Goal: Task Accomplishment & Management: Use online tool/utility

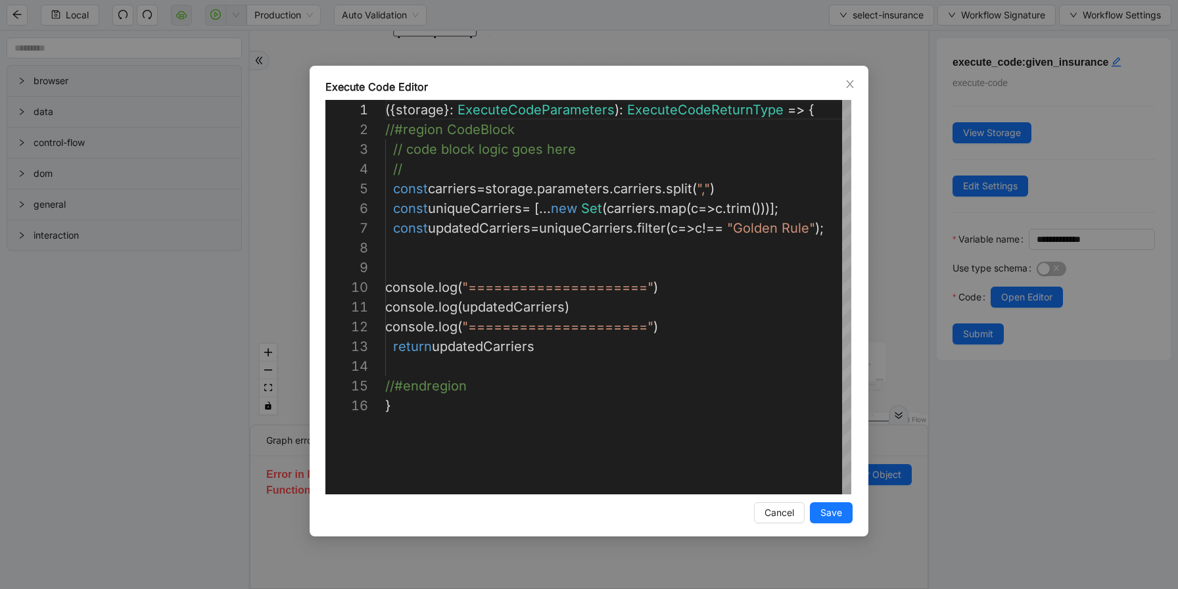
scroll to position [197, 0]
click at [848, 81] on icon "close" at bounding box center [849, 84] width 7 height 8
click at [848, 81] on div "**********" at bounding box center [589, 294] width 1178 height 589
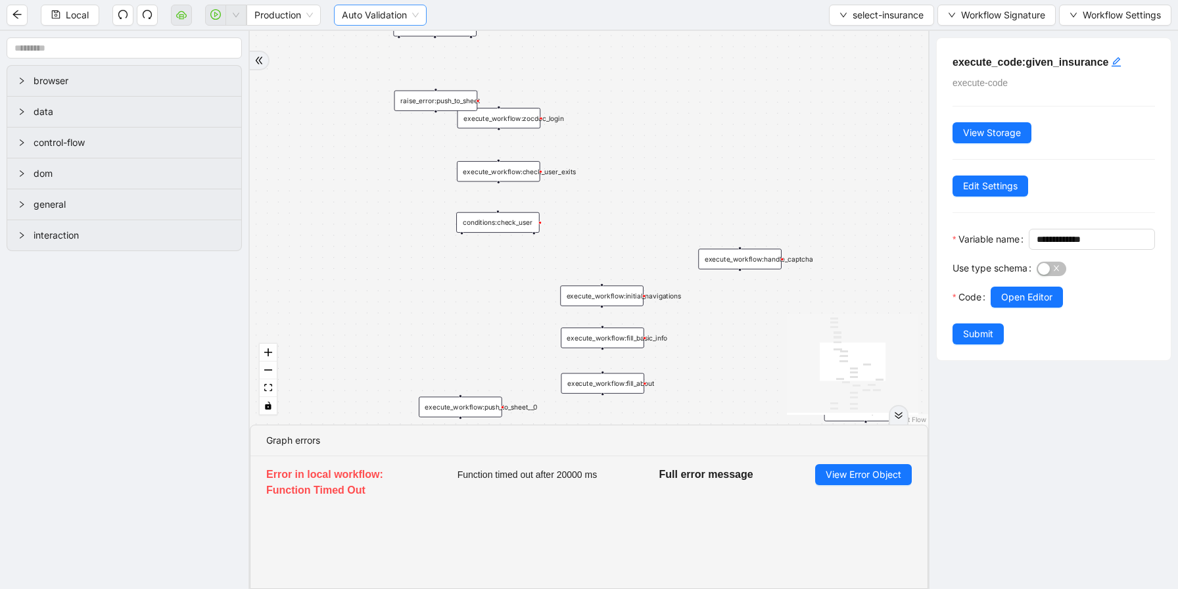
click at [418, 10] on span "Auto Validation" at bounding box center [380, 15] width 77 height 20
click at [401, 60] on div "Manual Validation" at bounding box center [382, 62] width 72 height 14
click at [482, 16] on span "Validate" at bounding box center [475, 15] width 35 height 14
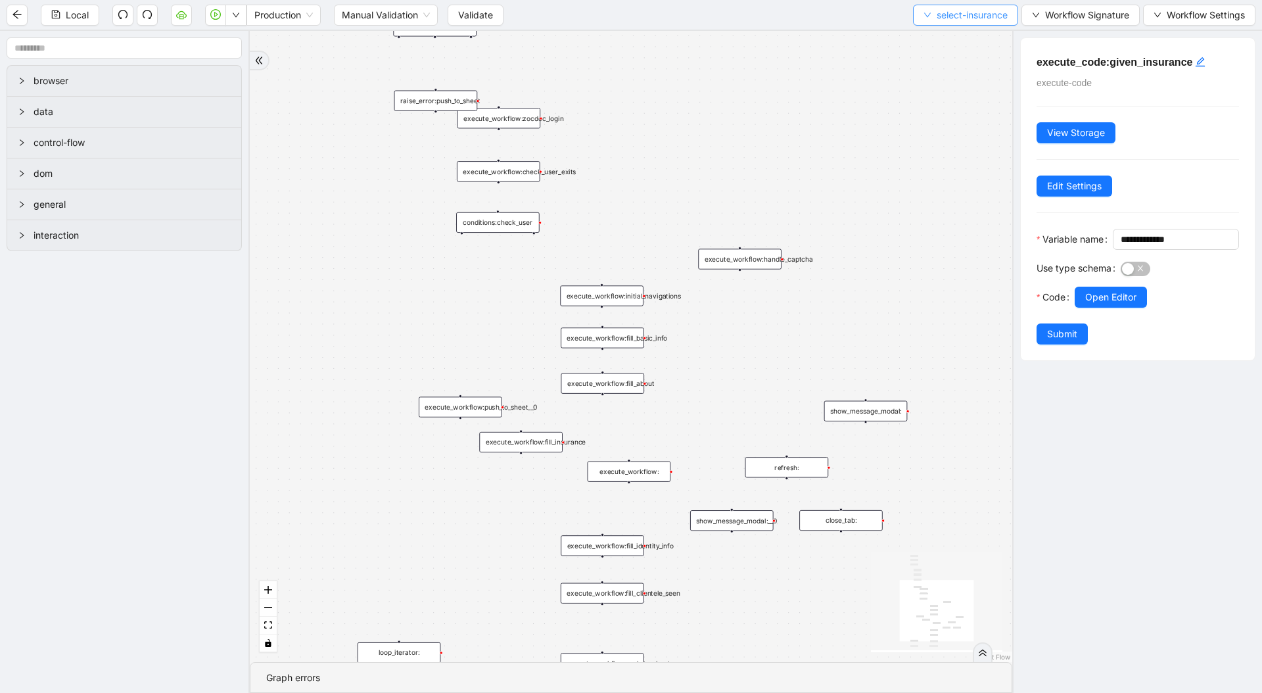
click at [942, 18] on span "select-insurance" at bounding box center [971, 15] width 71 height 14
click at [944, 32] on li "Select" at bounding box center [962, 40] width 102 height 21
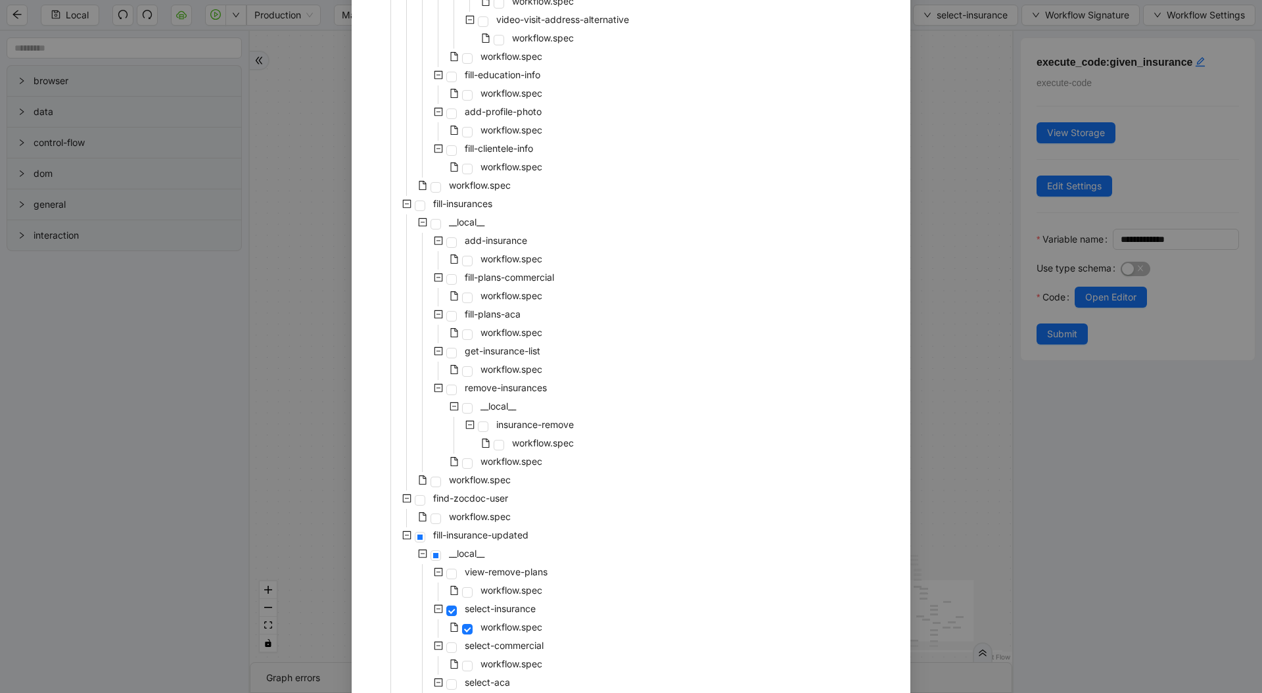
scroll to position [2207, 0]
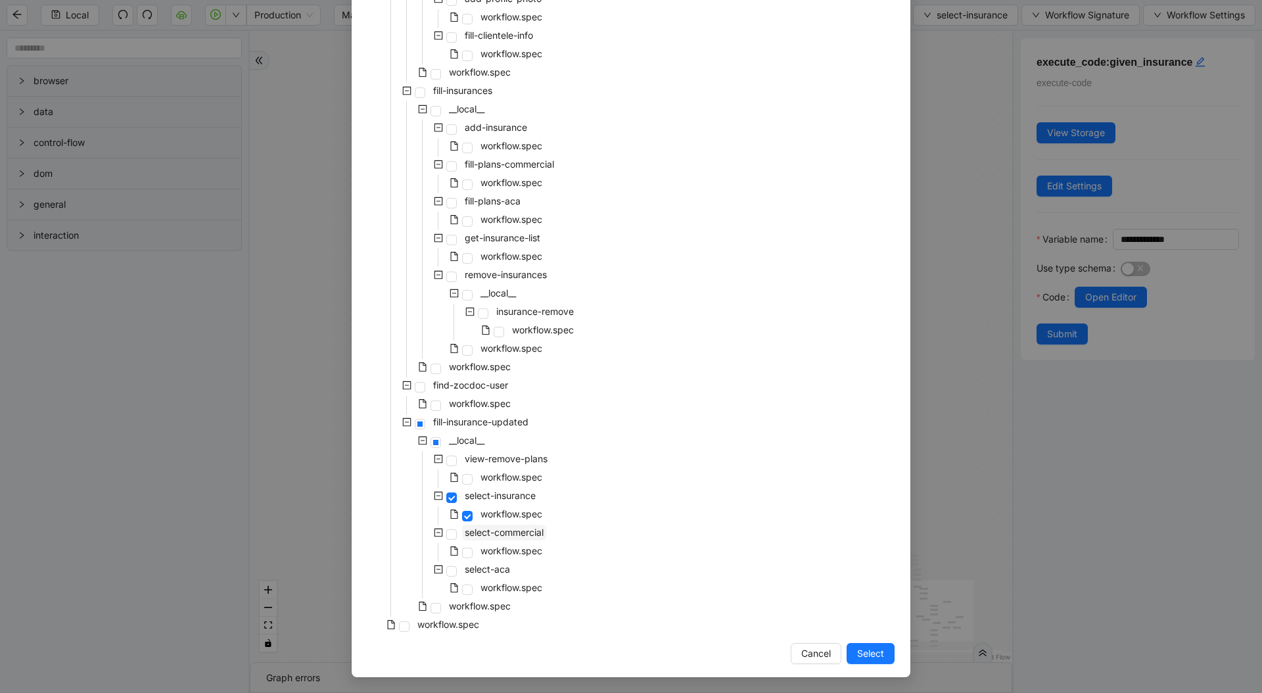
click at [474, 540] on span "select-commercial" at bounding box center [504, 532] width 84 height 16
drag, startPoint x: 867, startPoint y: 649, endPoint x: 925, endPoint y: 441, distance: 216.2
click at [867, 588] on span "Select" at bounding box center [870, 653] width 27 height 14
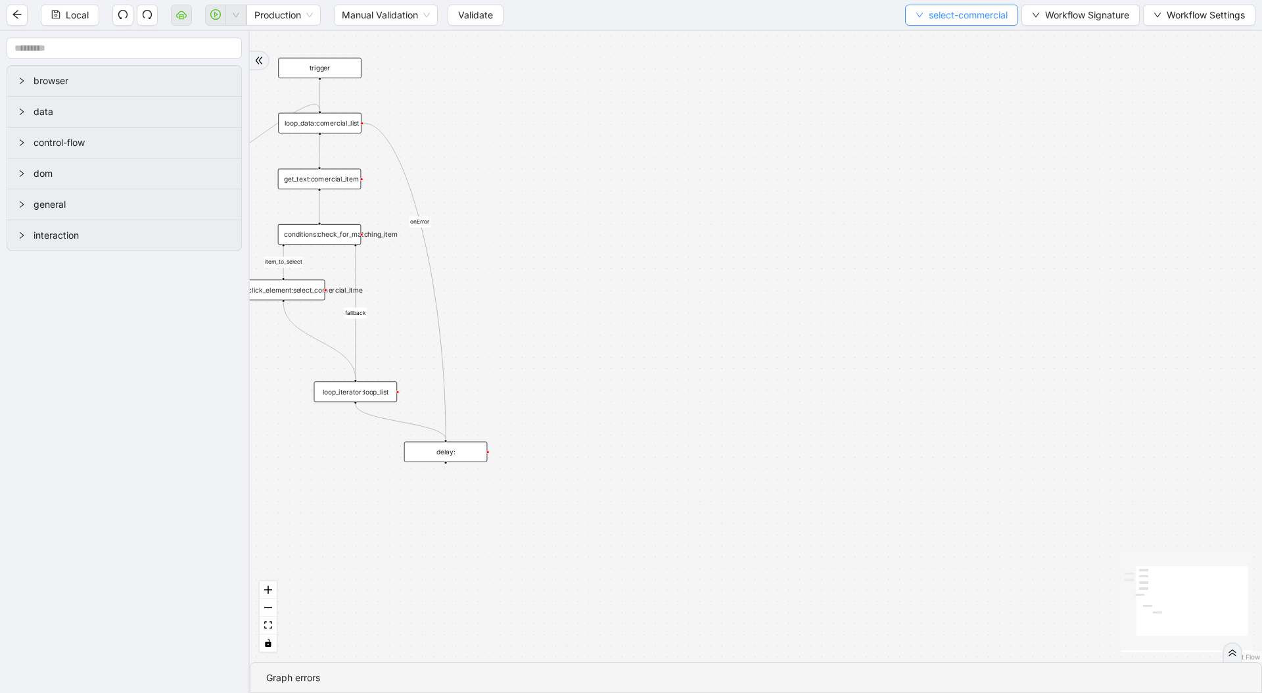
click at [956, 18] on span "select-commercial" at bounding box center [968, 15] width 79 height 14
click at [954, 41] on span "Select" at bounding box center [958, 41] width 94 height 14
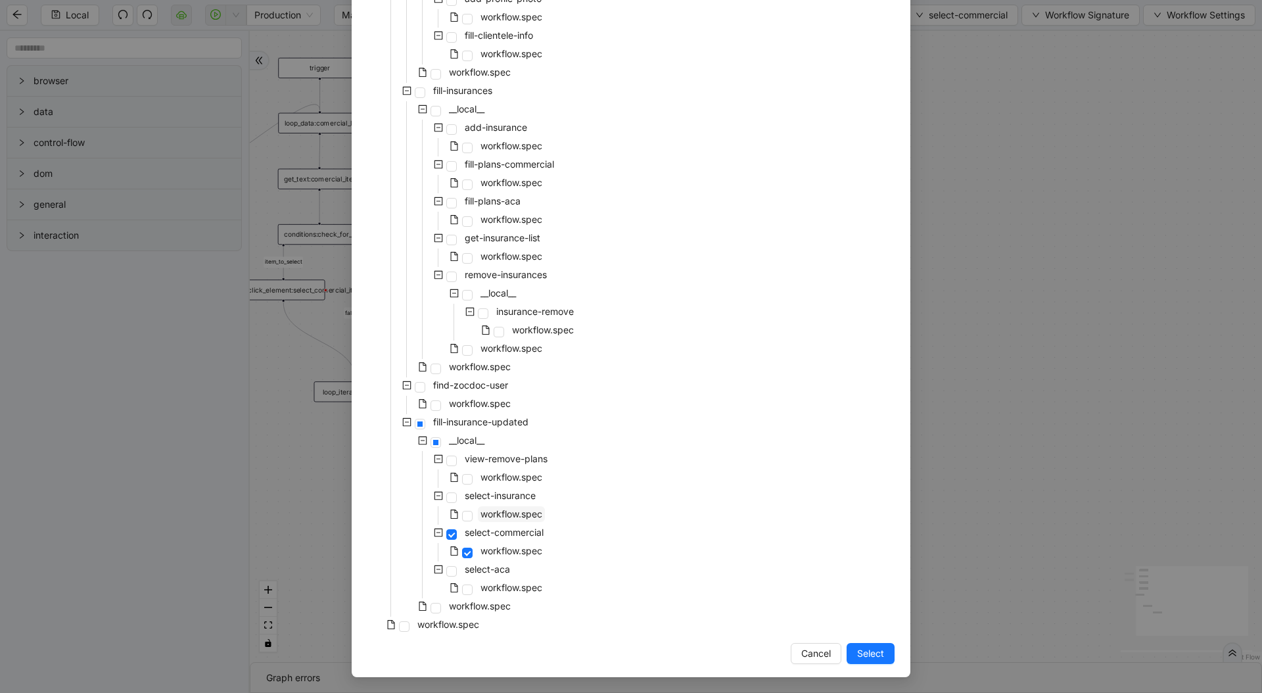
click at [521, 509] on span "workflow.spec" at bounding box center [511, 513] width 62 height 11
click at [868, 588] on span "Select" at bounding box center [870, 653] width 27 height 14
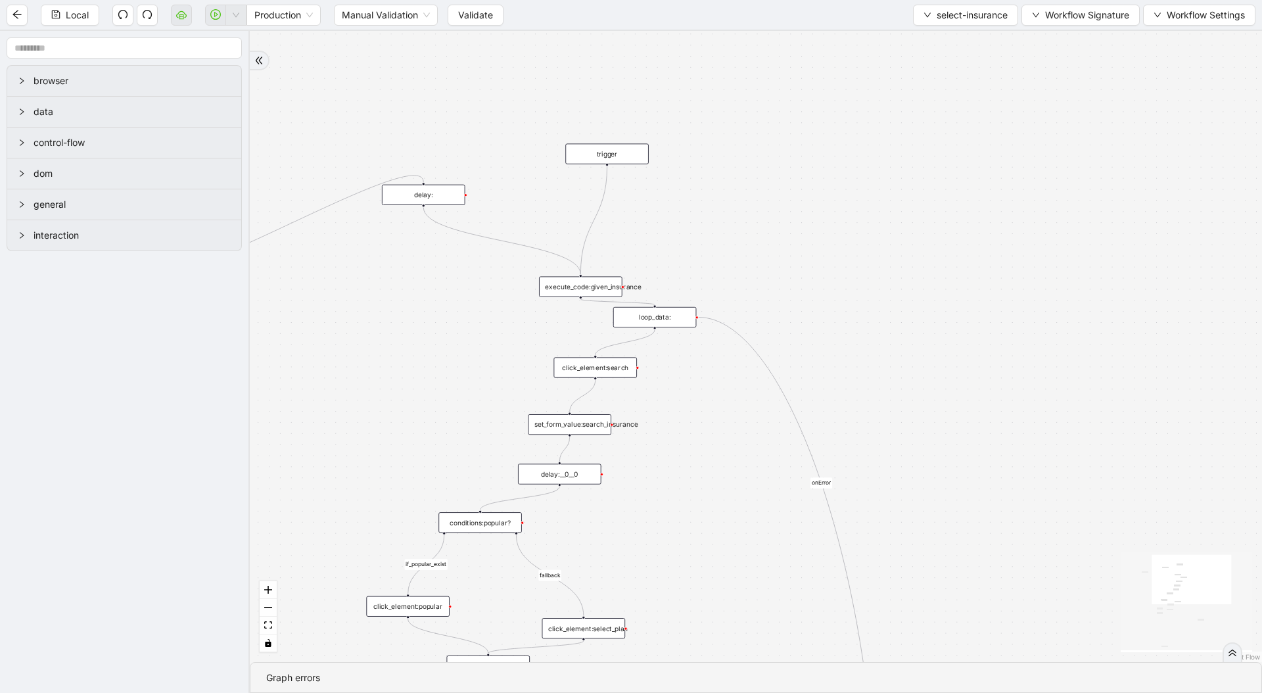
drag, startPoint x: 699, startPoint y: 388, endPoint x: 701, endPoint y: 530, distance: 142.6
click at [701, 530] on div "fallback if_popular_exist onError trigger execute_code:given_insurance loop_dat…" at bounding box center [756, 346] width 1012 height 631
drag, startPoint x: 317, startPoint y: 367, endPoint x: 432, endPoint y: 372, distance: 115.1
click at [432, 372] on section "browser data control-flow dom general interaction fallback if_popular_exist onE…" at bounding box center [631, 362] width 1262 height 662
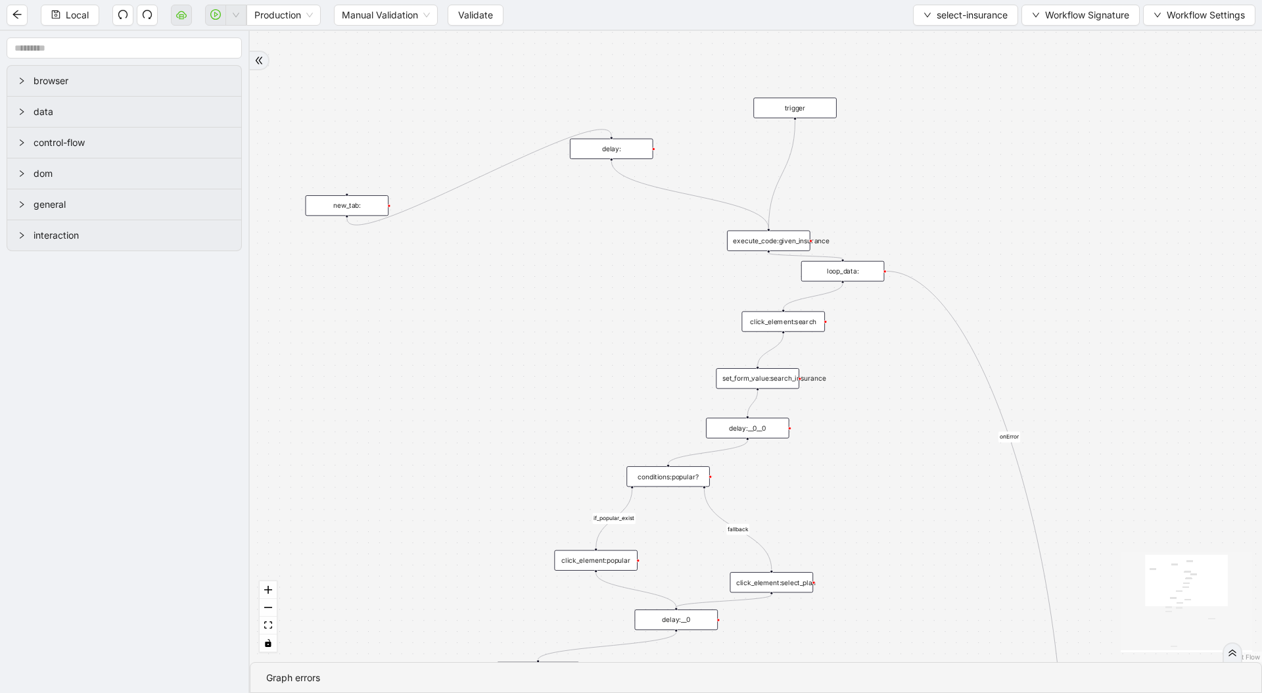
drag, startPoint x: 408, startPoint y: 354, endPoint x: 596, endPoint y: 308, distance: 193.5
click at [596, 308] on div "fallback if_popular_exist onError trigger execute_code:given_insurance loop_dat…" at bounding box center [756, 346] width 1012 height 631
drag, startPoint x: 568, startPoint y: 356, endPoint x: 538, endPoint y: 175, distance: 183.1
click at [538, 175] on div "fallback if_popular_exist onError trigger execute_code:given_insurance loop_dat…" at bounding box center [756, 346] width 1012 height 631
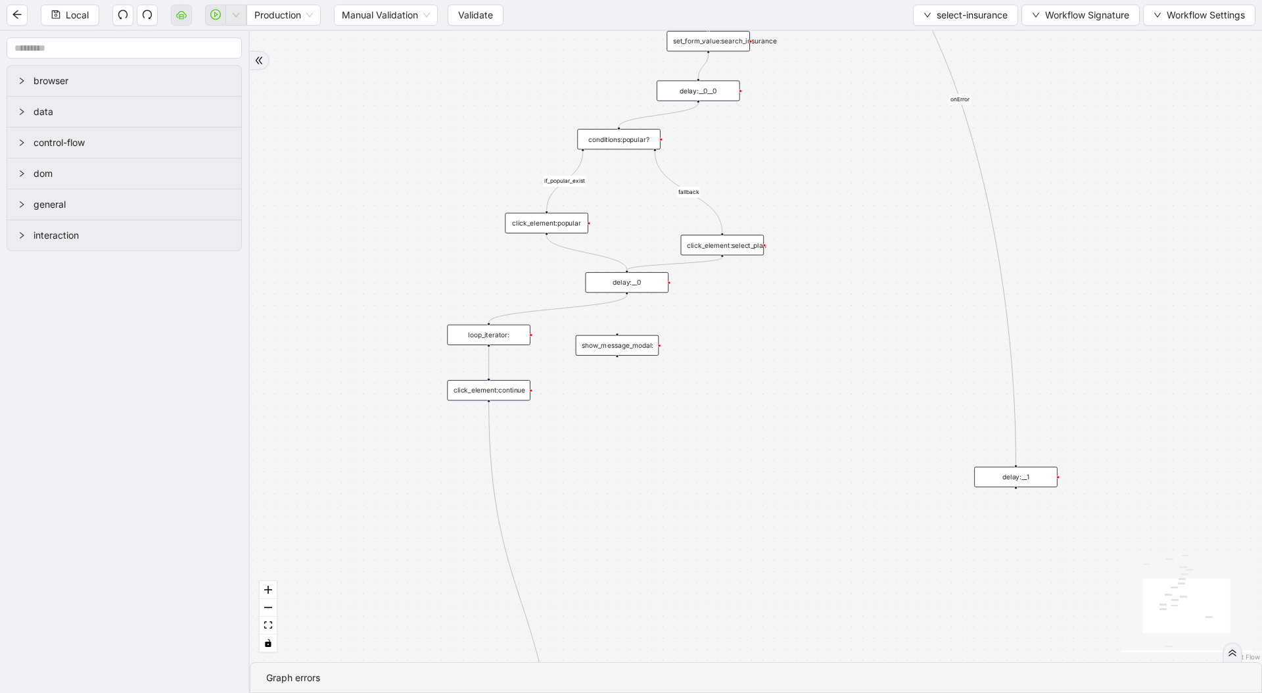
drag, startPoint x: 838, startPoint y: 580, endPoint x: 798, endPoint y: 370, distance: 214.1
click at [798, 362] on div "fallback if_popular_exist onError trigger execute_code:given_insurance loop_dat…" at bounding box center [756, 346] width 1012 height 631
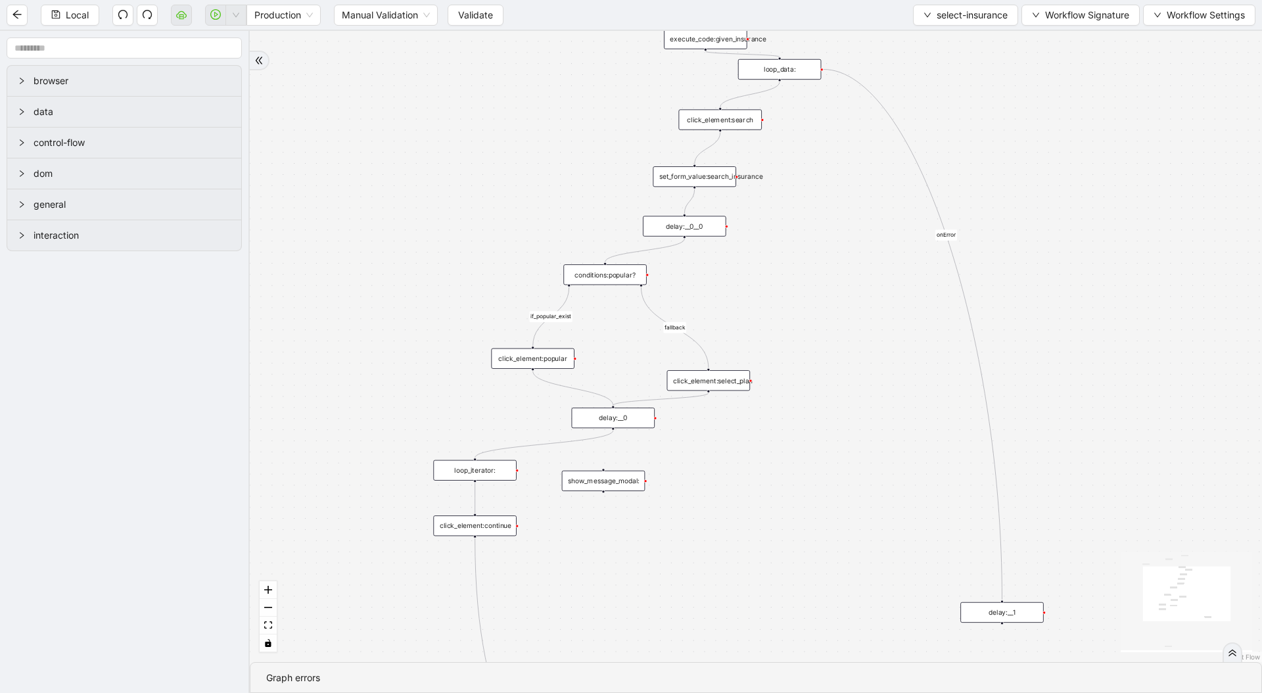
drag, startPoint x: 823, startPoint y: 448, endPoint x: 845, endPoint y: 321, distance: 128.8
click at [824, 470] on div "fallback if_popular_exist onError trigger execute_code:given_insurance loop_dat…" at bounding box center [756, 346] width 1012 height 631
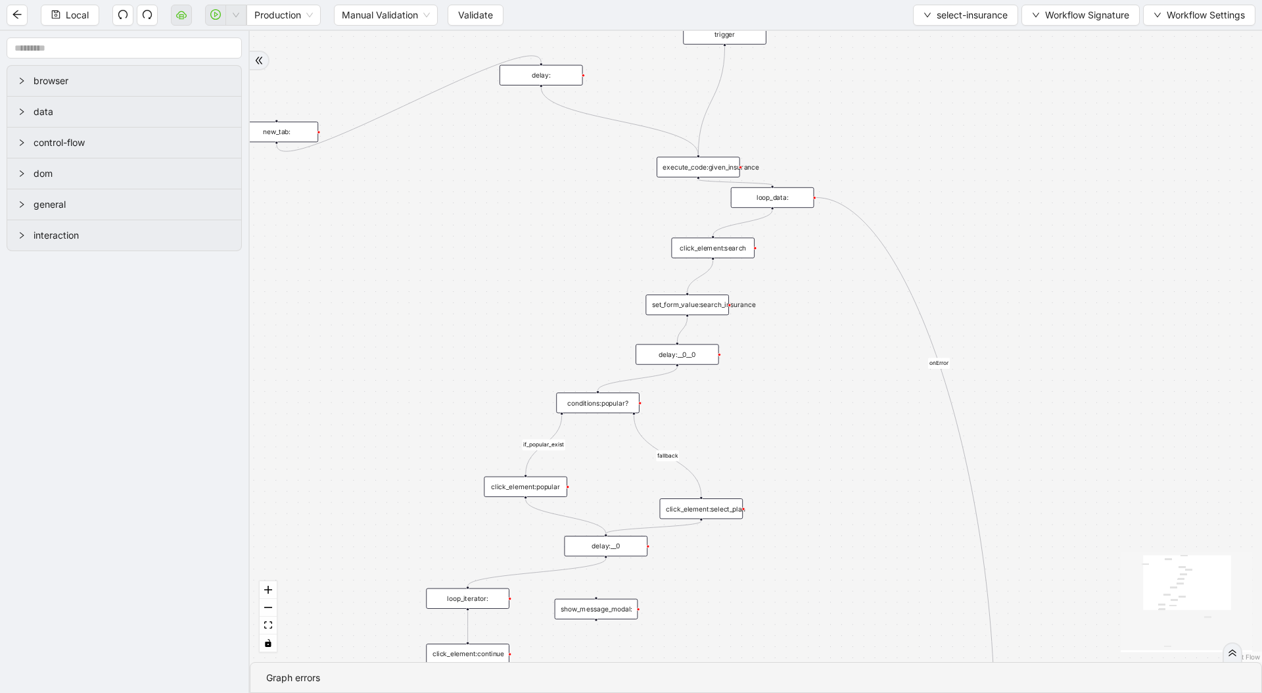
drag, startPoint x: 841, startPoint y: 279, endPoint x: 850, endPoint y: 415, distance: 136.3
click at [821, 505] on div "fallback if_popular_exist onError trigger execute_code:given_insurance loop_dat…" at bounding box center [756, 346] width 1012 height 631
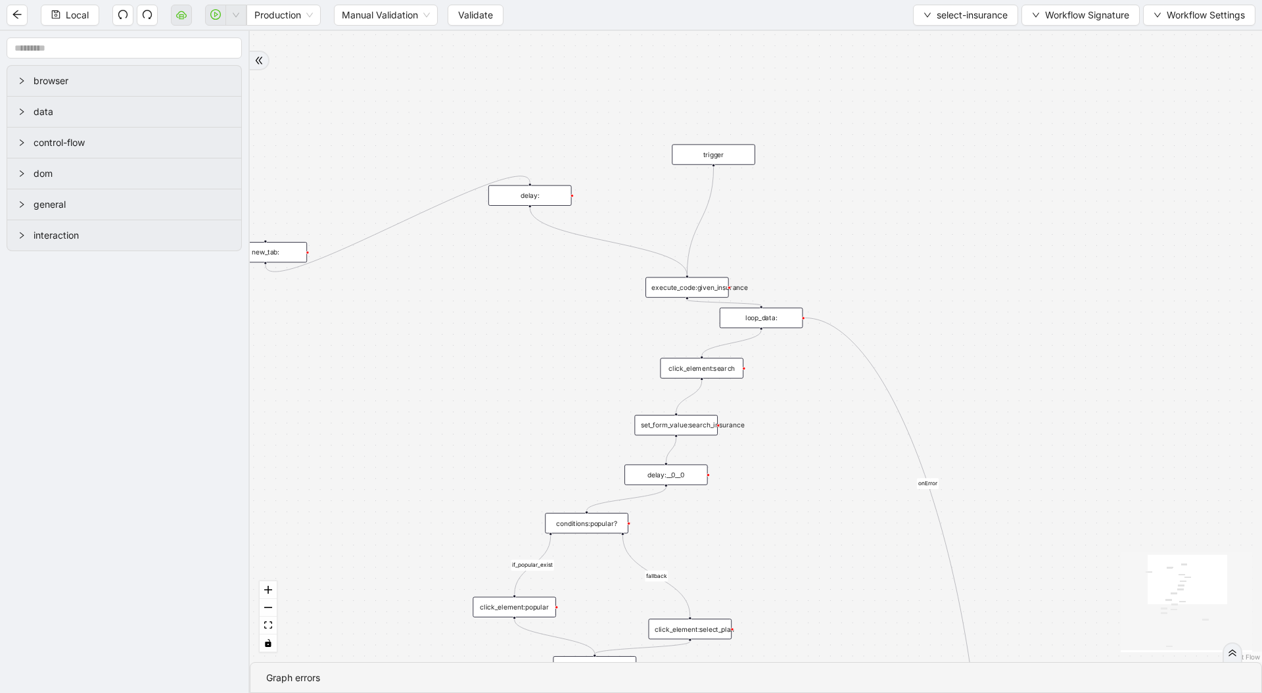
click at [779, 319] on div "loop_data:" at bounding box center [761, 318] width 83 height 20
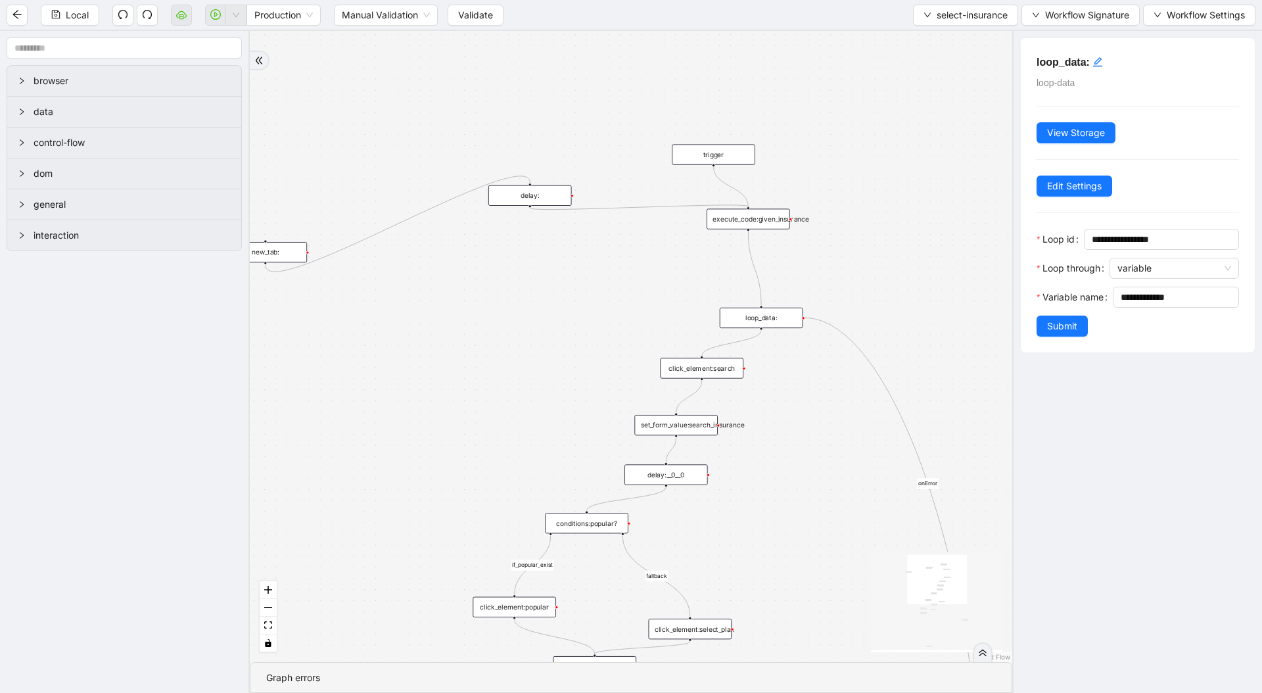
drag, startPoint x: 723, startPoint y: 258, endPoint x: 773, endPoint y: 215, distance: 66.2
click at [773, 215] on div "execute_code:given_insurance" at bounding box center [747, 219] width 83 height 20
click at [780, 327] on div "loop_data:" at bounding box center [761, 318] width 83 height 20
click at [777, 222] on div "execute_code:given_insurance" at bounding box center [747, 219] width 83 height 20
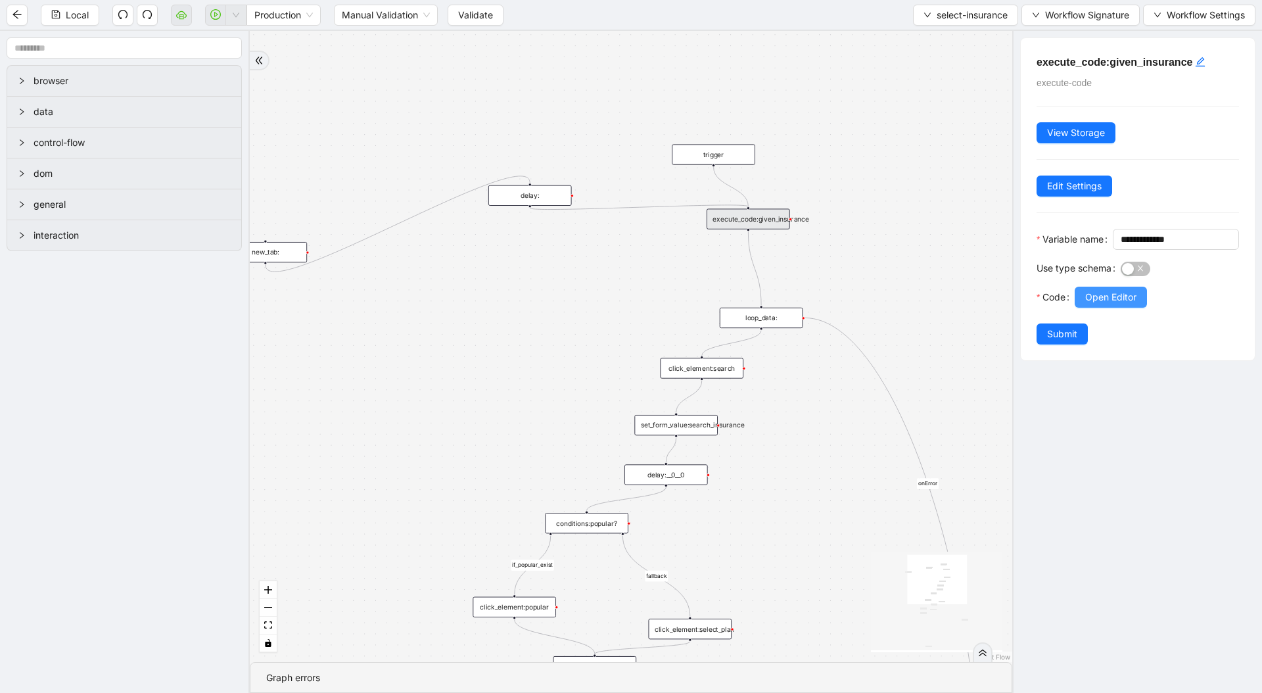
click at [1125, 304] on span "Open Editor" at bounding box center [1110, 297] width 51 height 14
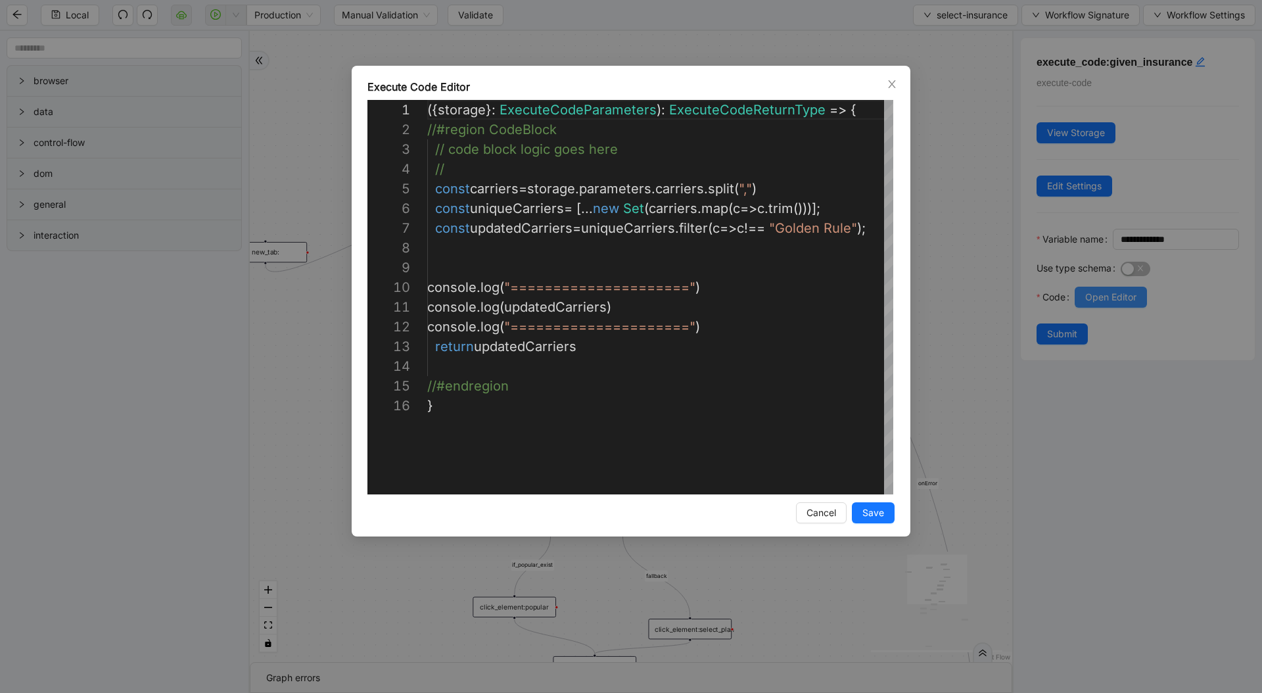
scroll to position [197, 0]
click at [829, 512] on span "Cancel" at bounding box center [821, 512] width 30 height 14
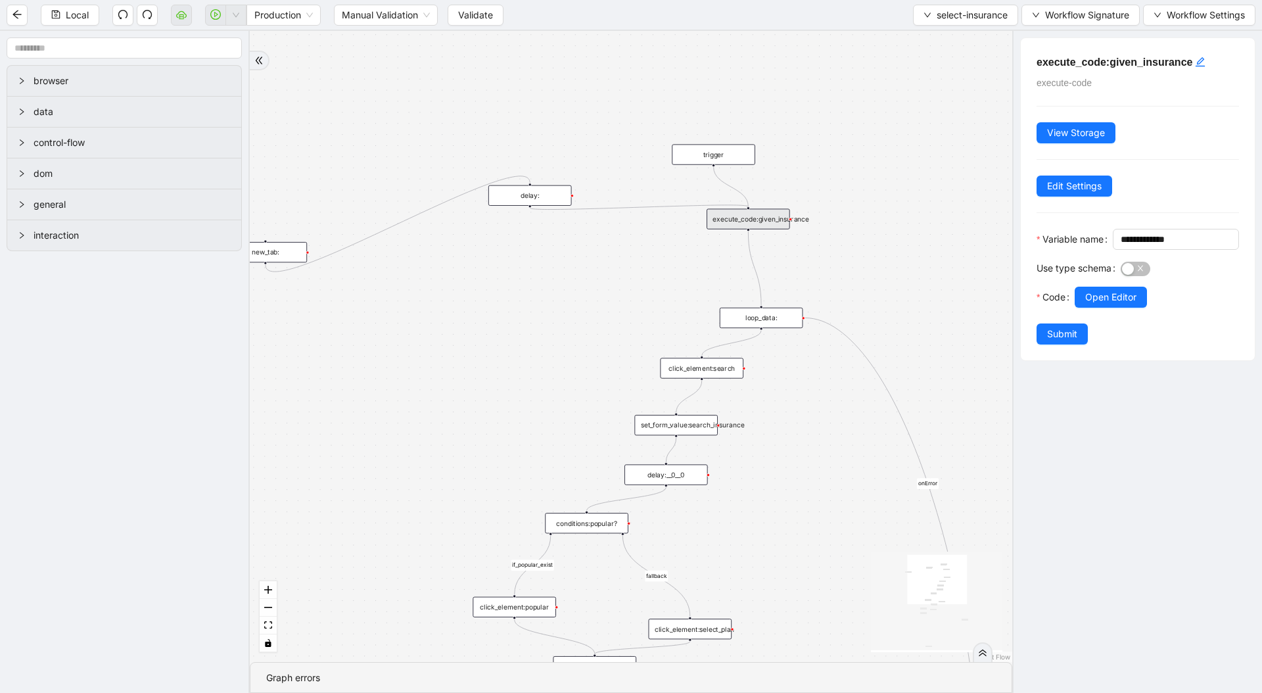
drag, startPoint x: 864, startPoint y: 270, endPoint x: 791, endPoint y: 214, distance: 91.4
click at [791, 214] on div "fallback if_popular_exist onError trigger execute_code:given_insurance loop_dat…" at bounding box center [631, 346] width 762 height 631
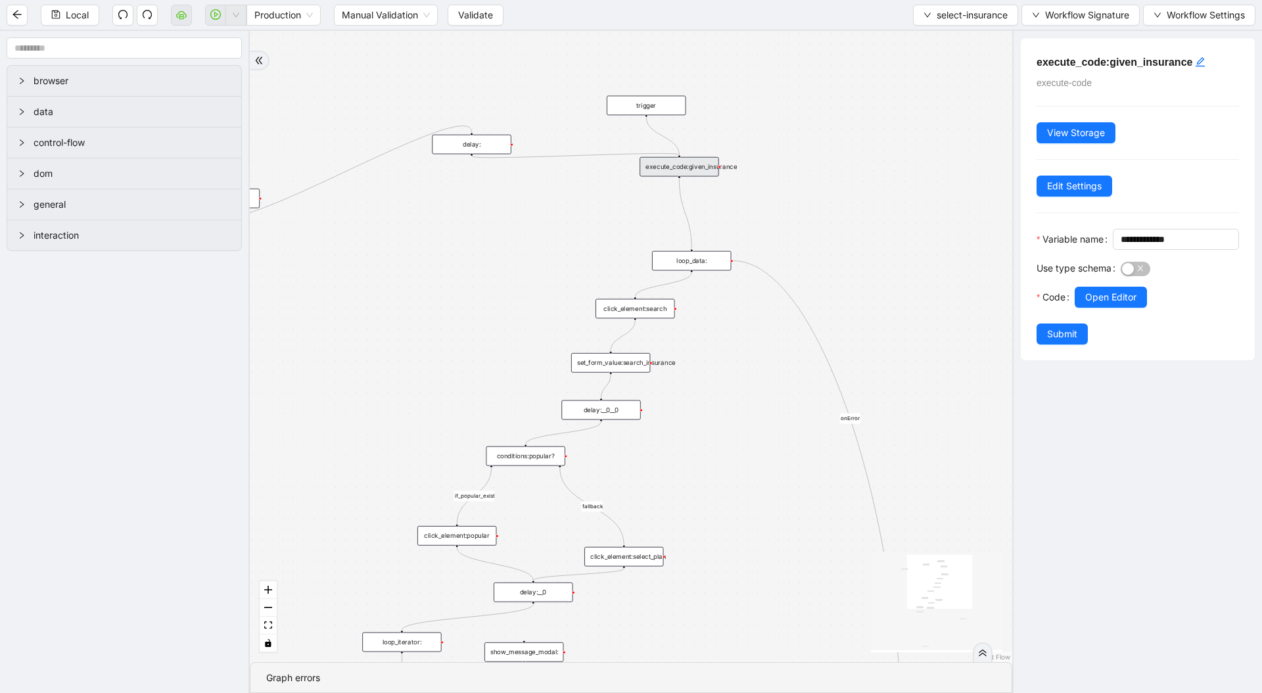
click at [680, 202] on icon "Edge from execute_code:given_insurance to loop_data:" at bounding box center [685, 214] width 12 height 70
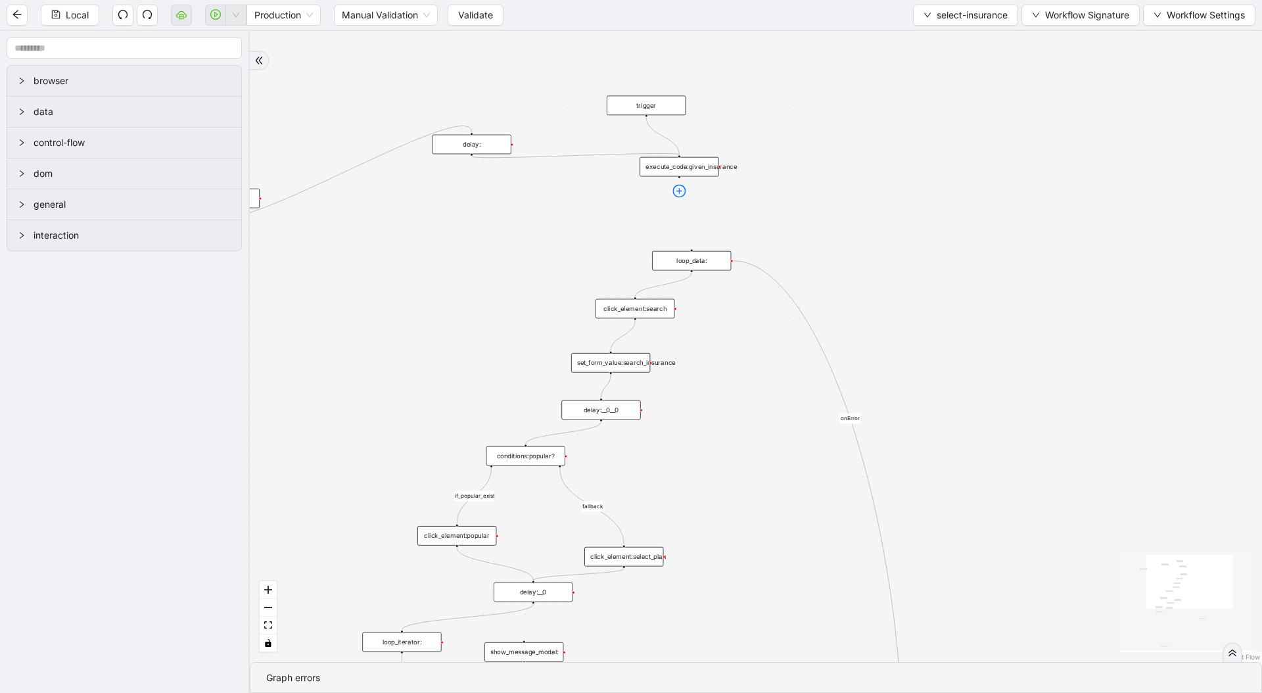
click at [680, 192] on icon "plus-circle" at bounding box center [678, 190] width 13 height 13
type input "****"
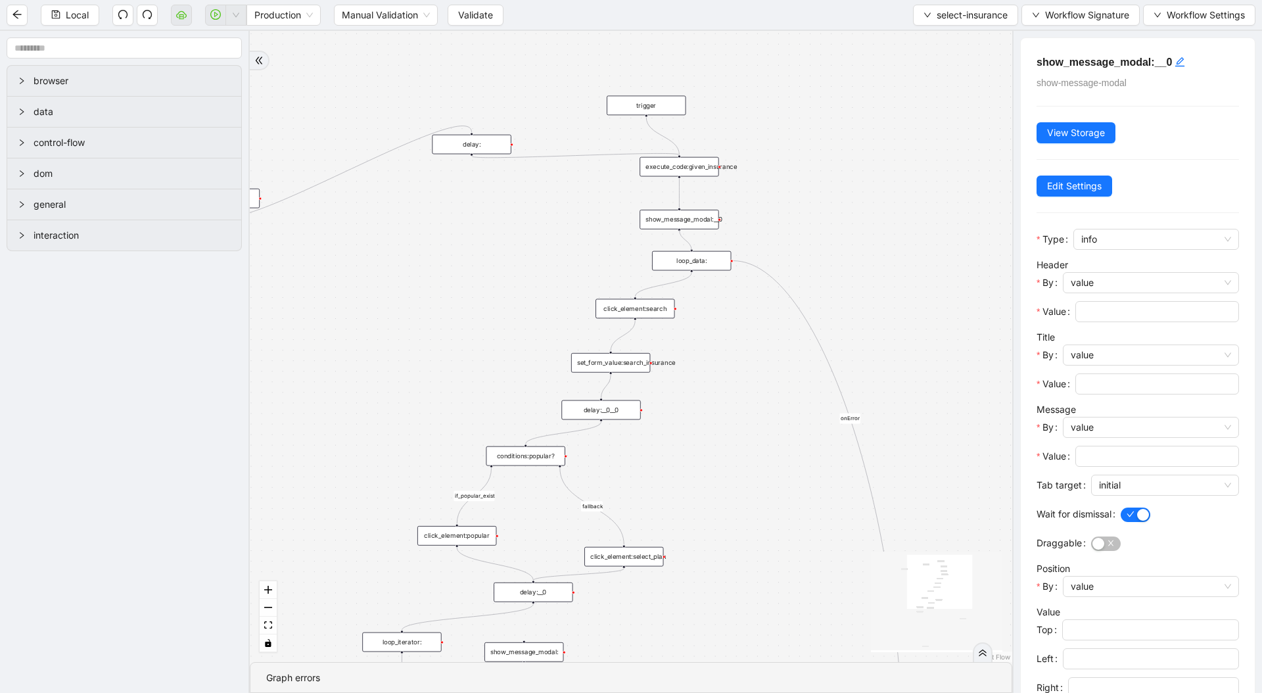
drag, startPoint x: 679, startPoint y: 229, endPoint x: 695, endPoint y: 246, distance: 22.8
click at [695, 246] on div "fallback if_popular_exist onError trigger execute_code:given_insurance loop_dat…" at bounding box center [631, 346] width 762 height 631
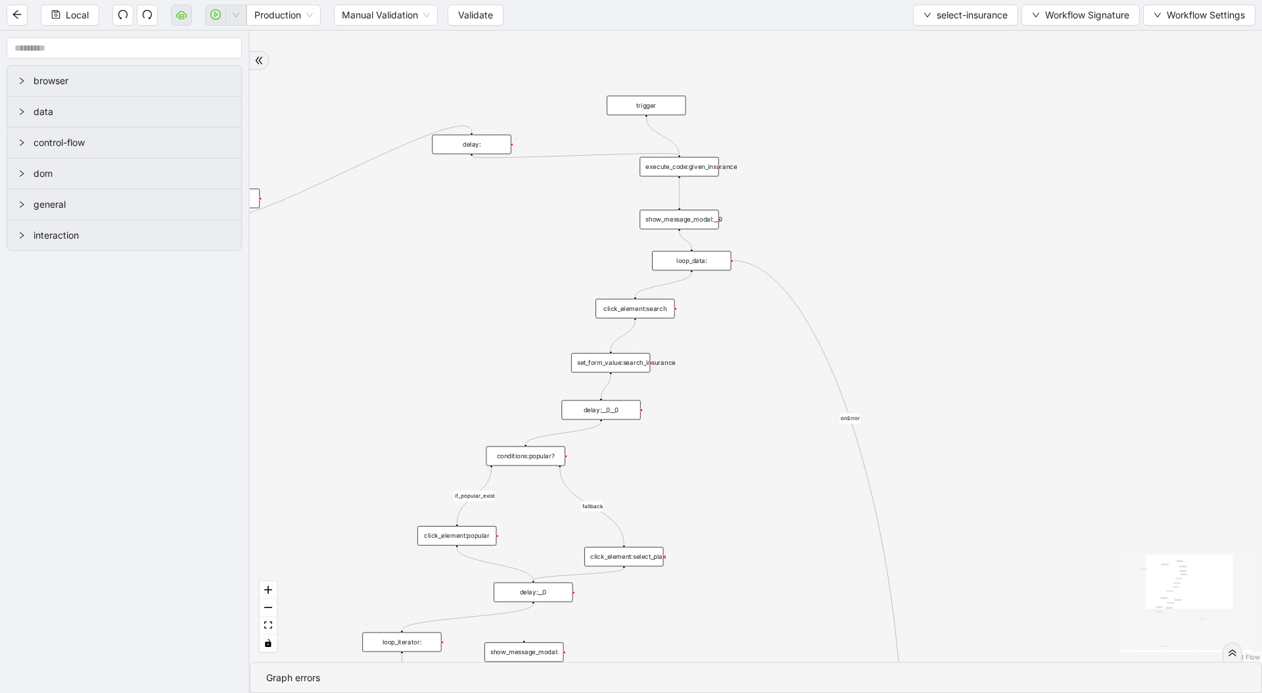
click at [701, 219] on div "show_message_modal:__0" at bounding box center [678, 220] width 79 height 20
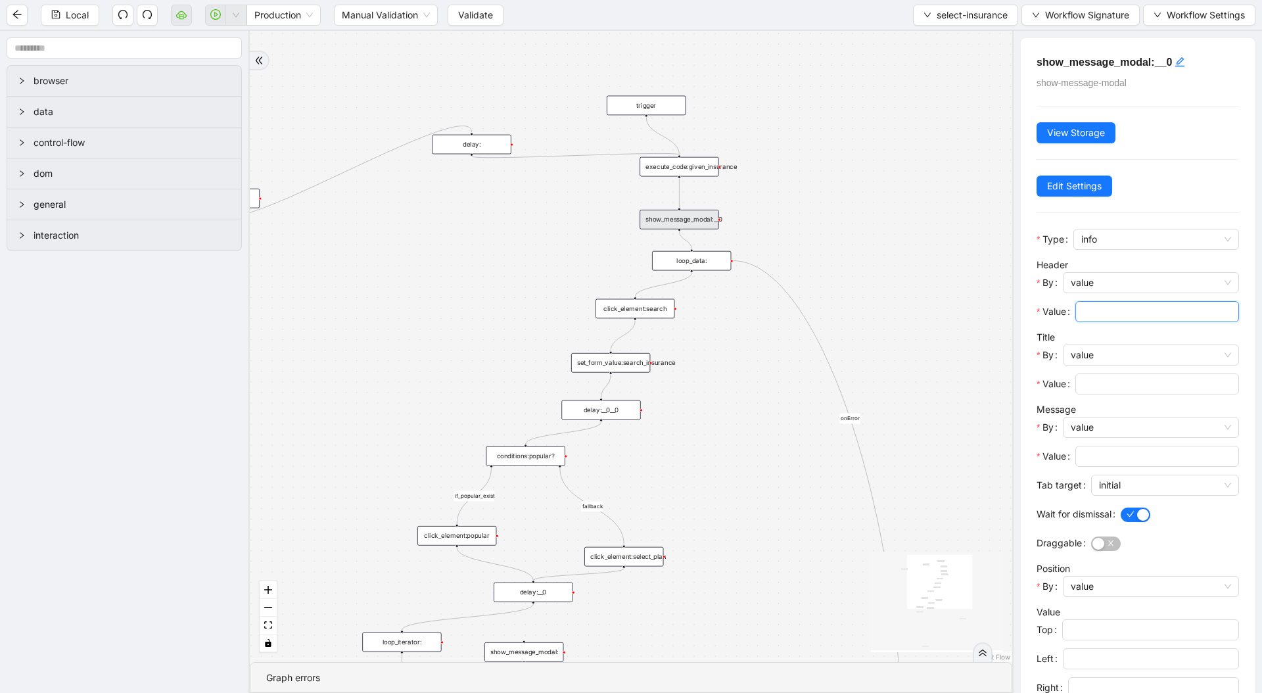
click at [1120, 308] on input "Value" at bounding box center [1155, 311] width 145 height 14
type input "****"
click at [1111, 380] on input "Value" at bounding box center [1155, 384] width 145 height 14
type input "****"
click at [1101, 450] on input "Value" at bounding box center [1155, 456] width 145 height 14
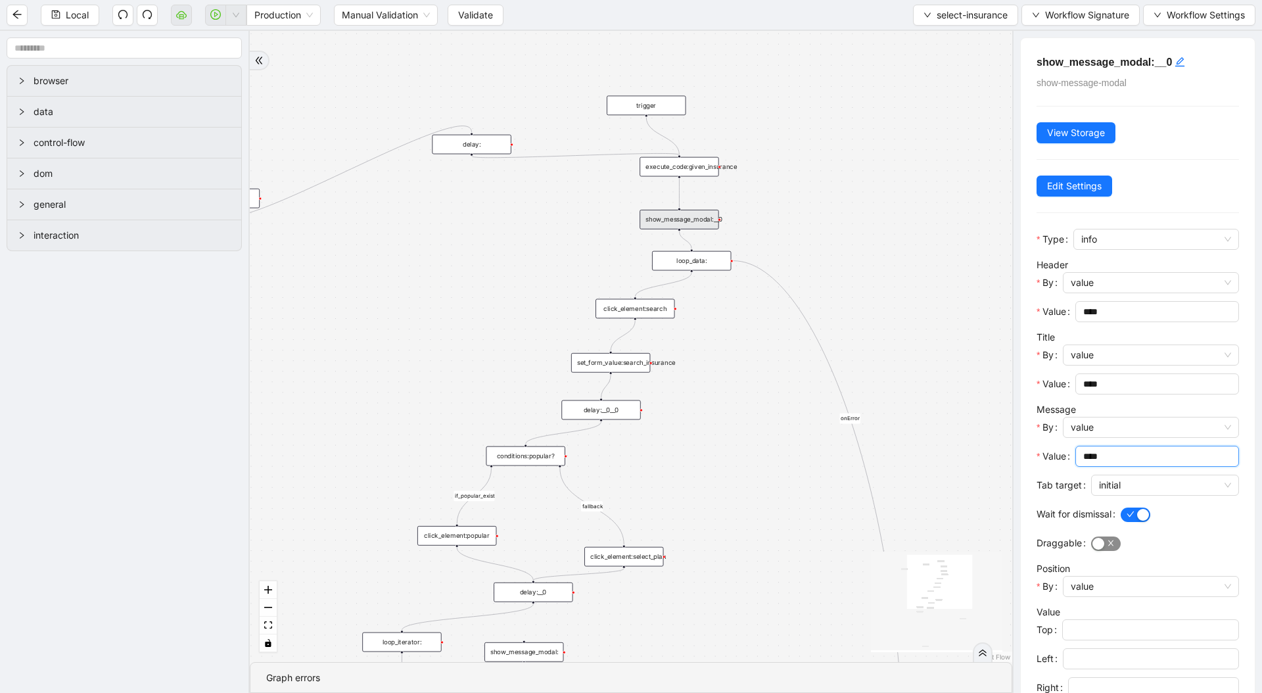
type input "****"
click at [1113, 548] on span "button" at bounding box center [1106, 543] width 30 height 14
click at [1138, 485] on span "initial" at bounding box center [1165, 485] width 132 height 20
click at [1122, 528] on div "current" at bounding box center [1160, 531] width 120 height 14
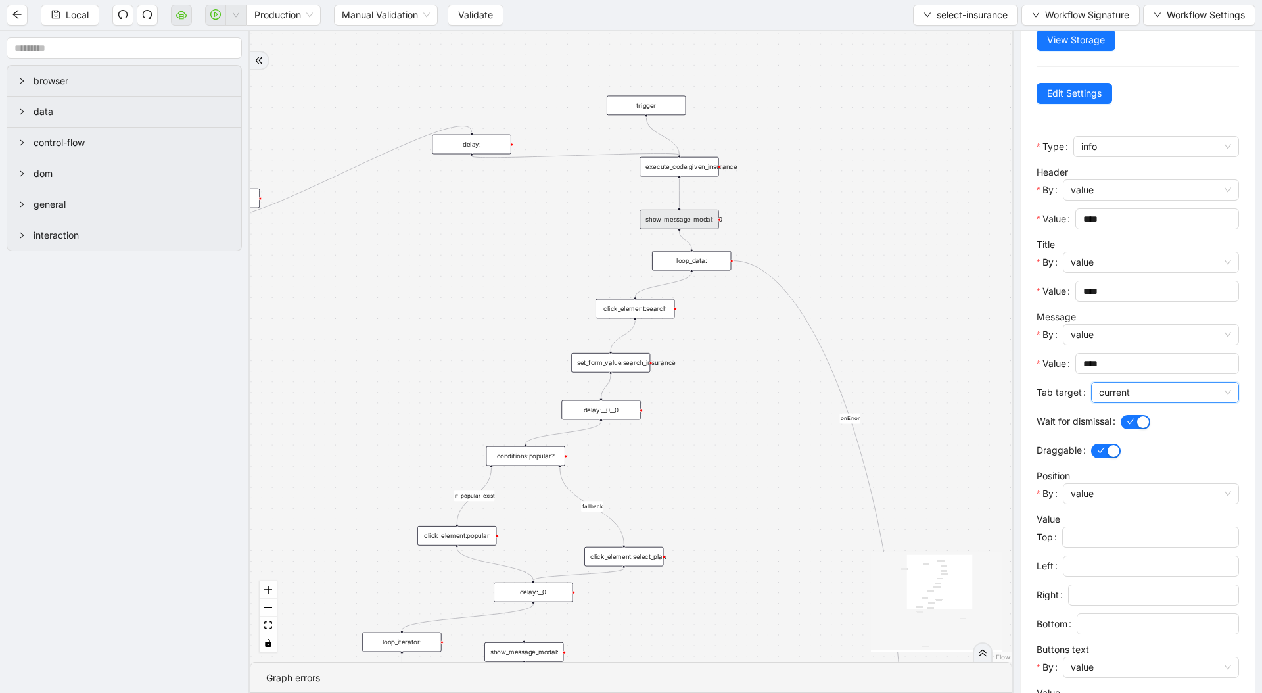
scroll to position [179, 0]
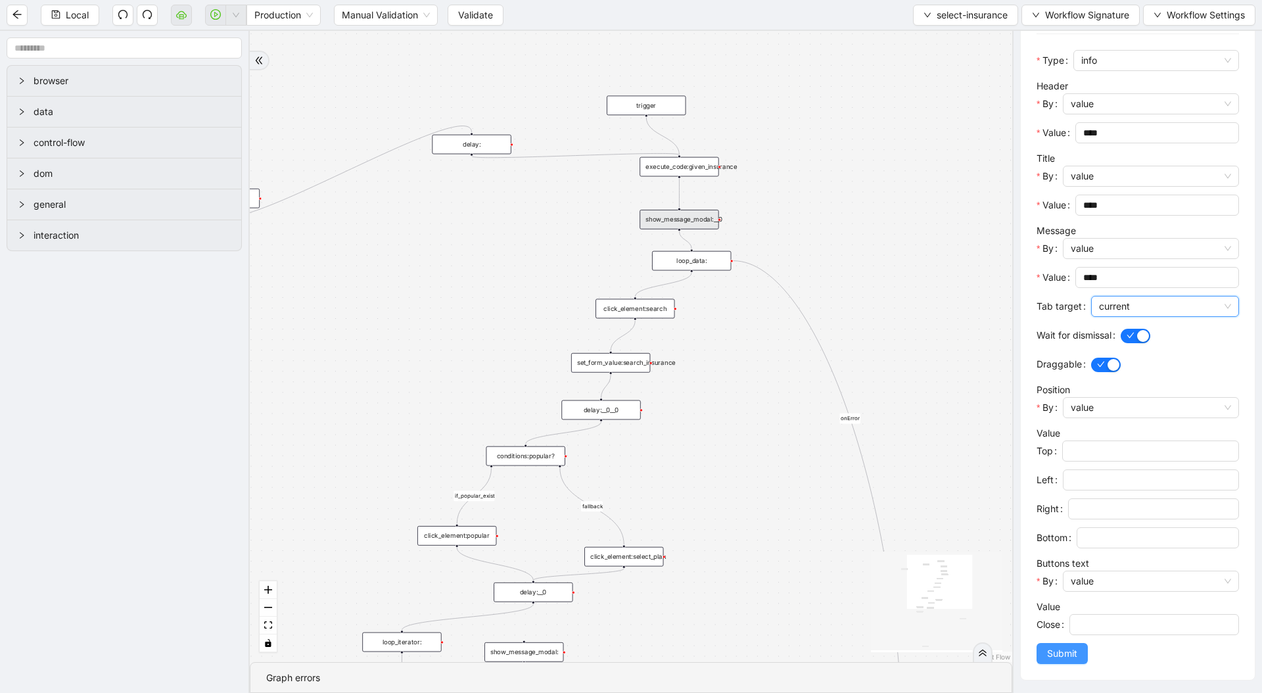
click at [1074, 588] on span "Submit" at bounding box center [1062, 653] width 30 height 14
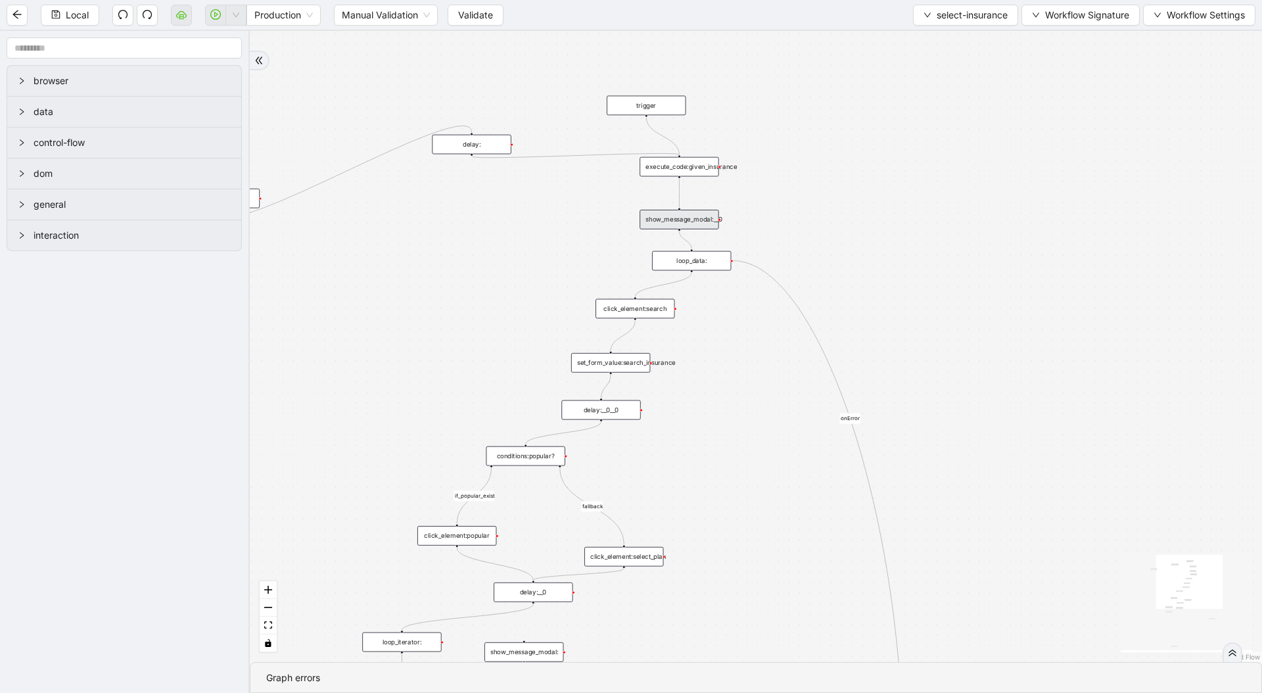
scroll to position [0, 0]
click at [75, 14] on span "Local" at bounding box center [77, 15] width 23 height 14
click at [69, 12] on span "Local" at bounding box center [77, 15] width 23 height 14
click at [477, 8] on span "Validate" at bounding box center [475, 15] width 35 height 14
click at [213, 8] on button "button" at bounding box center [215, 15] width 21 height 21
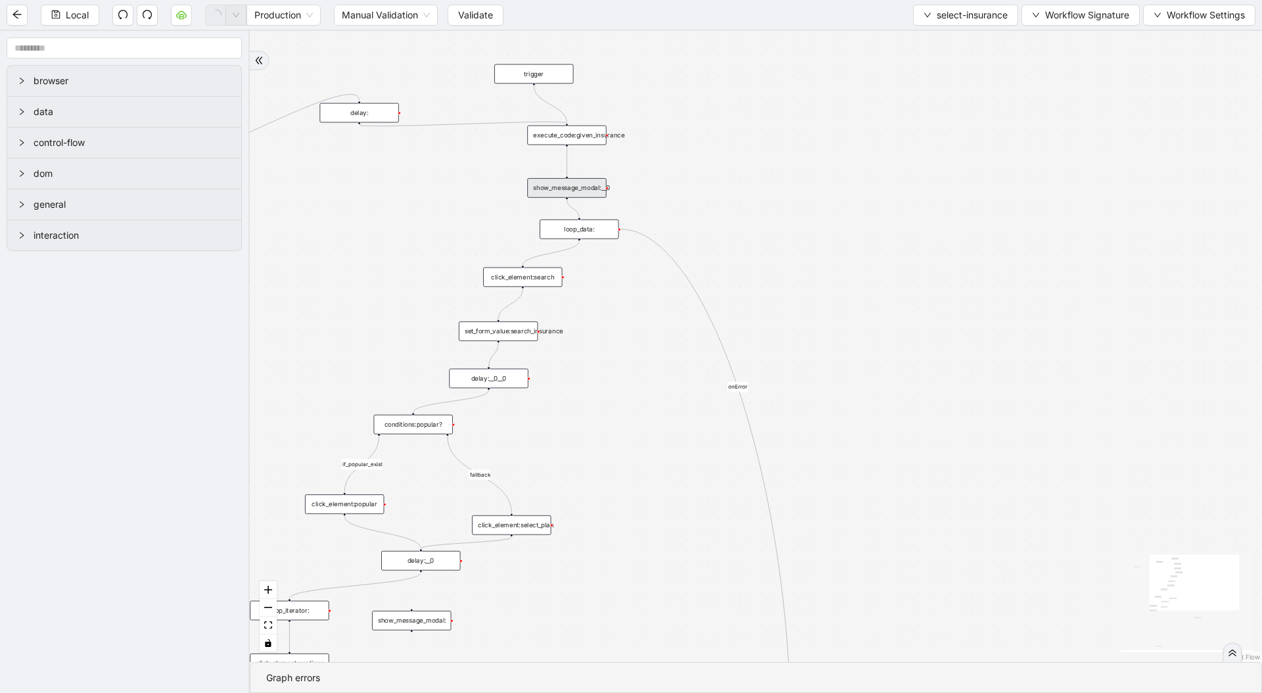
drag, startPoint x: 948, startPoint y: 325, endPoint x: 785, endPoint y: 291, distance: 167.0
click at [785, 291] on div "fallback if_popular_exist onError trigger execute_code:given_insurance loop_dat…" at bounding box center [756, 346] width 1012 height 631
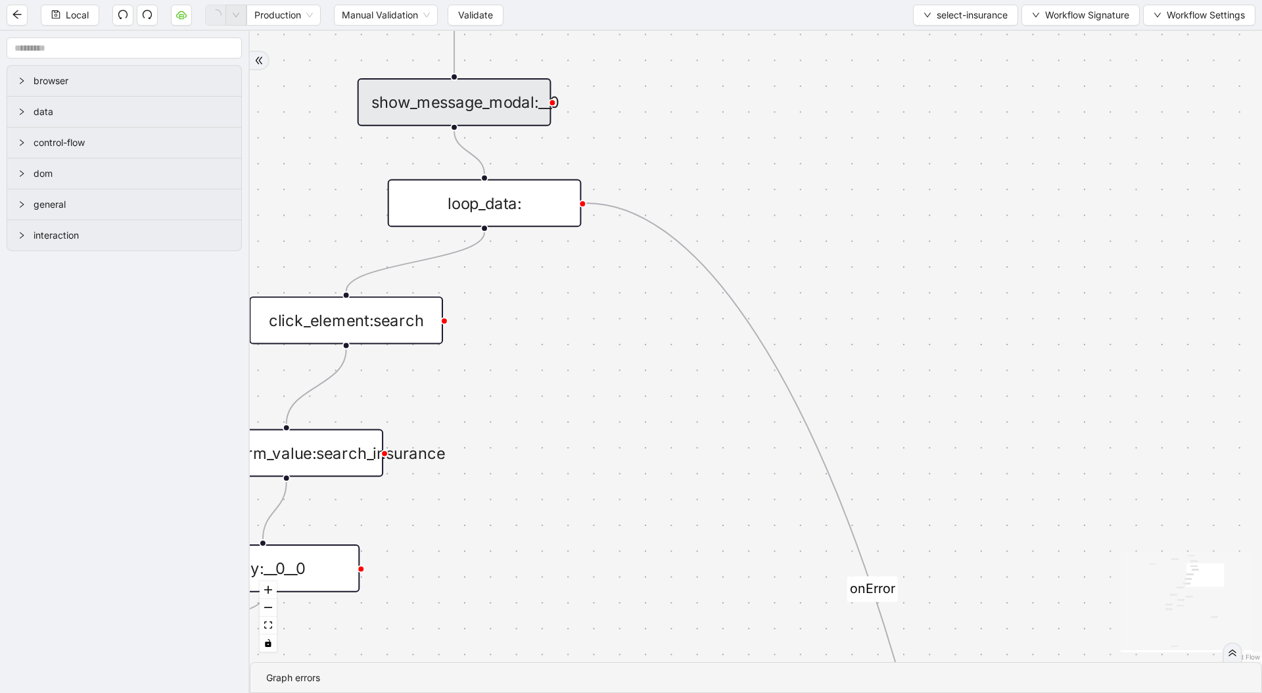
click at [534, 217] on div "loop_data:" at bounding box center [485, 203] width 194 height 48
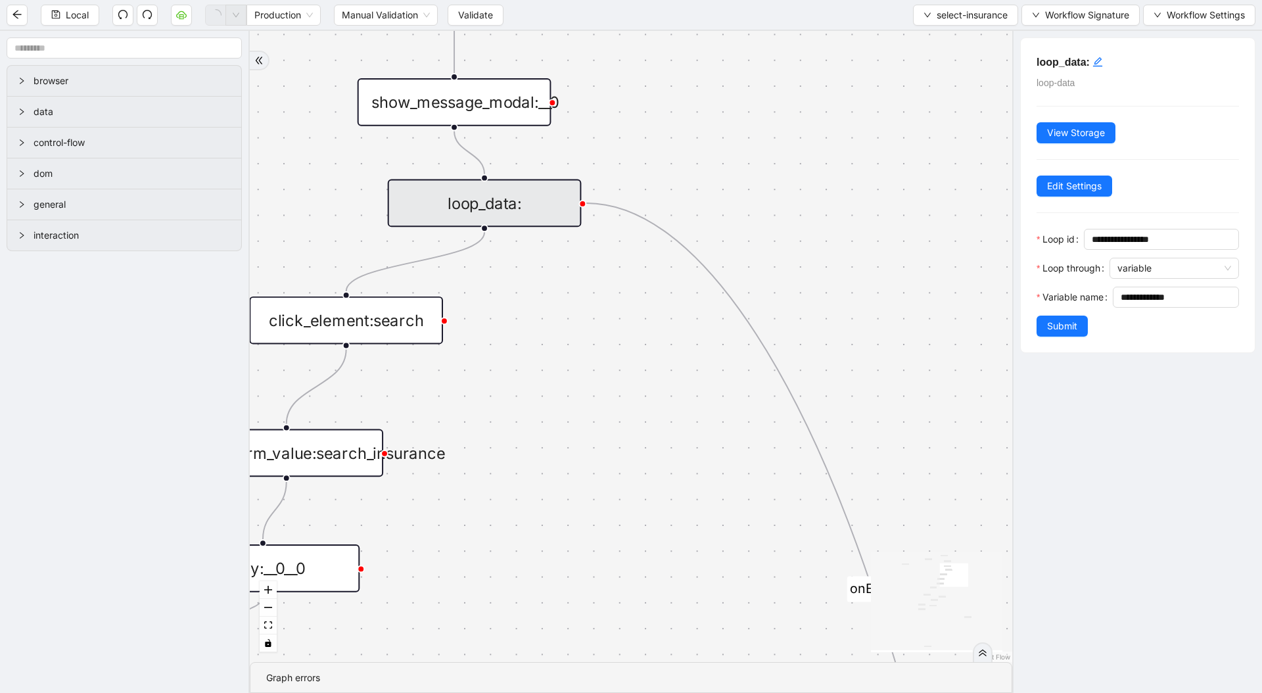
drag, startPoint x: 582, startPoint y: 360, endPoint x: 614, endPoint y: 285, distance: 81.3
click at [614, 285] on div "fallback if_popular_exist onError trigger execute_code:given_insurance loop_dat…" at bounding box center [631, 346] width 762 height 631
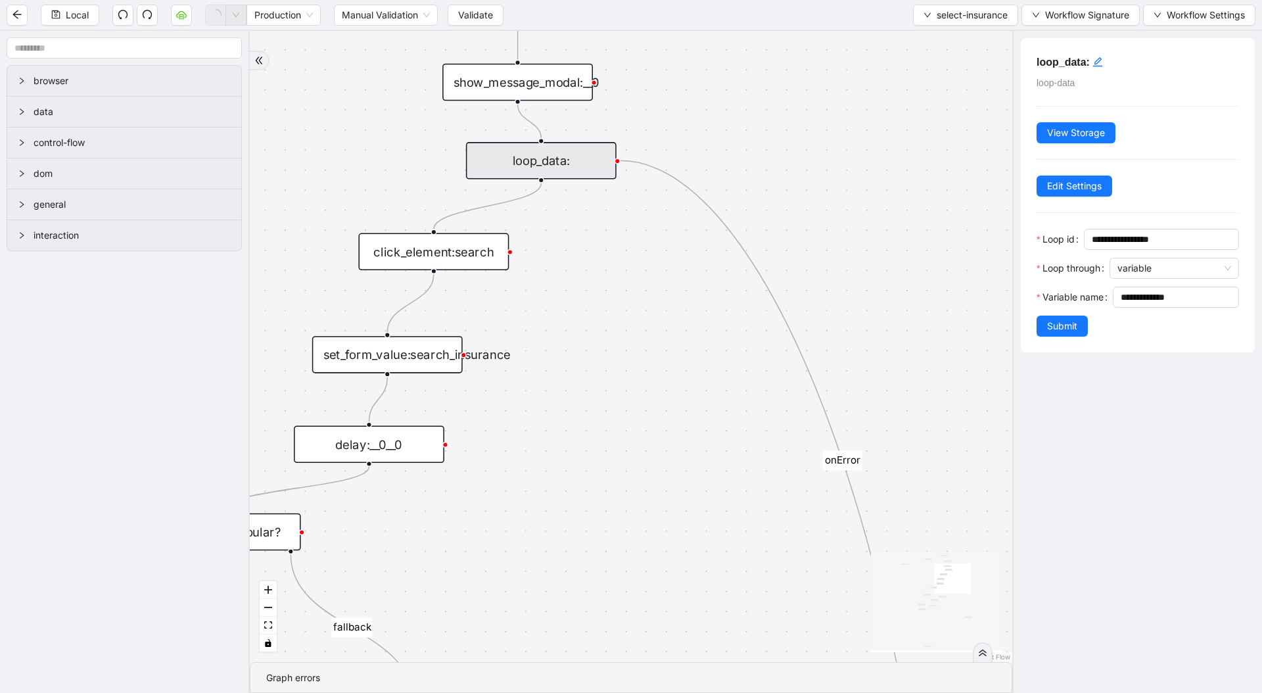
drag, startPoint x: 614, startPoint y: 311, endPoint x: 724, endPoint y: 242, distance: 129.6
click at [727, 240] on div "fallback if_popular_exist onError trigger execute_code:given_insurance loop_dat…" at bounding box center [631, 346] width 762 height 631
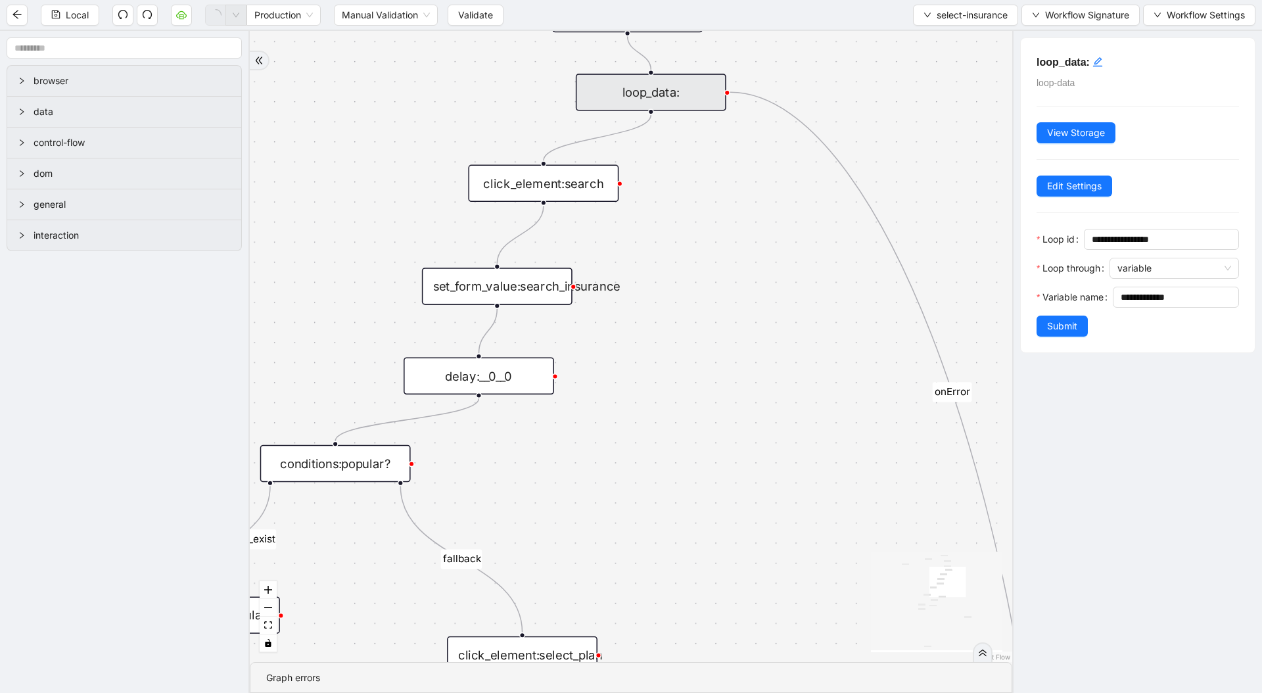
click at [564, 199] on div "click_element:search" at bounding box center [543, 183] width 150 height 37
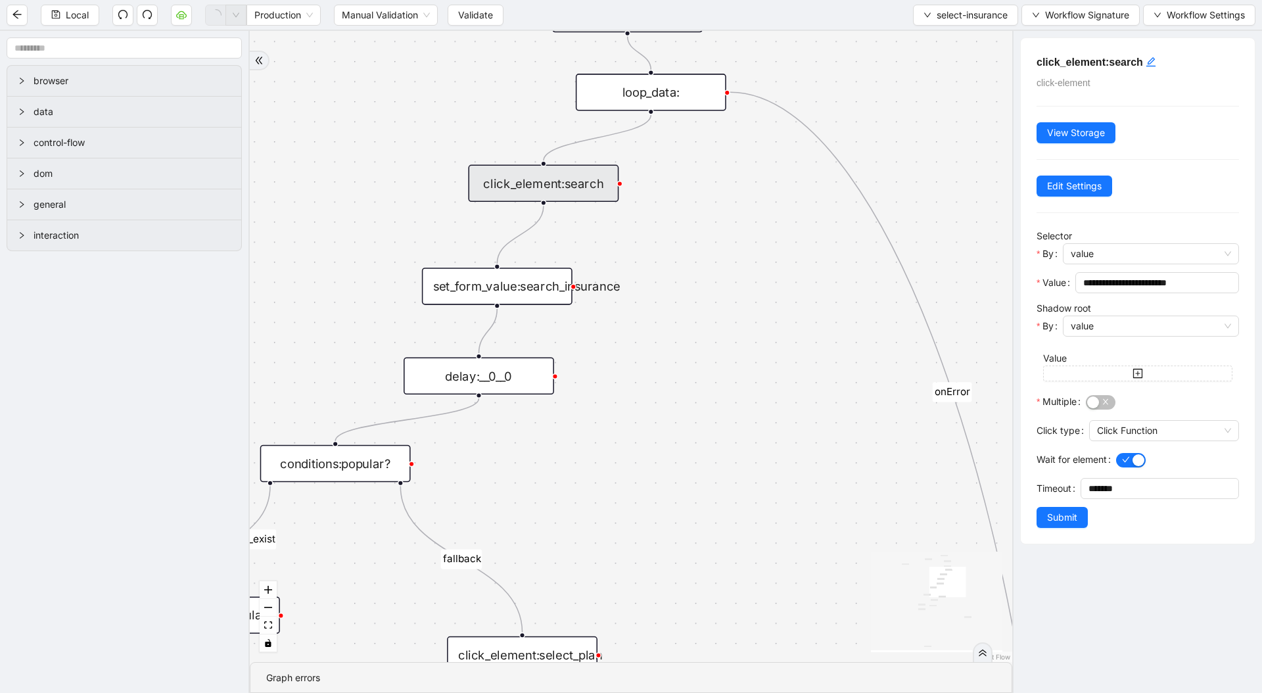
click at [538, 300] on div "set_form_value:search_insurance" at bounding box center [497, 285] width 150 height 37
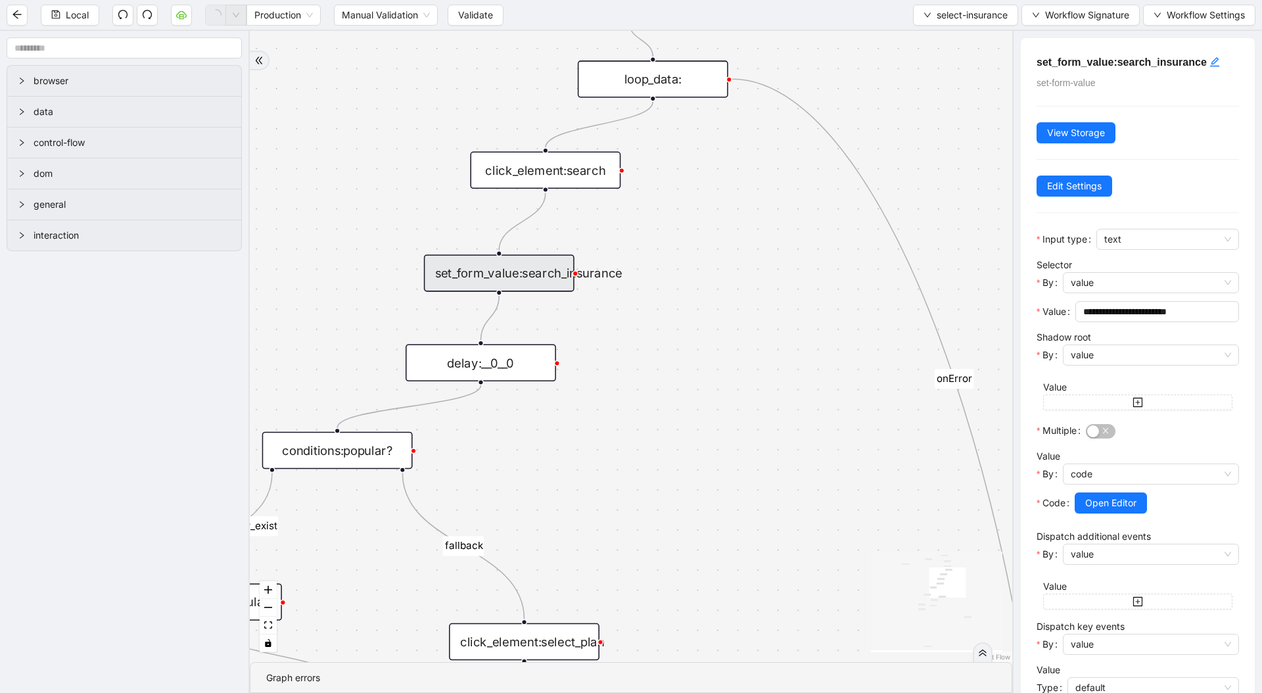
drag, startPoint x: 645, startPoint y: 408, endPoint x: 676, endPoint y: 322, distance: 91.2
click at [676, 322] on div "fallback if_popular_exist onError trigger execute_code:given_insurance loop_dat…" at bounding box center [631, 346] width 762 height 631
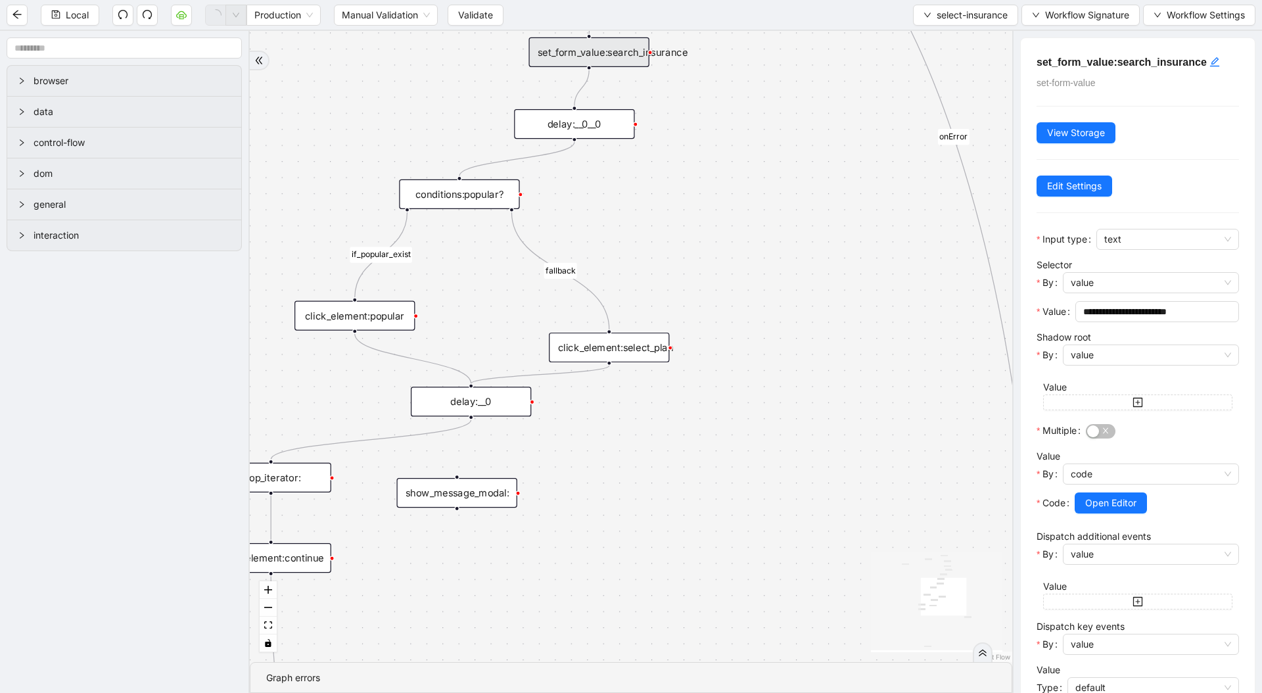
drag, startPoint x: 710, startPoint y: 458, endPoint x: 706, endPoint y: 277, distance: 181.4
click at [719, 308] on div "fallback if_popular_exist onError trigger execute_code:given_insurance loop_dat…" at bounding box center [631, 346] width 762 height 631
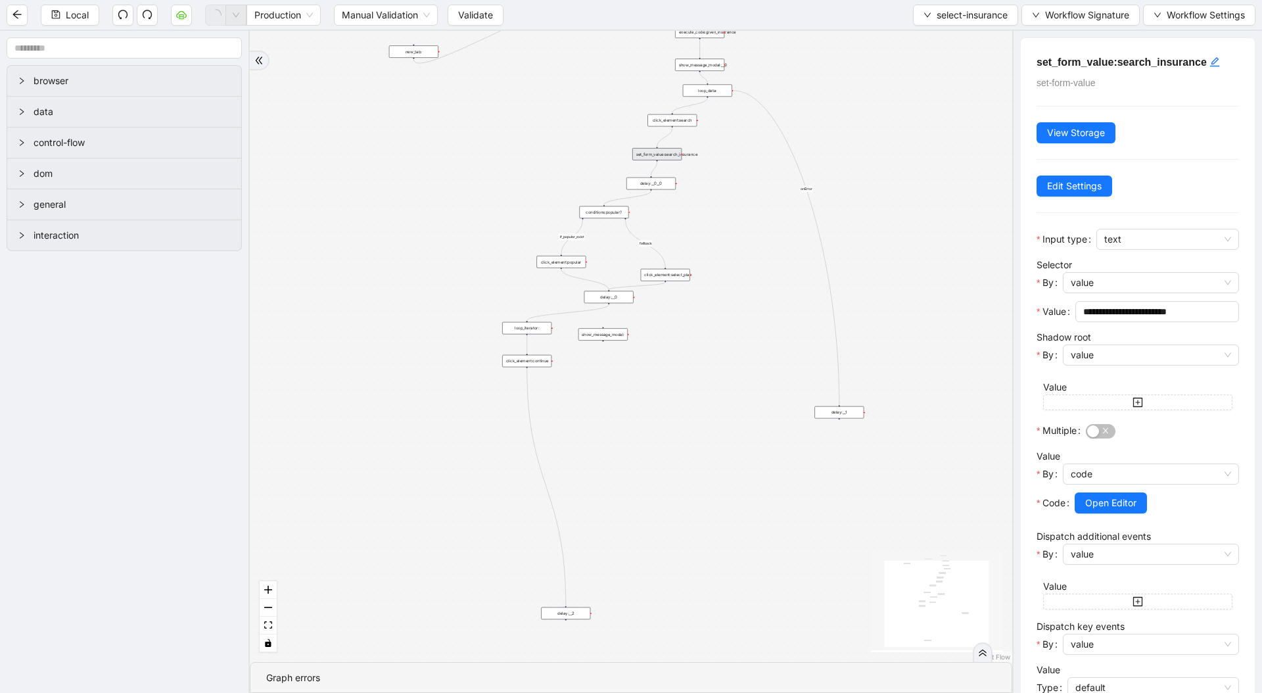
drag, startPoint x: 754, startPoint y: 245, endPoint x: 703, endPoint y: 480, distance: 240.1
click at [701, 484] on div "fallback if_popular_exist onError trigger execute_code:given_insurance loop_dat…" at bounding box center [631, 346] width 762 height 631
click at [649, 302] on div "show_message_modal:__0" at bounding box center [646, 303] width 49 height 12
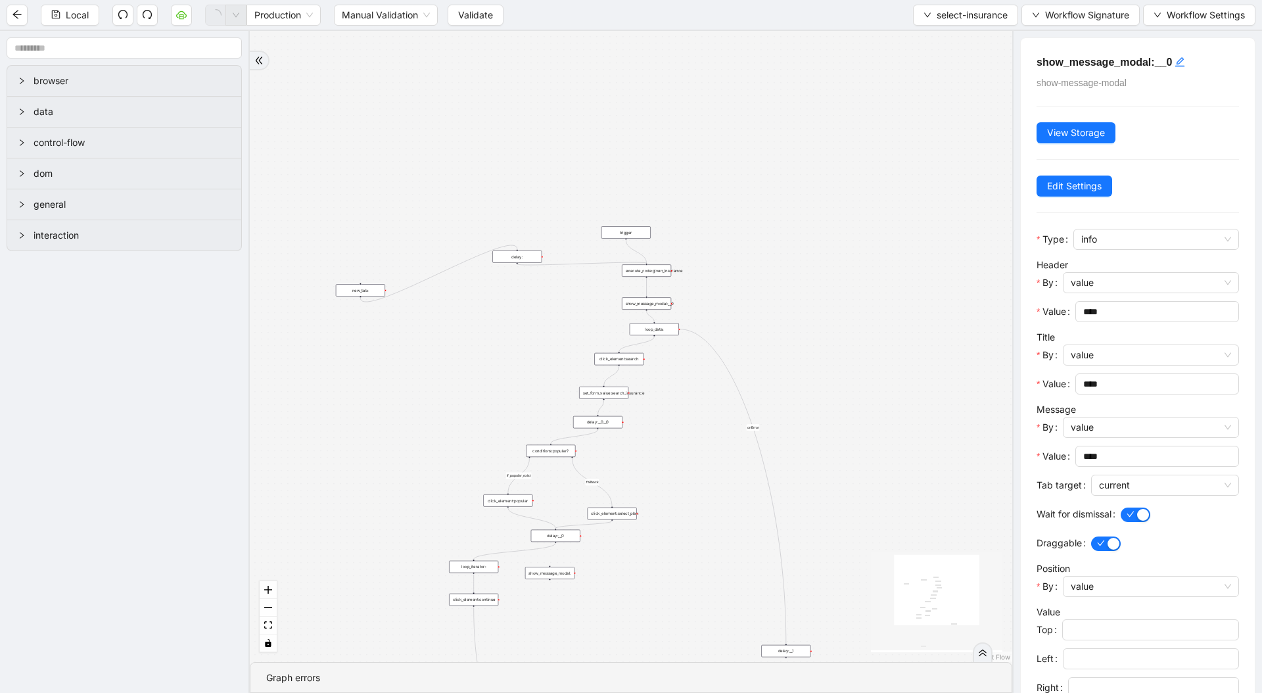
click at [640, 273] on div "execute_code:given_insurance" at bounding box center [646, 270] width 49 height 12
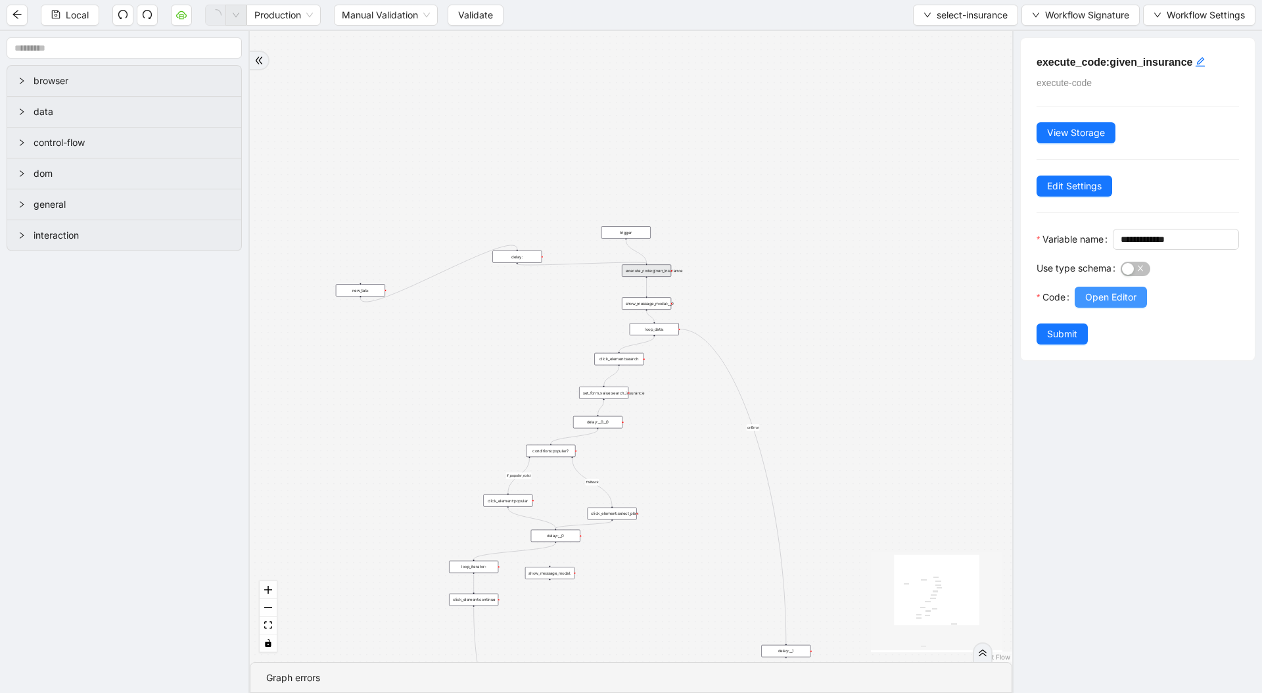
click at [1107, 304] on span "Open Editor" at bounding box center [1110, 297] width 51 height 14
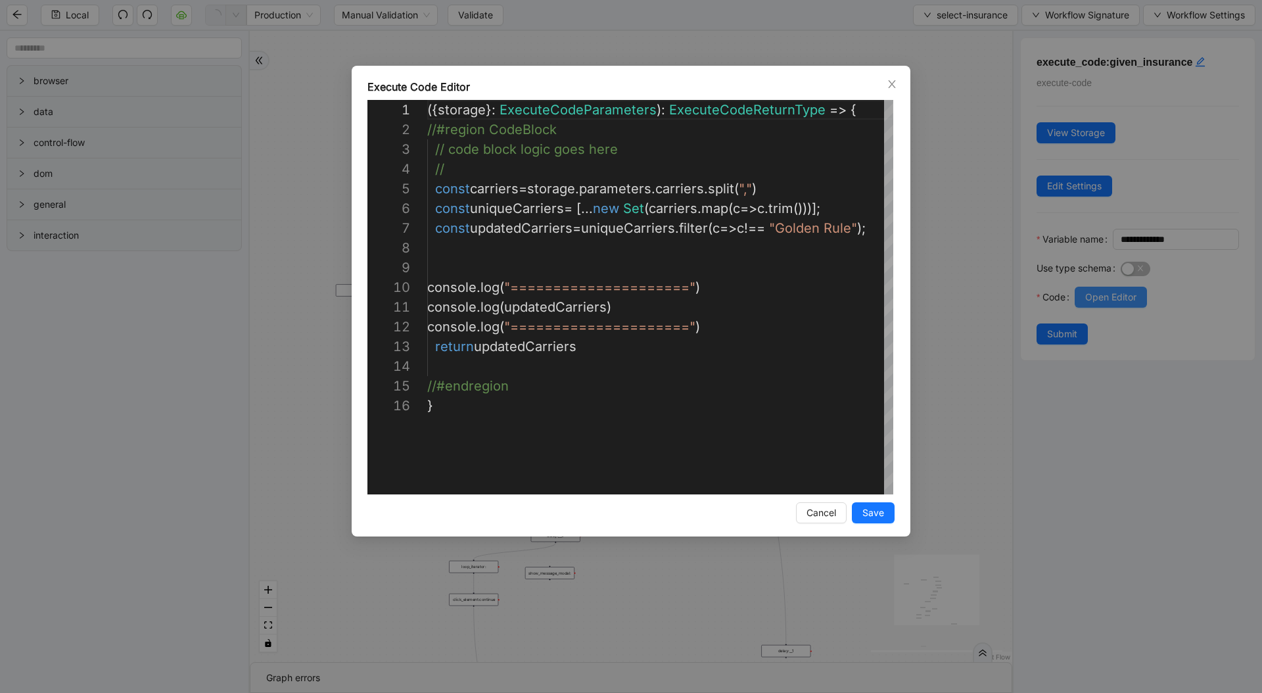
scroll to position [197, 0]
click at [649, 302] on div "({ storage }: ExecuteCodeParameters ): ExecuteCodeReturnType => { //#region Cod…" at bounding box center [675, 445] width 496 height 690
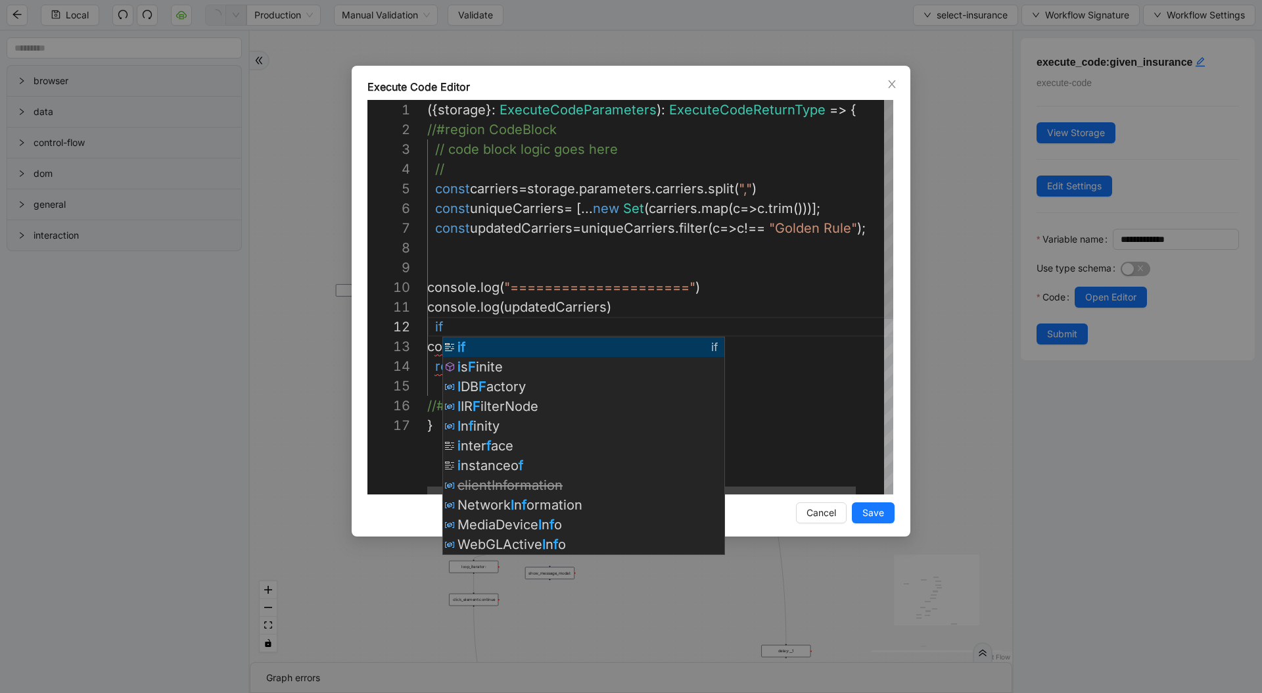
scroll to position [20, 20]
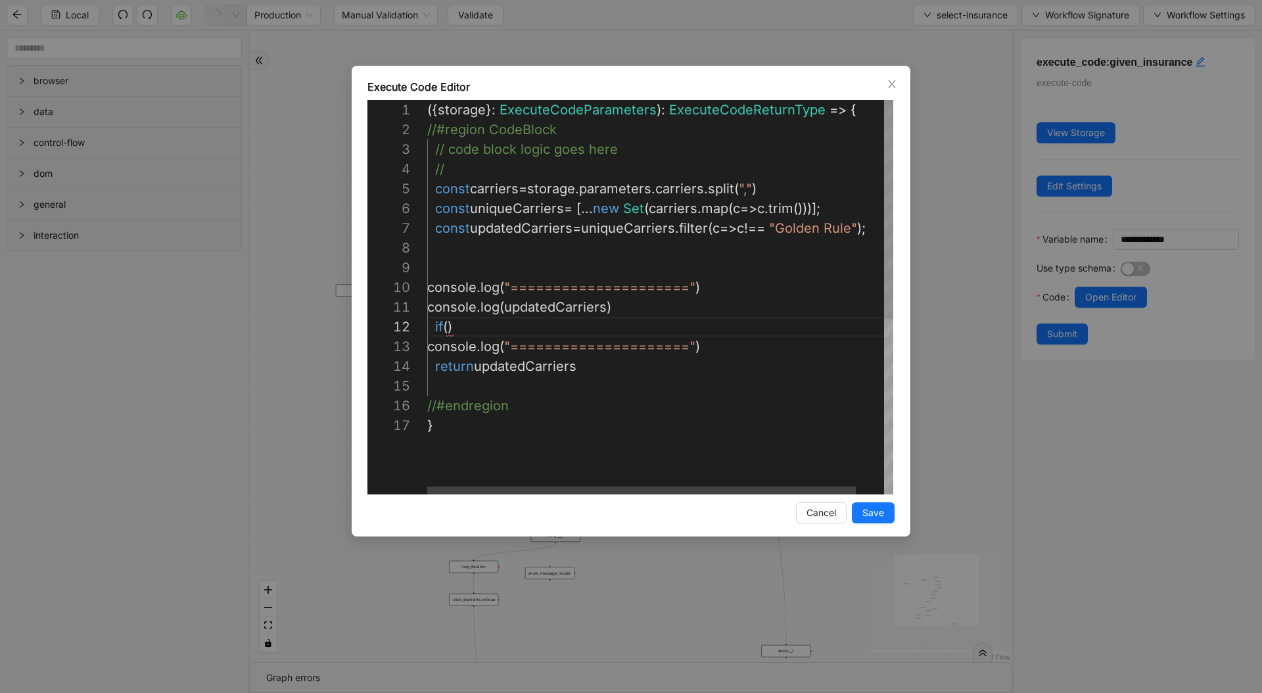
click at [566, 307] on div "({ storage }: ExecuteCodeParameters ): ExecuteCodeReturnType => { //#region Cod…" at bounding box center [675, 455] width 496 height 710
click at [443, 331] on div "({ storage }: ExecuteCodeParameters ): ExecuteCodeReturnType => { //#region Cod…" at bounding box center [675, 455] width 496 height 710
click at [448, 328] on div "({ storage }: ExecuteCodeParameters ): ExecuteCodeReturnType => { //#region Cod…" at bounding box center [675, 455] width 496 height 710
paste textarea "**********"
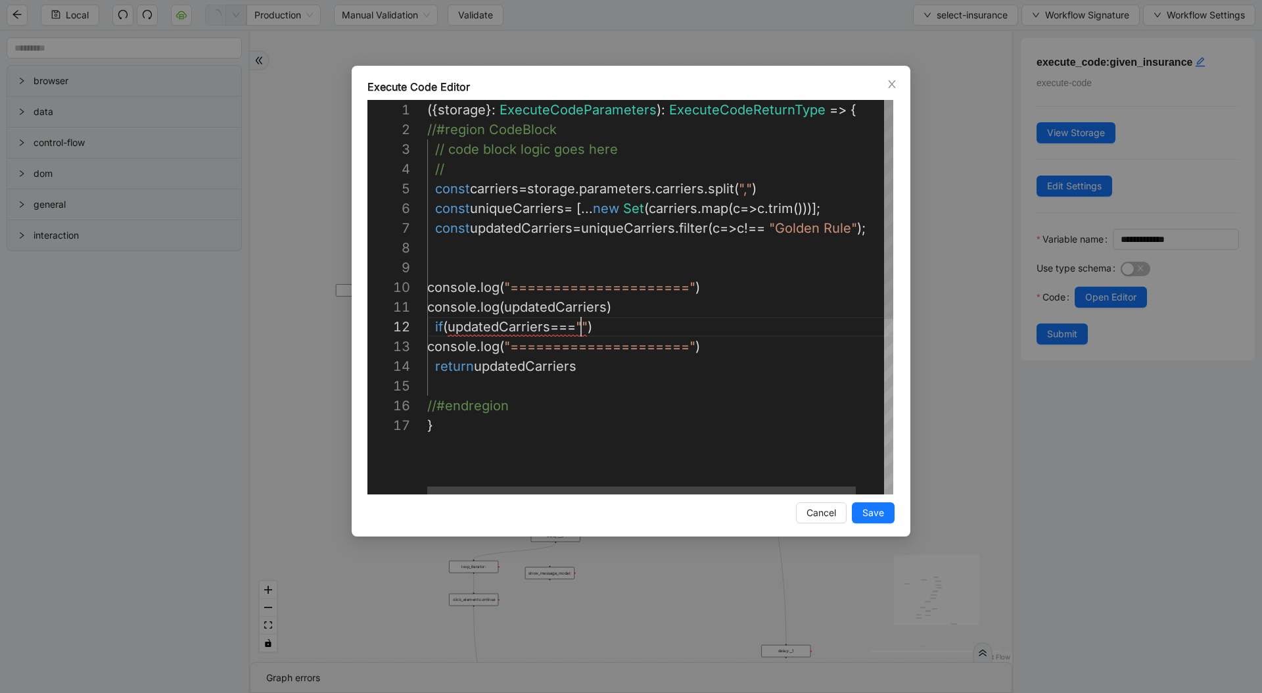
scroll to position [20, 160]
paste textarea "**********"
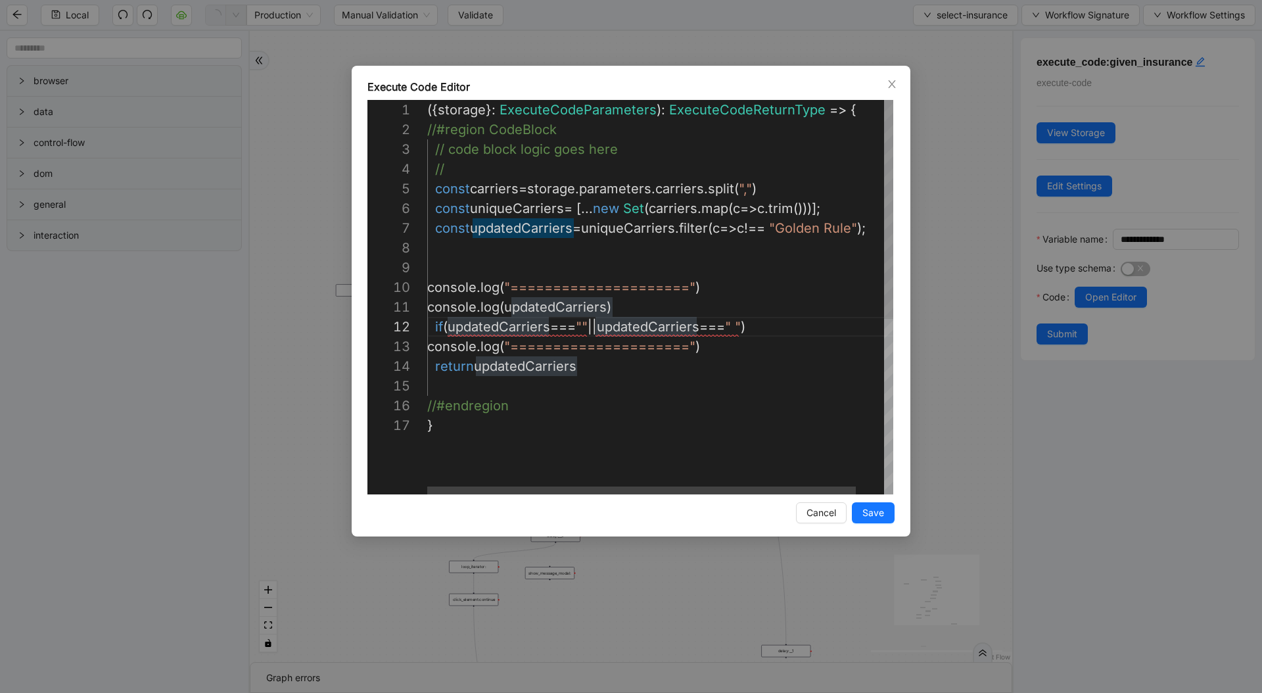
paste textarea "**********"
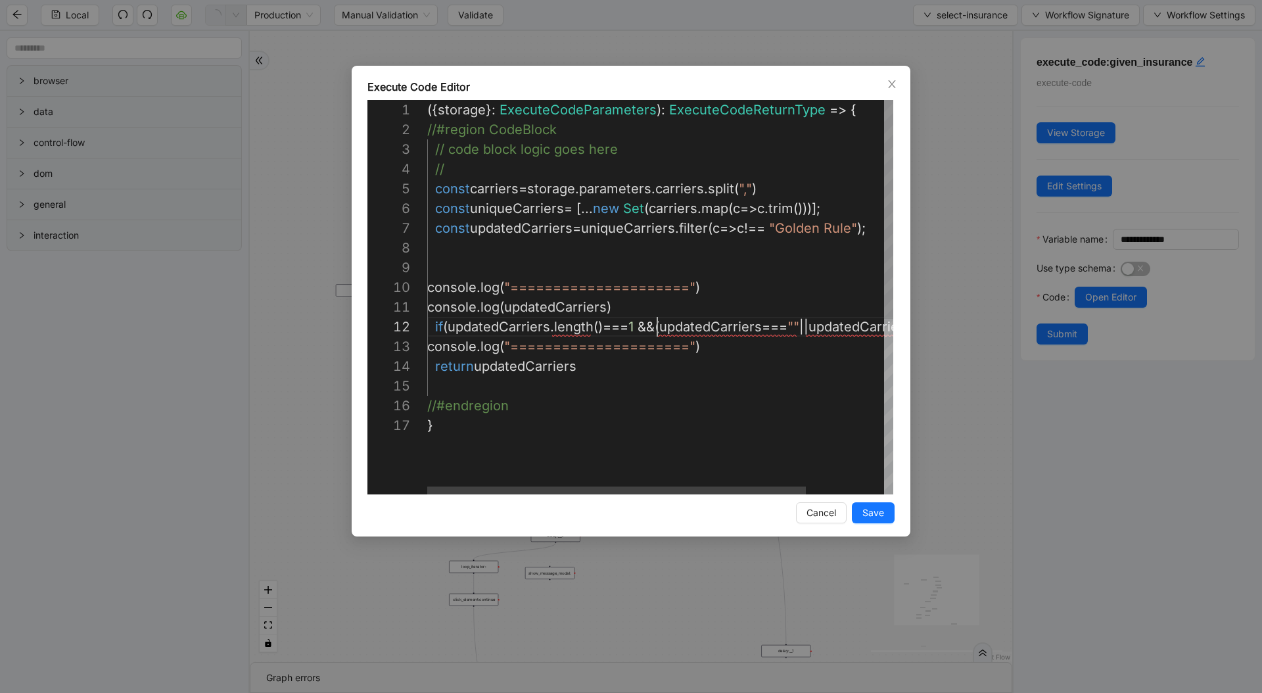
scroll to position [20, 234]
click at [764, 328] on div "({ storage }: ExecuteCodeParameters ): ExecuteCodeReturnType => { //#region Cod…" at bounding box center [712, 455] width 570 height 710
click at [599, 331] on div "({ storage }: ExecuteCodeParameters ): ExecuteCodeReturnType => { //#region Cod…" at bounding box center [730, 455] width 606 height 710
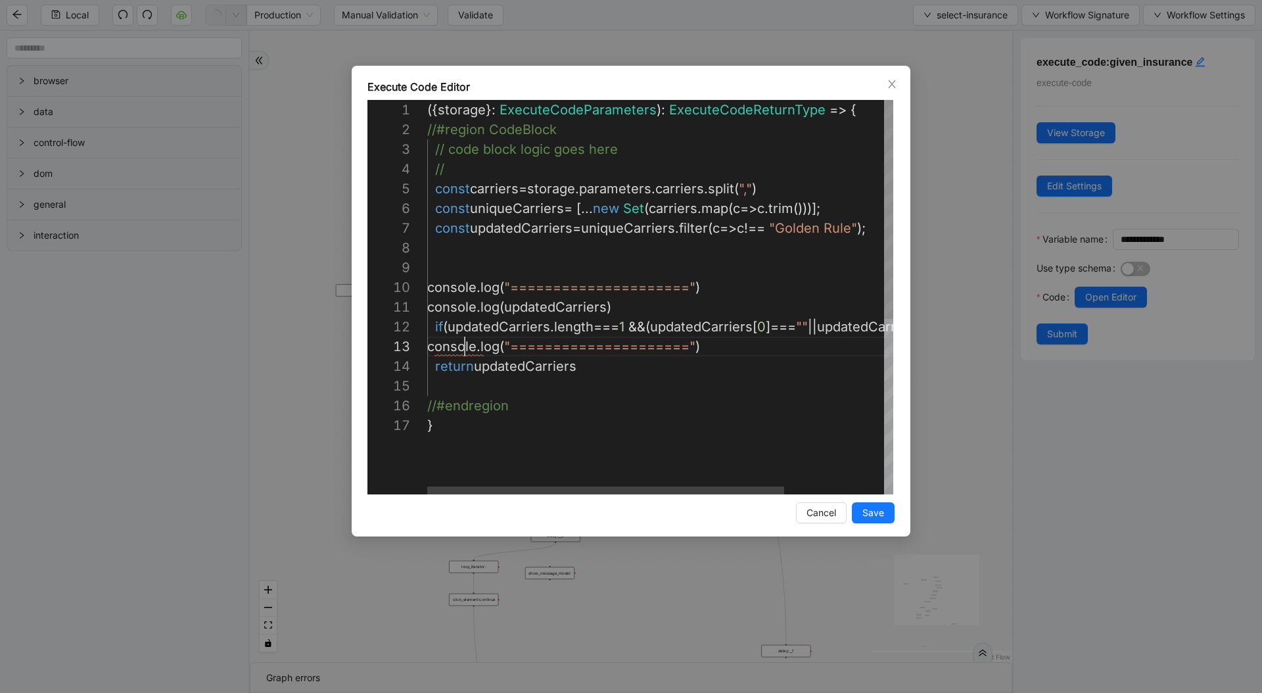
click at [463, 354] on div "({ storage }: ExecuteCodeParameters ): ExecuteCodeReturnType => { //#region Cod…" at bounding box center [725, 455] width 596 height 710
click at [652, 324] on div "({ storage }: ExecuteCodeParameters ): ExecuteCodeReturnType => { //#region Cod…" at bounding box center [725, 455] width 596 height 710
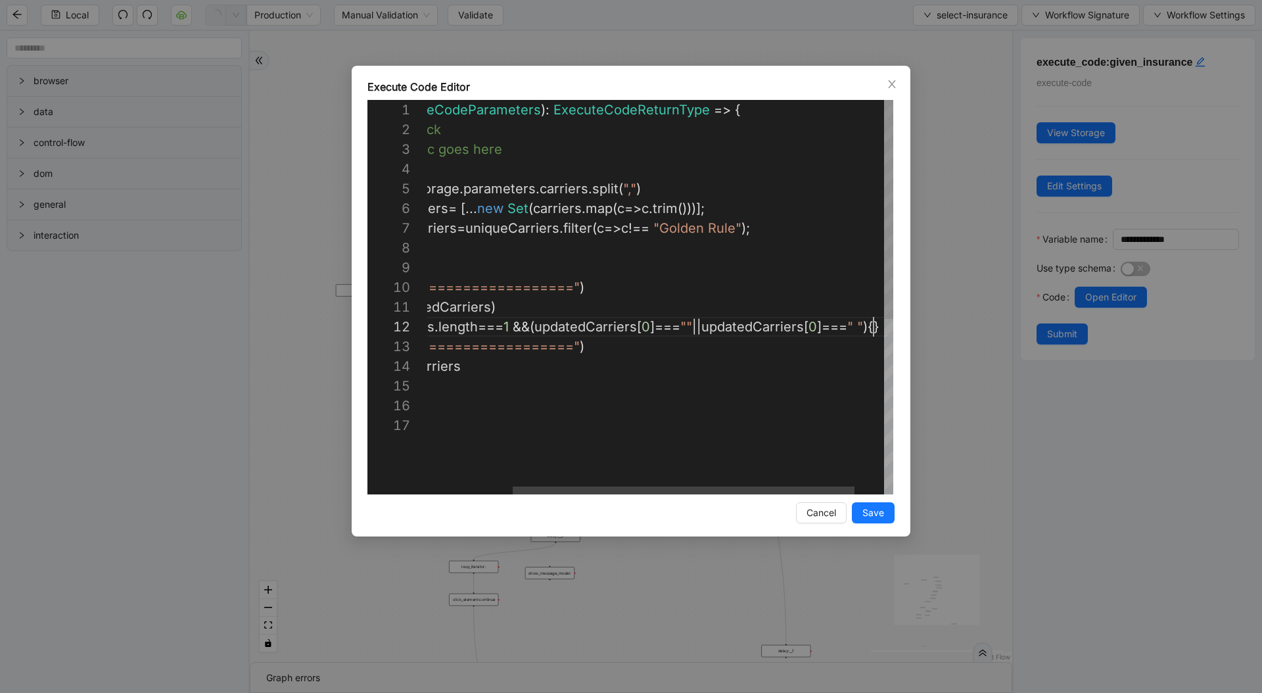
scroll to position [39, 15]
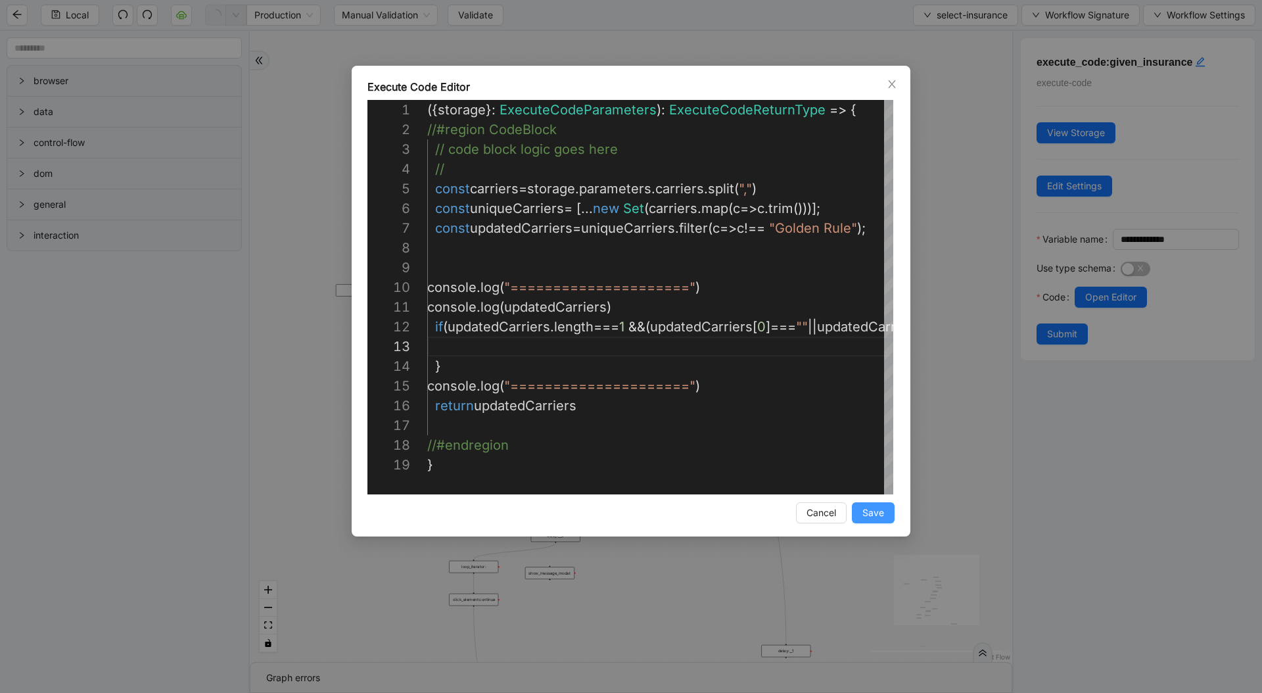
type textarea "**********"
click at [879, 509] on span "Save" at bounding box center [873, 512] width 22 height 14
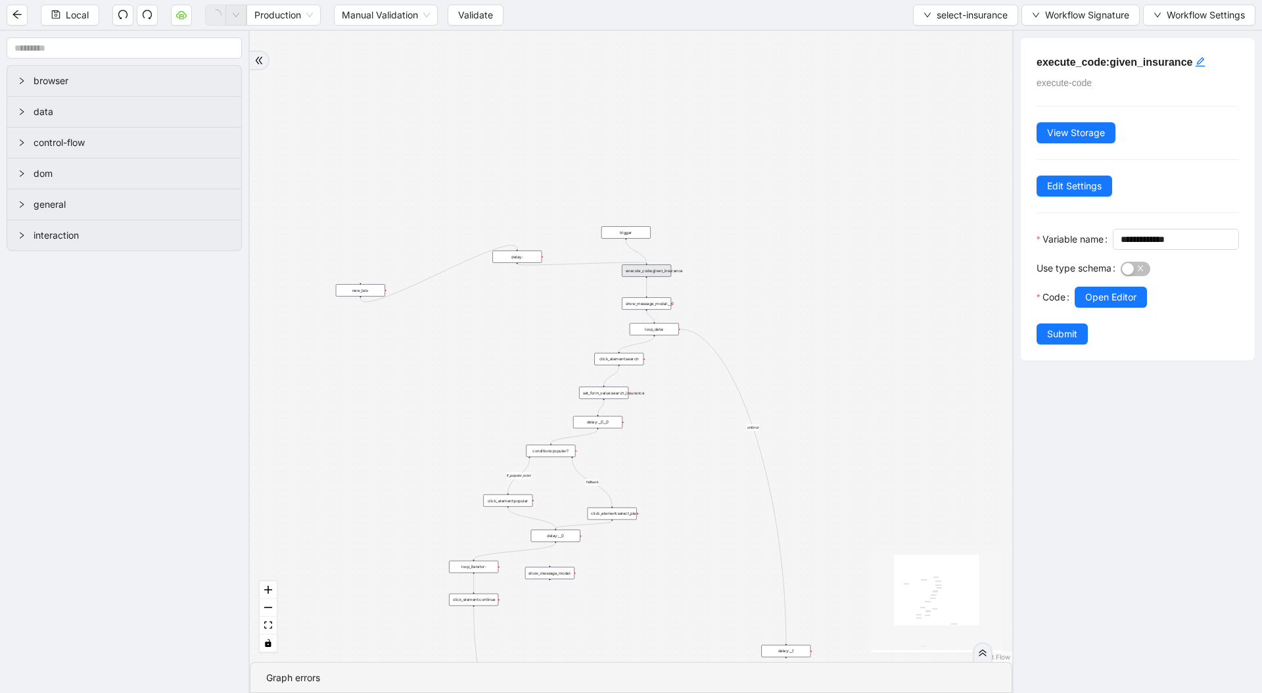
click at [1056, 341] on span "Submit" at bounding box center [1062, 334] width 30 height 14
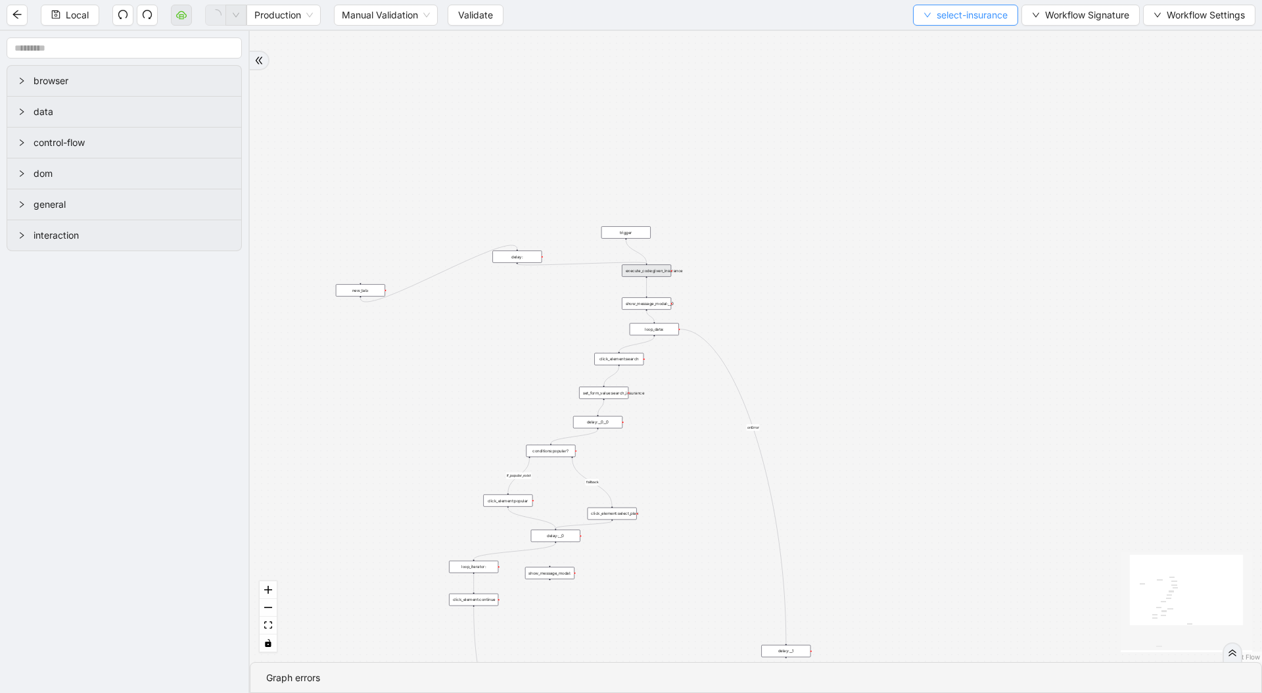
click at [948, 22] on button "select-insurance" at bounding box center [965, 15] width 105 height 21
click at [942, 35] on span "Select" at bounding box center [962, 41] width 86 height 14
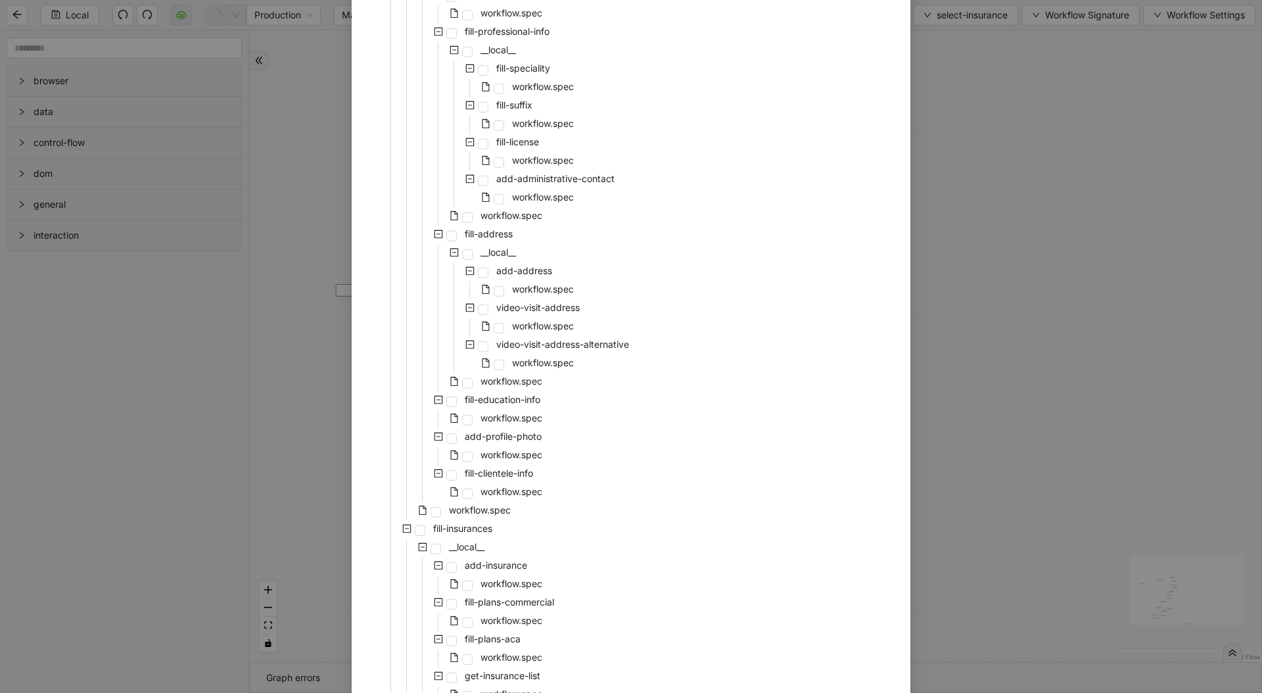
scroll to position [2207, 0]
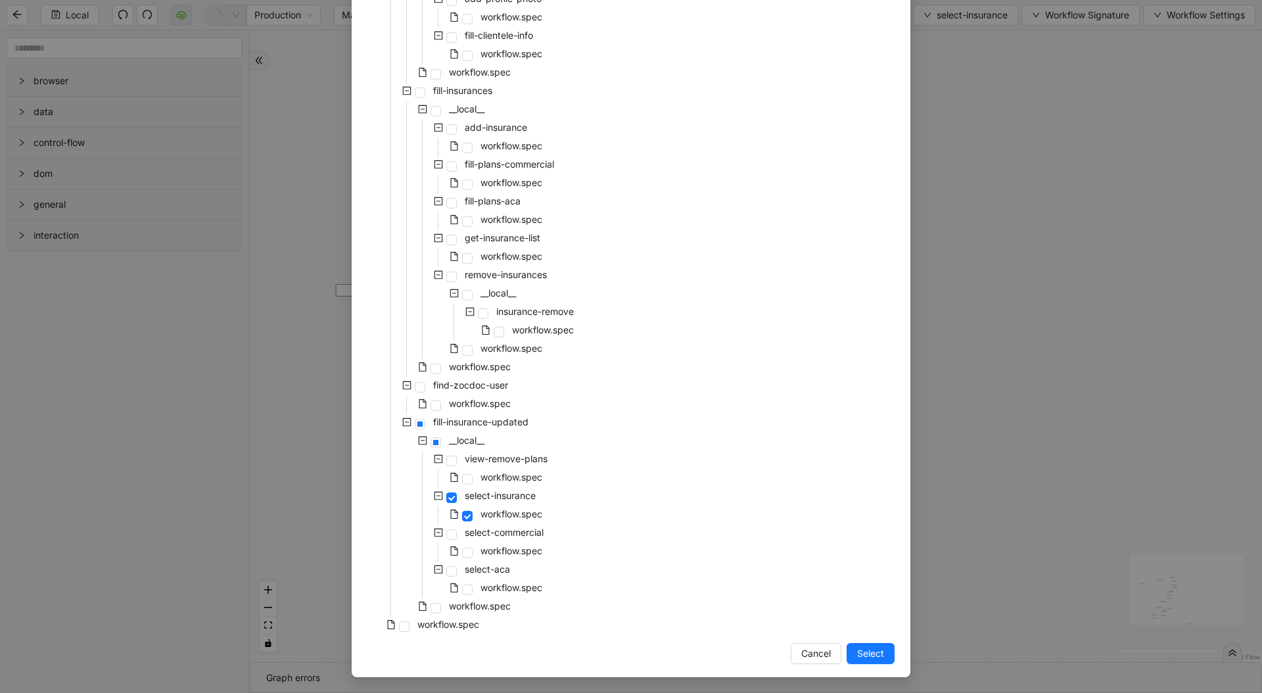
click at [977, 461] on div "Select Local Workflow zocdoc-profile-creation-tava __local__ login-to-zocdoc wo…" at bounding box center [631, 346] width 1262 height 693
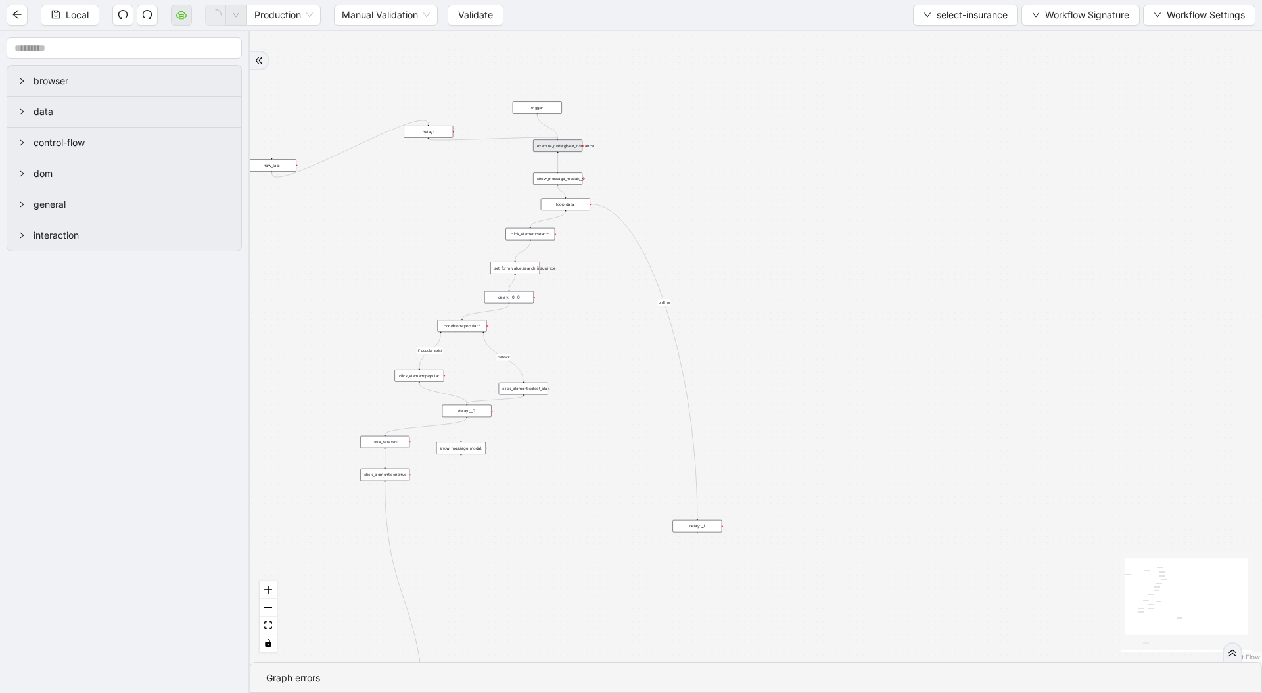
drag, startPoint x: 956, startPoint y: 589, endPoint x: 831, endPoint y: 399, distance: 227.3
click at [880, 467] on div "fallback if_popular_exist onError trigger execute_code:given_insurance loop_dat…" at bounding box center [756, 346] width 1012 height 631
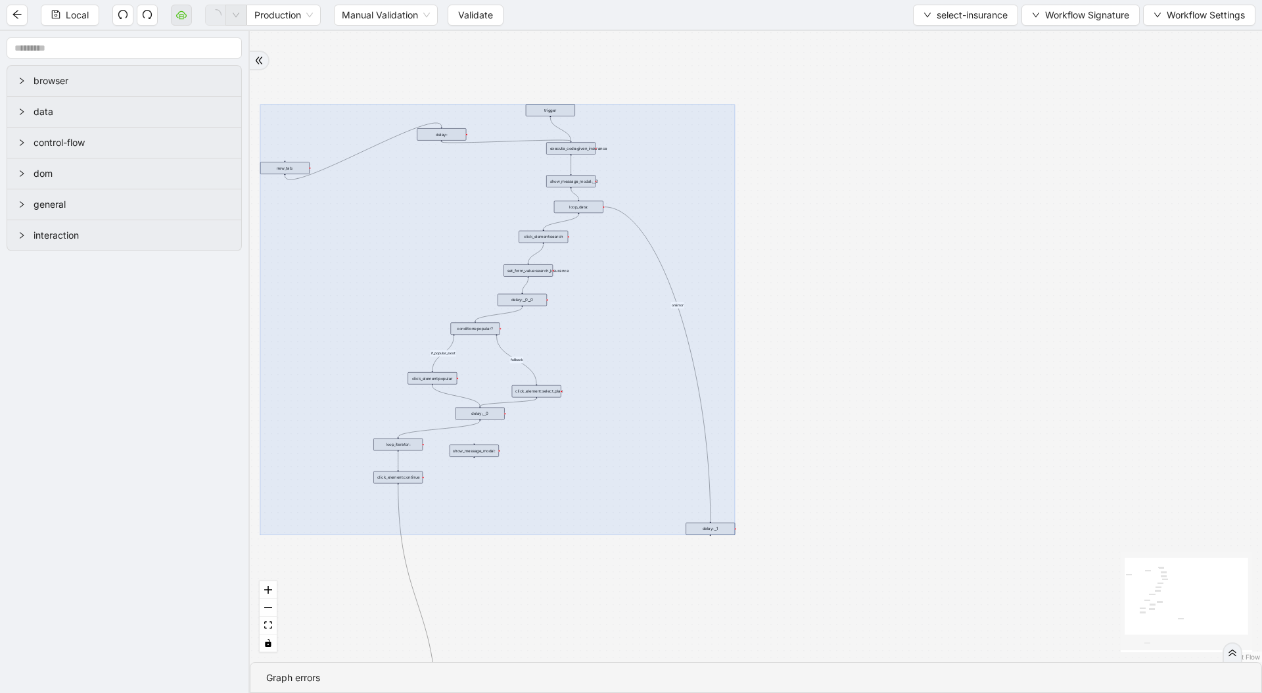
drag, startPoint x: 300, startPoint y: 70, endPoint x: 916, endPoint y: 692, distance: 876.0
click at [916, 588] on section "fallback if_popular_exist onError trigger execute_code:given_insurance loop_dat…" at bounding box center [756, 362] width 1012 height 662
click at [770, 434] on div "fallback if_popular_exist onError trigger execute_code:given_insurance loop_dat…" at bounding box center [756, 346] width 1012 height 631
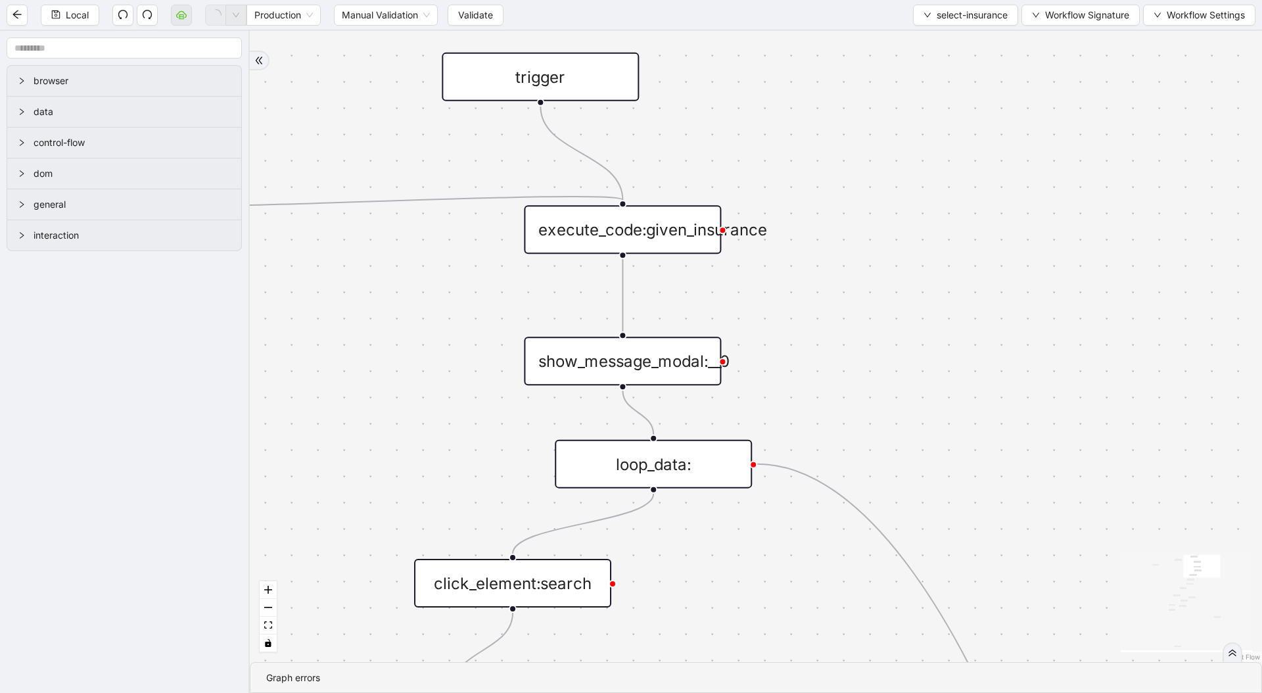
drag, startPoint x: 825, startPoint y: 208, endPoint x: 852, endPoint y: 304, distance: 99.5
click at [851, 302] on div "fallback if_popular_exist onError trigger execute_code:given_insurance loop_dat…" at bounding box center [756, 346] width 1012 height 631
click at [1090, 22] on button "Workflow Signature" at bounding box center [1080, 15] width 118 height 21
click at [1046, 55] on span "Type" at bounding box center [1078, 62] width 88 height 14
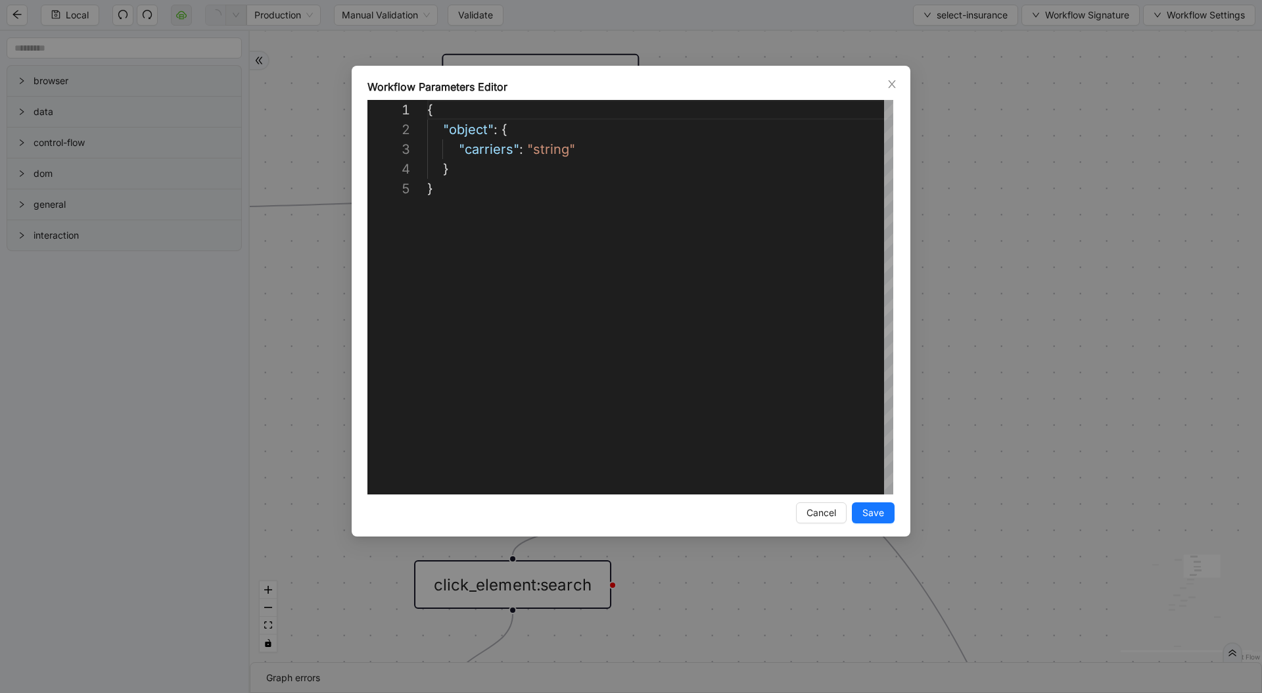
scroll to position [79, 0]
click at [1065, 101] on div "**********" at bounding box center [631, 346] width 1262 height 693
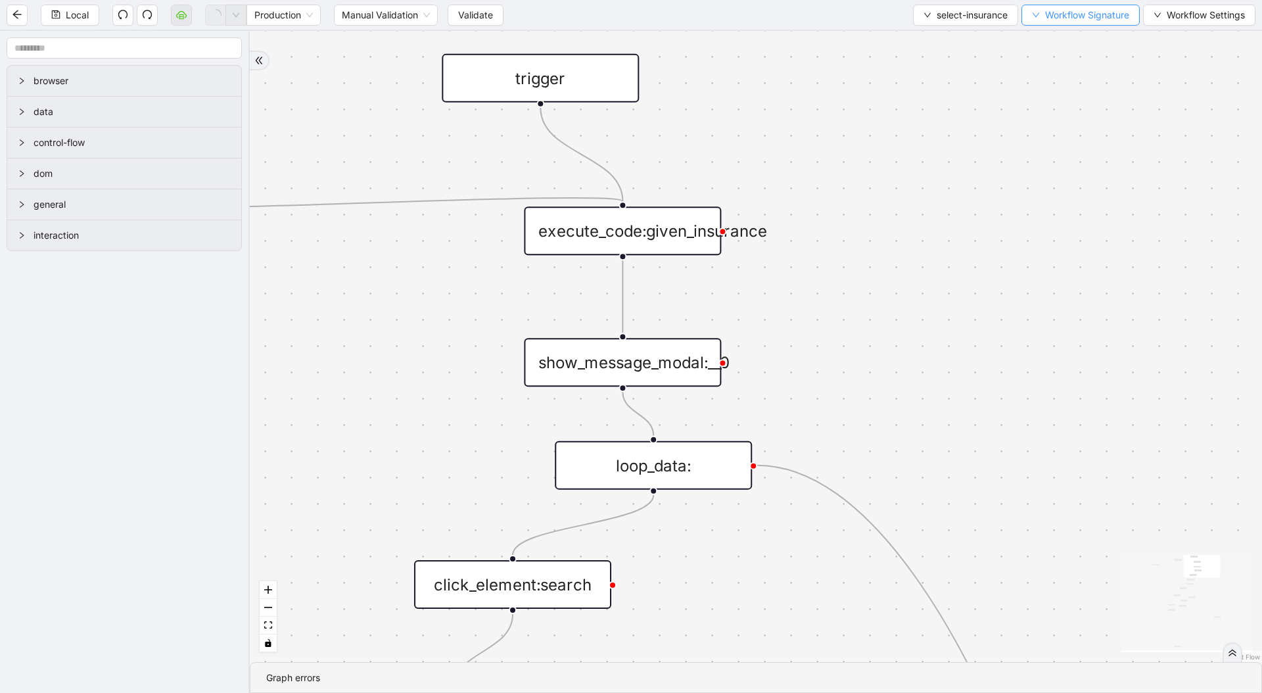
click at [1083, 14] on span "Workflow Signature" at bounding box center [1087, 15] width 84 height 14
click at [1062, 139] on span "Type" at bounding box center [1078, 146] width 88 height 14
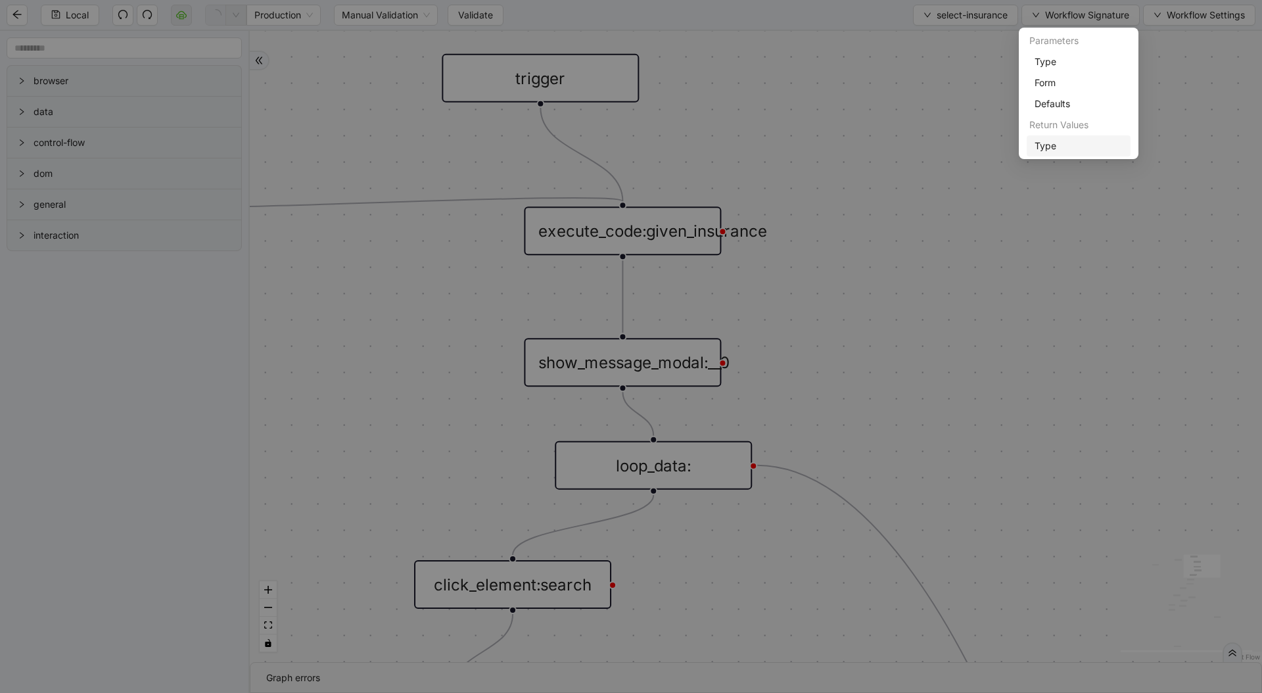
scroll to position [39, 0]
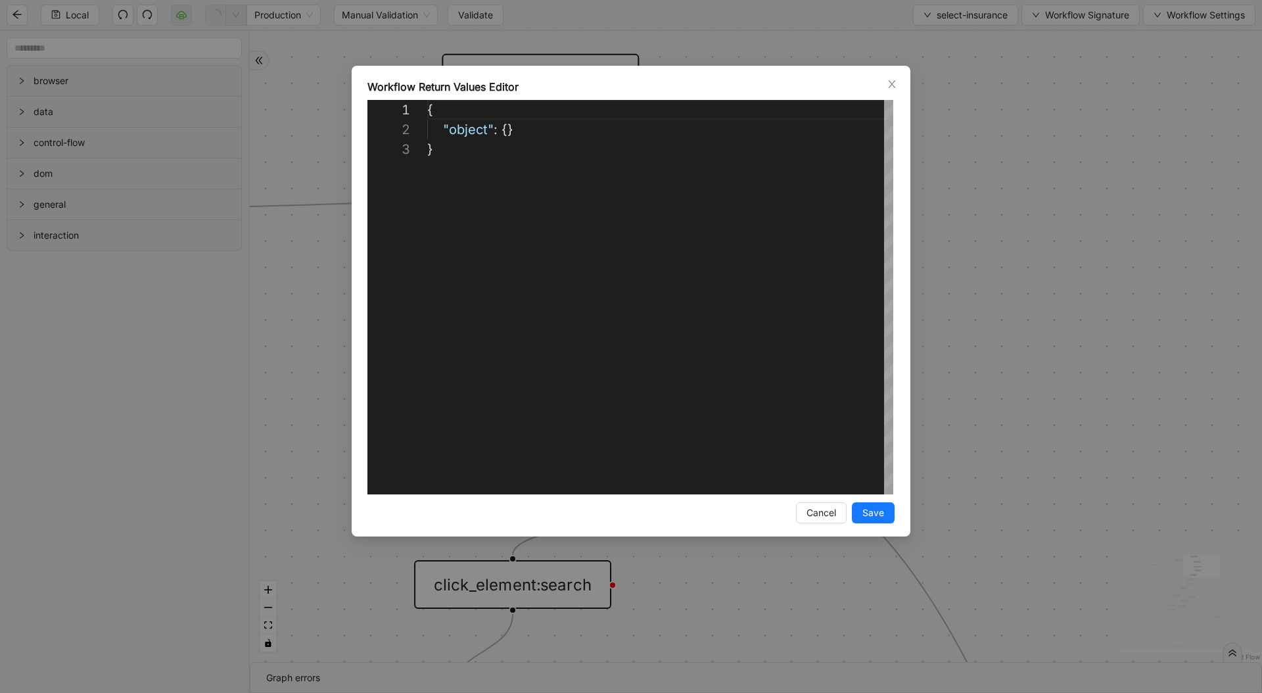
click at [1076, 390] on div "**********" at bounding box center [631, 346] width 1262 height 693
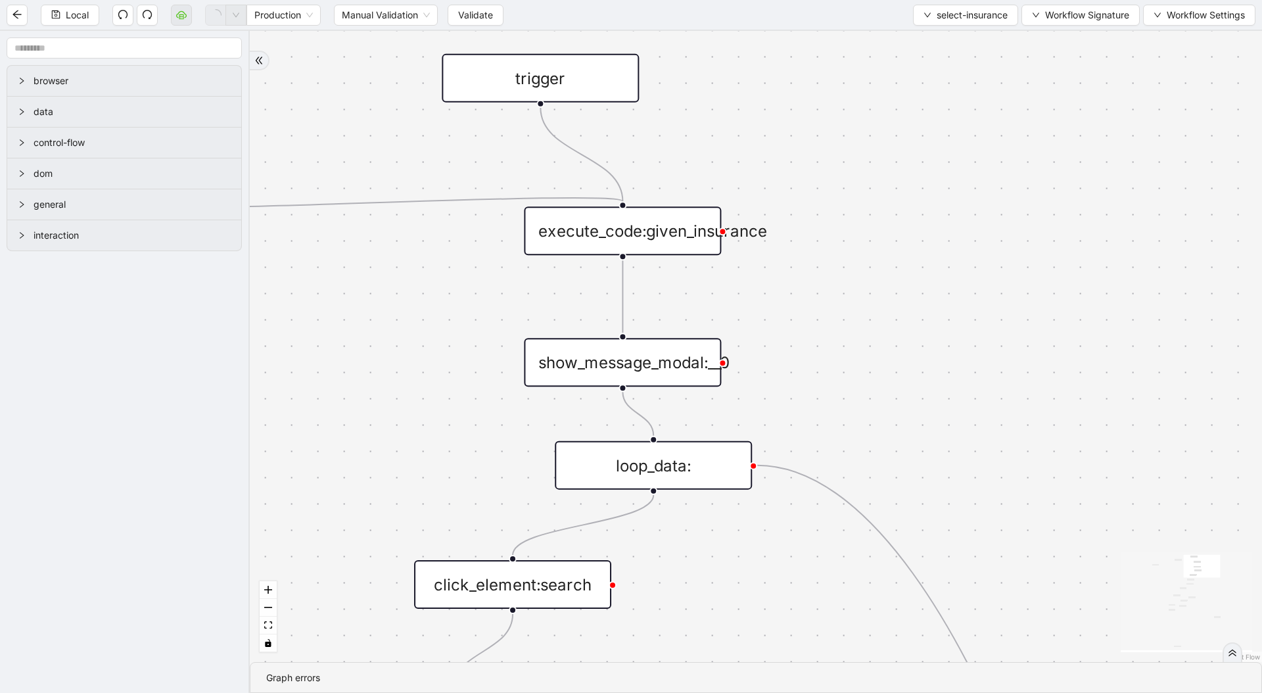
click at [676, 241] on div "execute_code:given_insurance" at bounding box center [622, 230] width 197 height 49
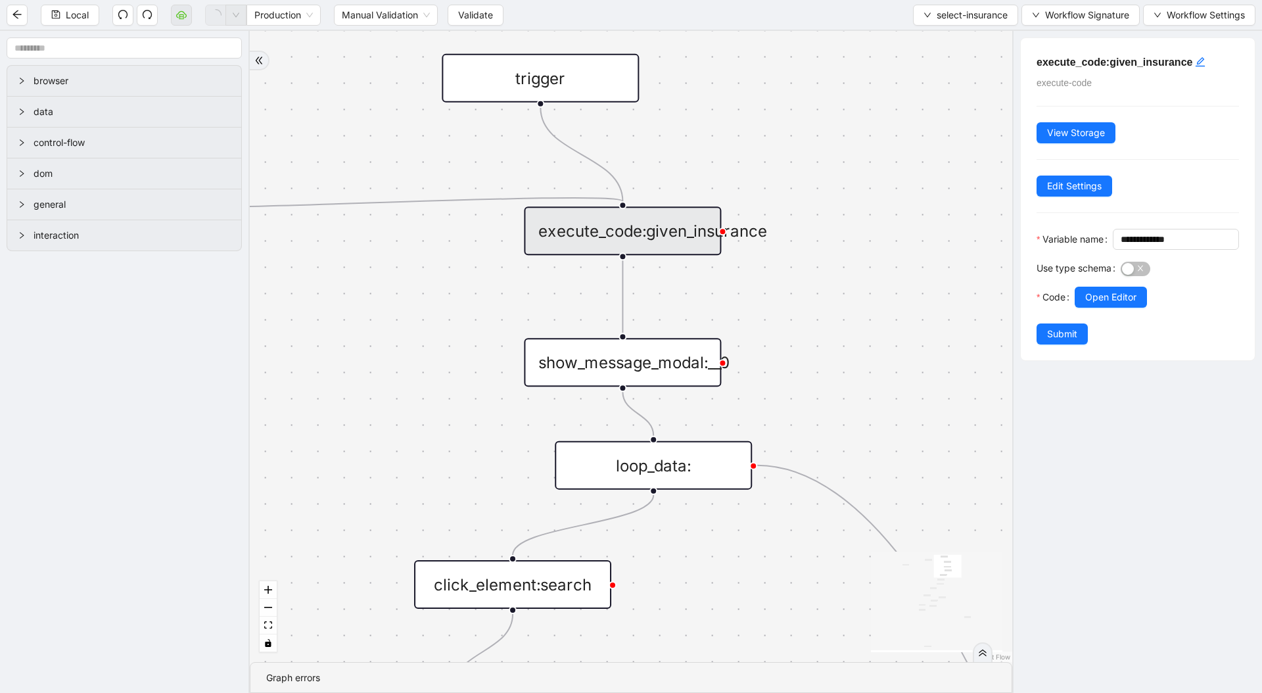
click at [661, 352] on div "show_message_modal:__0" at bounding box center [622, 362] width 197 height 49
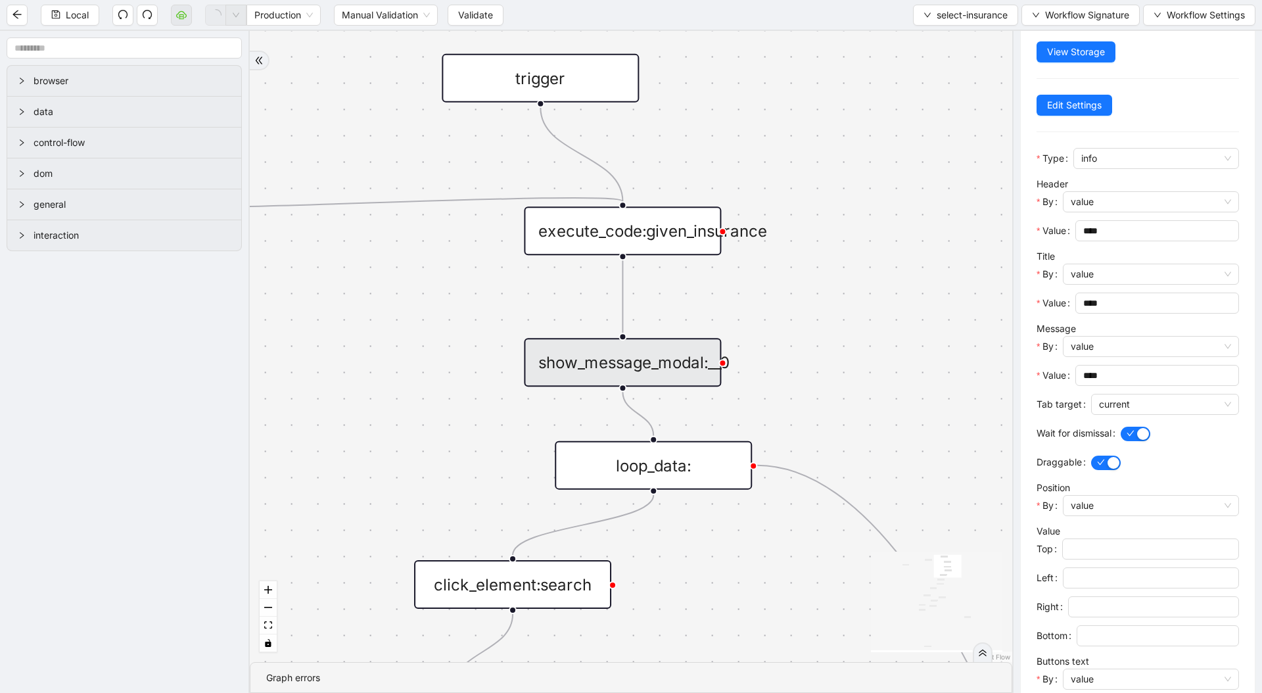
scroll to position [179, 0]
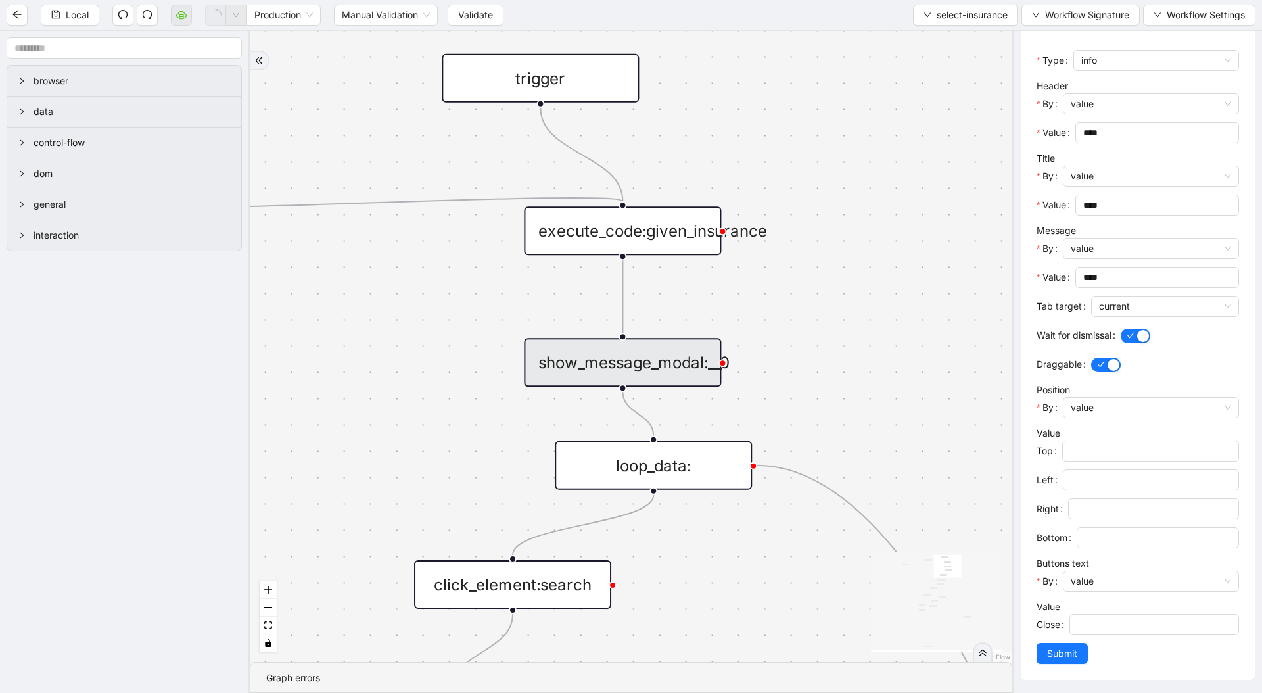
click at [663, 250] on div "execute_code:given_insurance" at bounding box center [622, 230] width 197 height 49
click at [672, 223] on div "execute_code:given_insurance" at bounding box center [622, 230] width 197 height 49
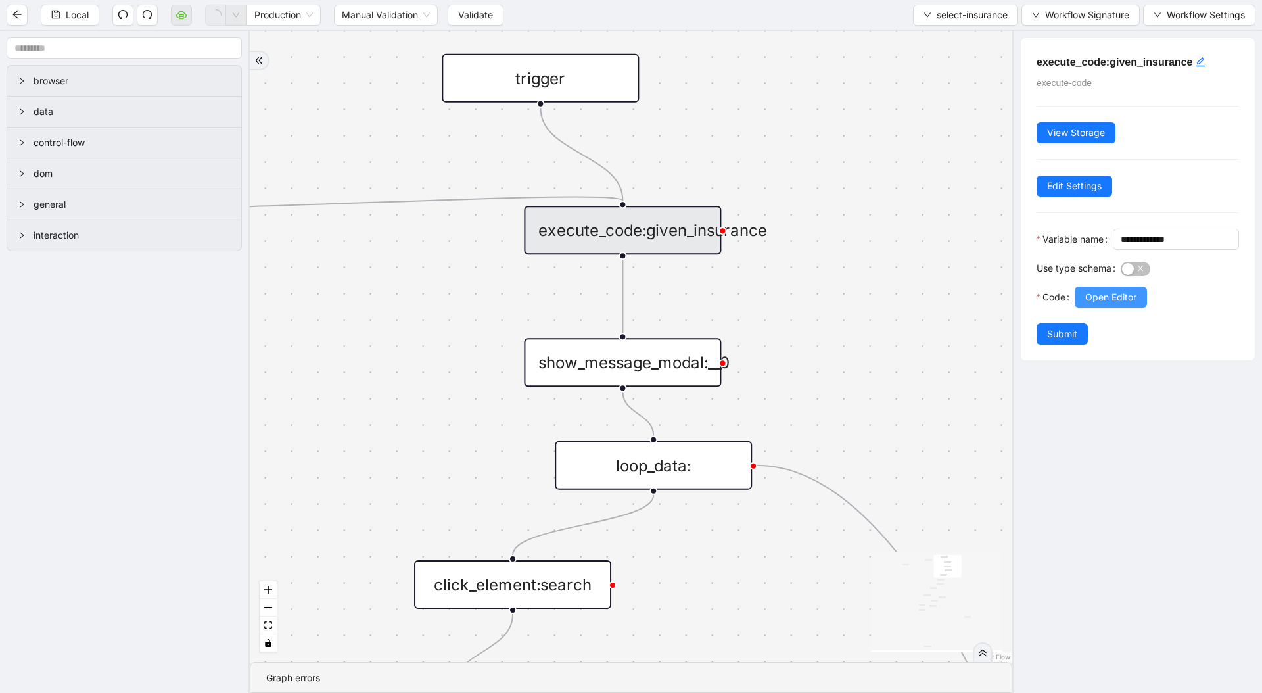
click at [1142, 308] on button "Open Editor" at bounding box center [1110, 297] width 72 height 21
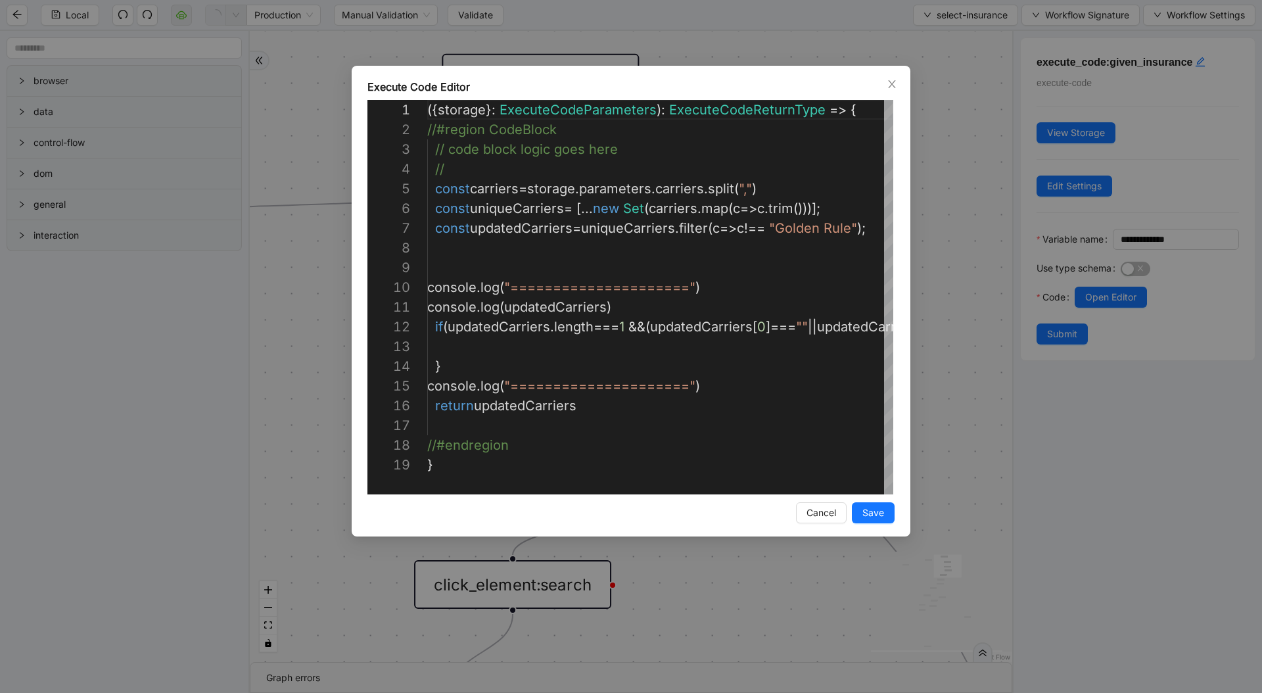
scroll to position [197, 0]
click at [527, 328] on div "({ storage }: ExecuteCodeParameters ): ExecuteCodeReturnType => { //#region Cod…" at bounding box center [728, 474] width 602 height 749
click at [517, 339] on div "({ storage }: ExecuteCodeParameters ): ExecuteCodeReturnType => { //#region Cod…" at bounding box center [728, 474] width 602 height 749
paste textarea "**********"
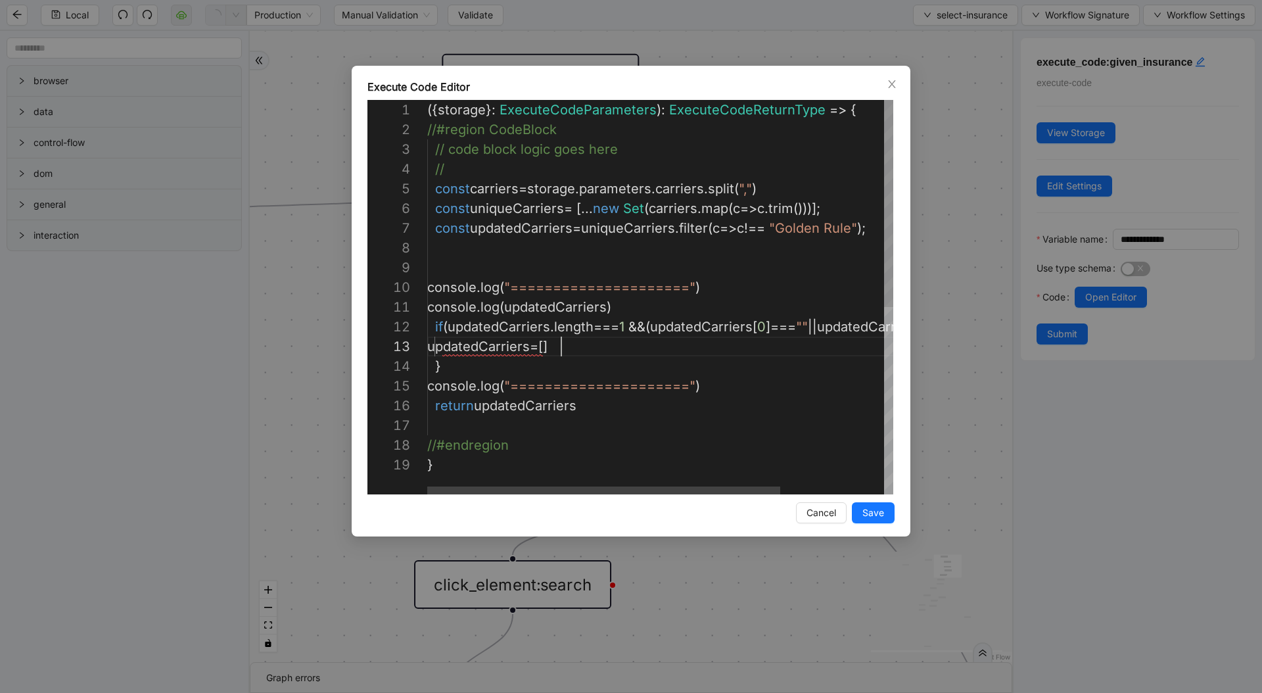
click at [474, 340] on div "({ storage }: ExecuteCodeParameters ): ExecuteCodeReturnType => { //#region Cod…" at bounding box center [728, 474] width 602 height 749
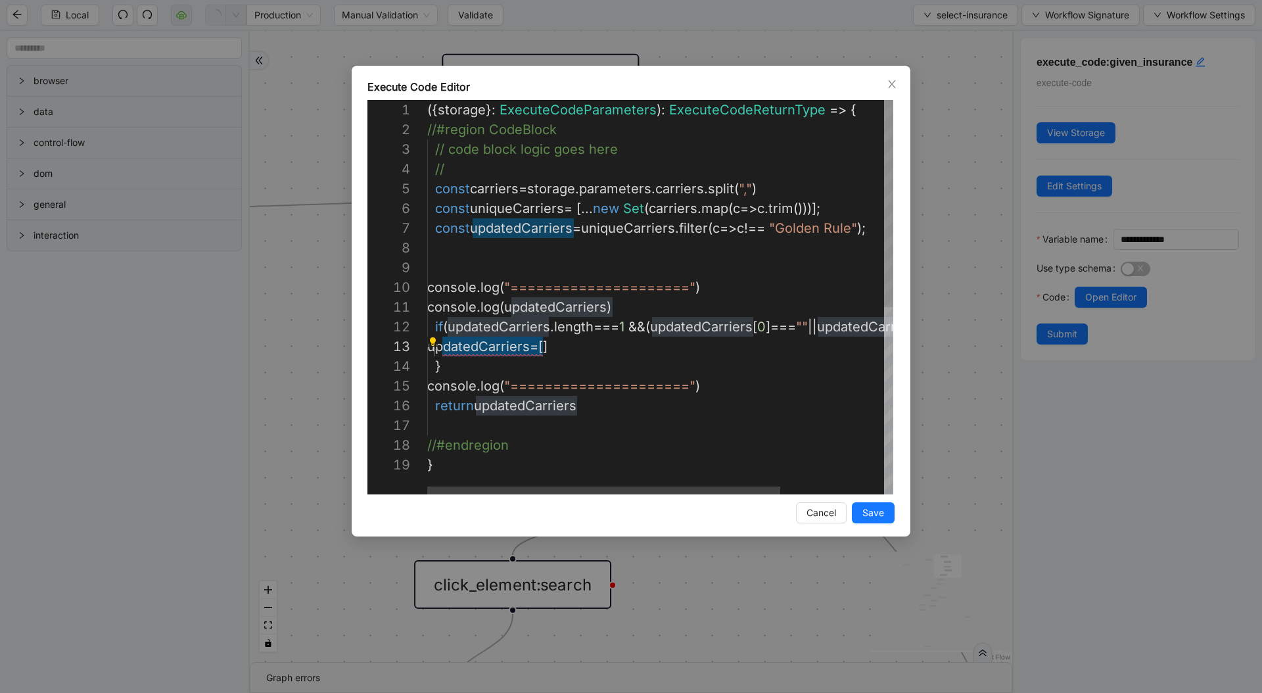
click at [457, 235] on div "({ storage }: ExecuteCodeParameters ): ExecuteCodeReturnType => { //#region Cod…" at bounding box center [728, 474] width 602 height 749
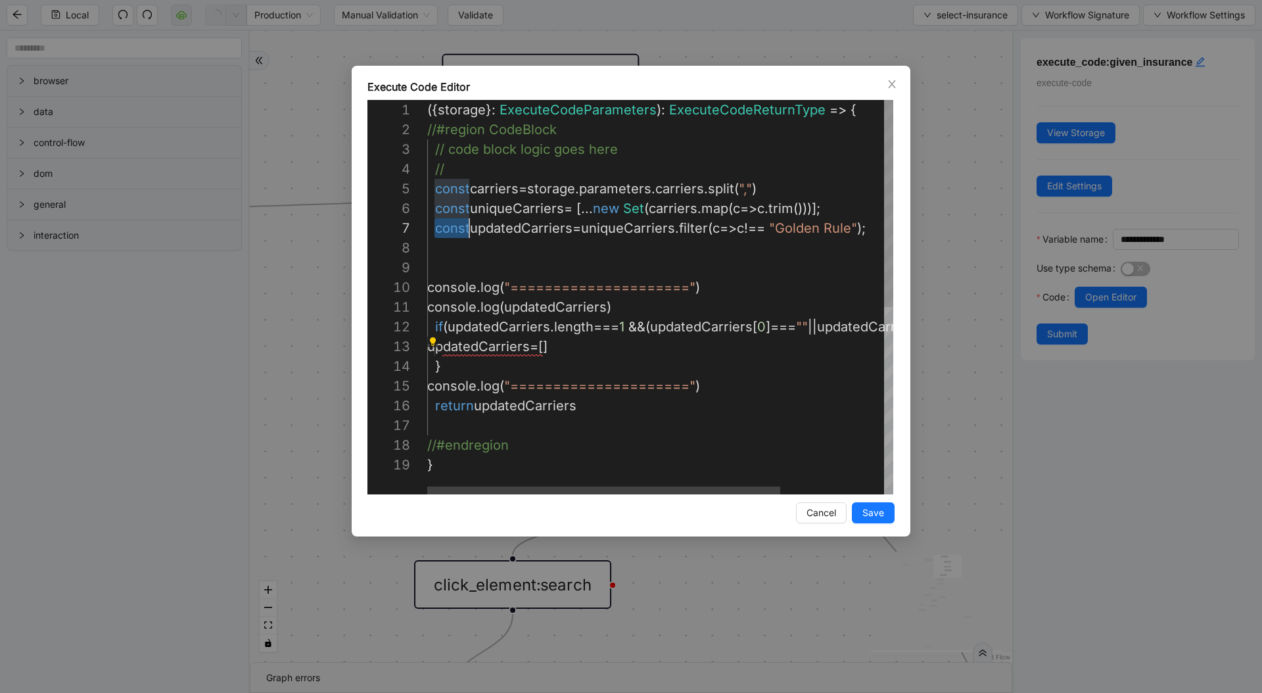
click at [457, 235] on div "({ storage }: ExecuteCodeParameters ): ExecuteCodeReturnType => { //#region Cod…" at bounding box center [728, 474] width 602 height 749
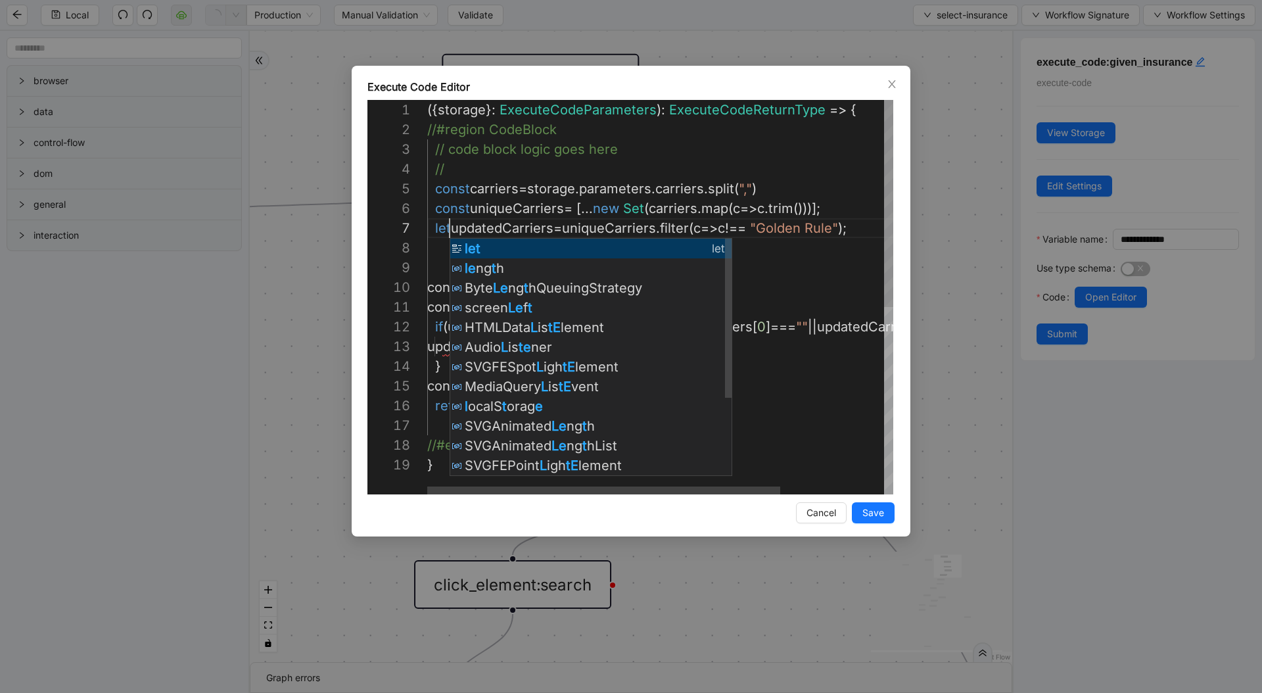
scroll to position [118, 22]
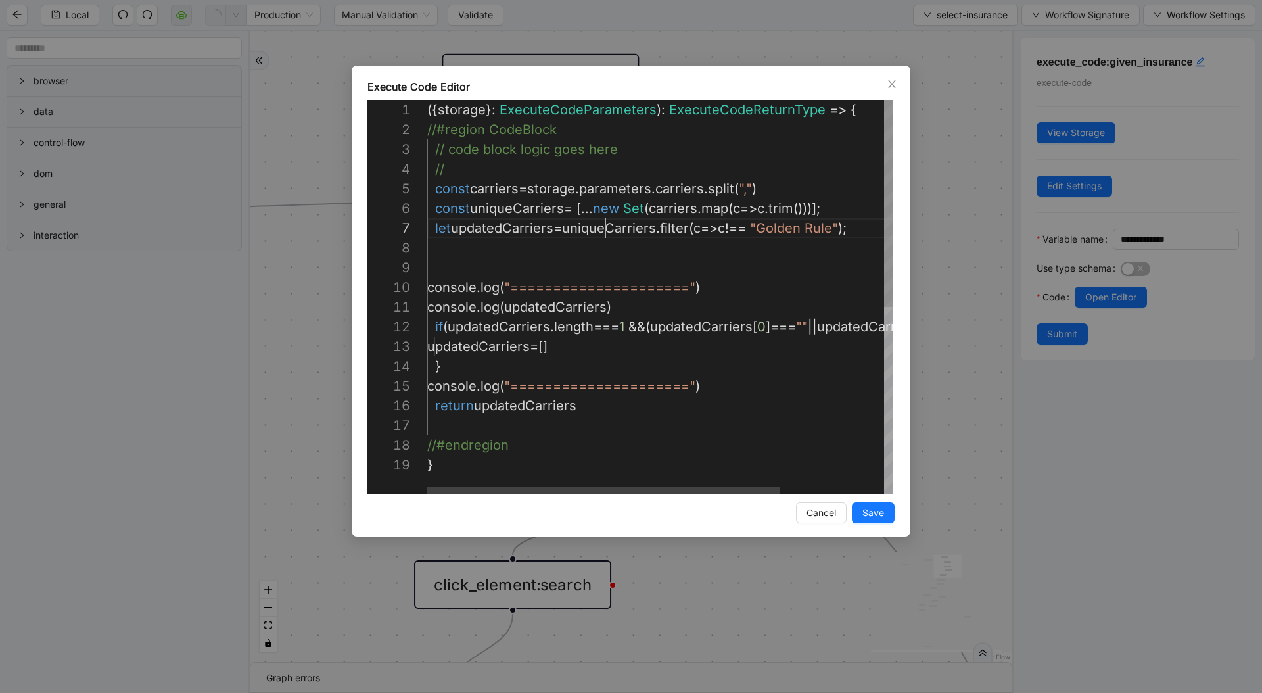
click at [607, 219] on div "({ storage }: ExecuteCodeParameters ): ExecuteCodeReturnType => { //#region Cod…" at bounding box center [728, 474] width 602 height 749
type textarea "**********"
click at [863, 517] on span "Save" at bounding box center [873, 512] width 22 height 14
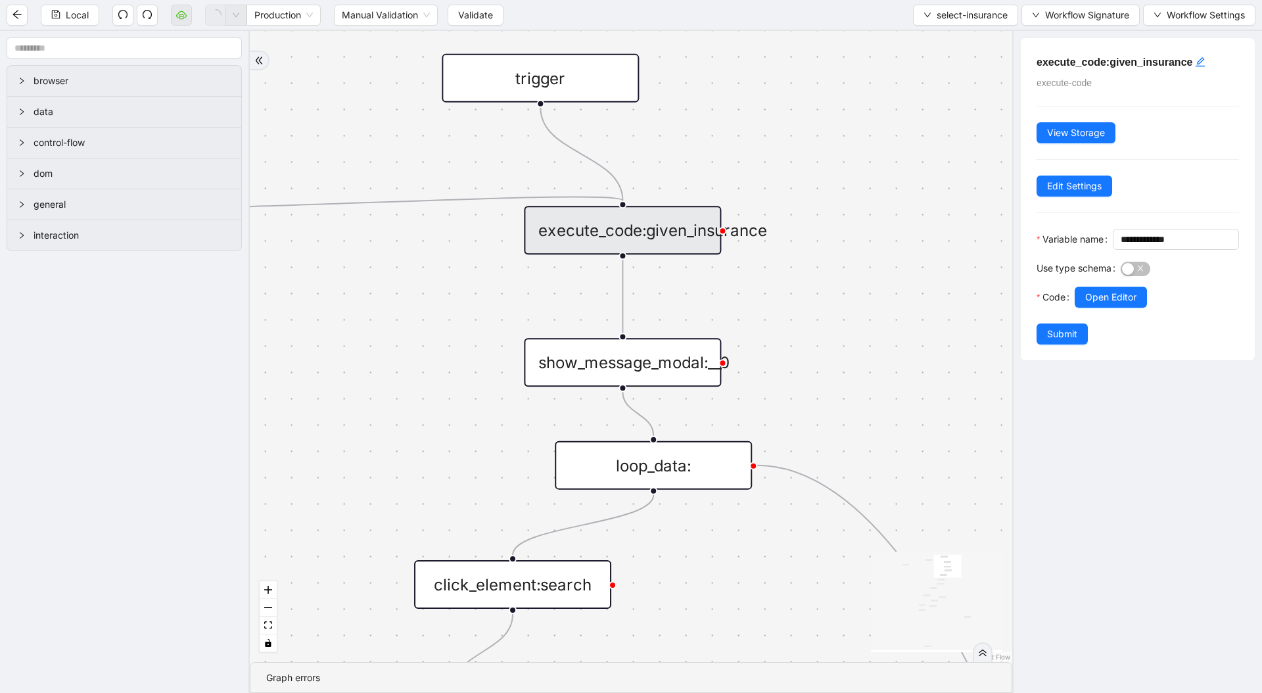
click at [1043, 344] on button "Submit" at bounding box center [1061, 333] width 51 height 21
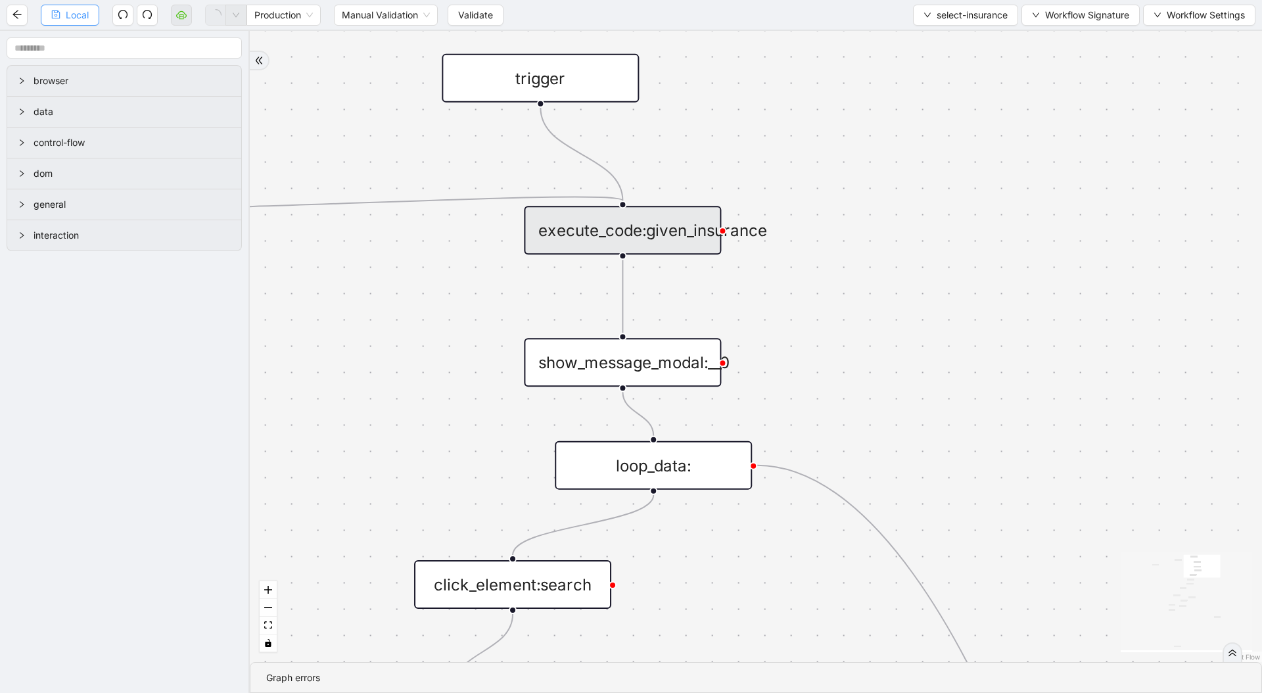
click at [77, 5] on button "Local" at bounding box center [70, 15] width 58 height 21
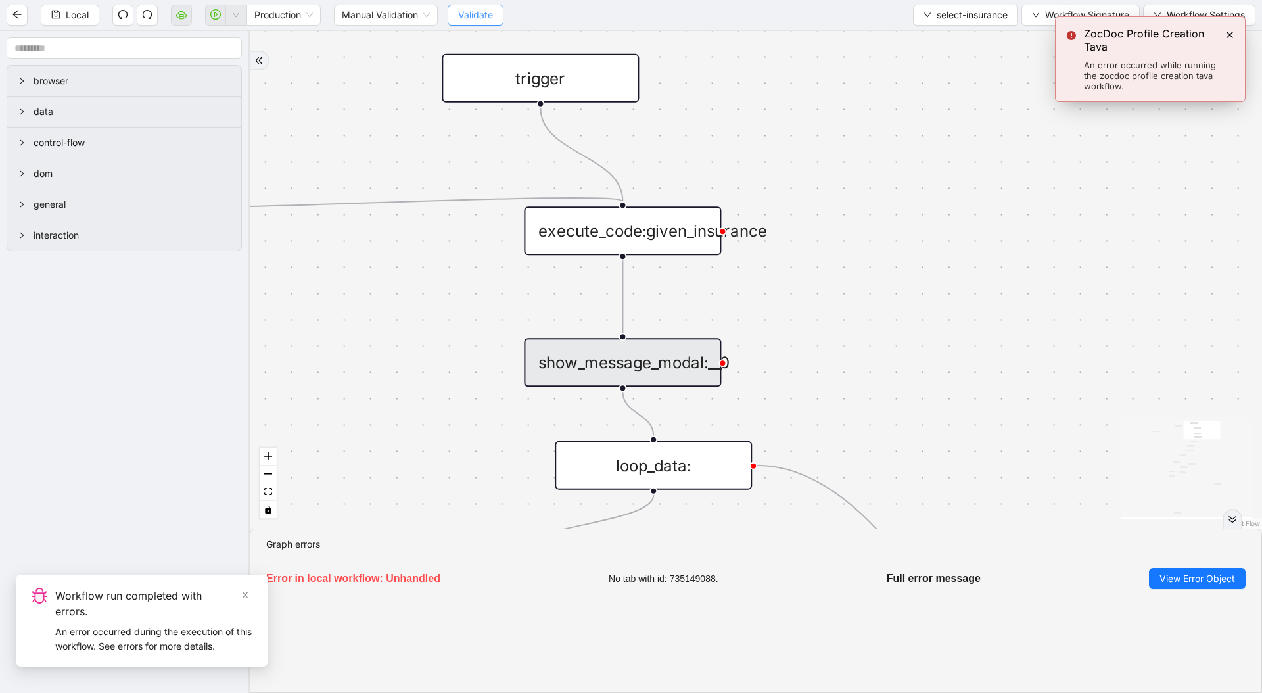
click at [491, 18] on span "Validate" at bounding box center [475, 15] width 35 height 14
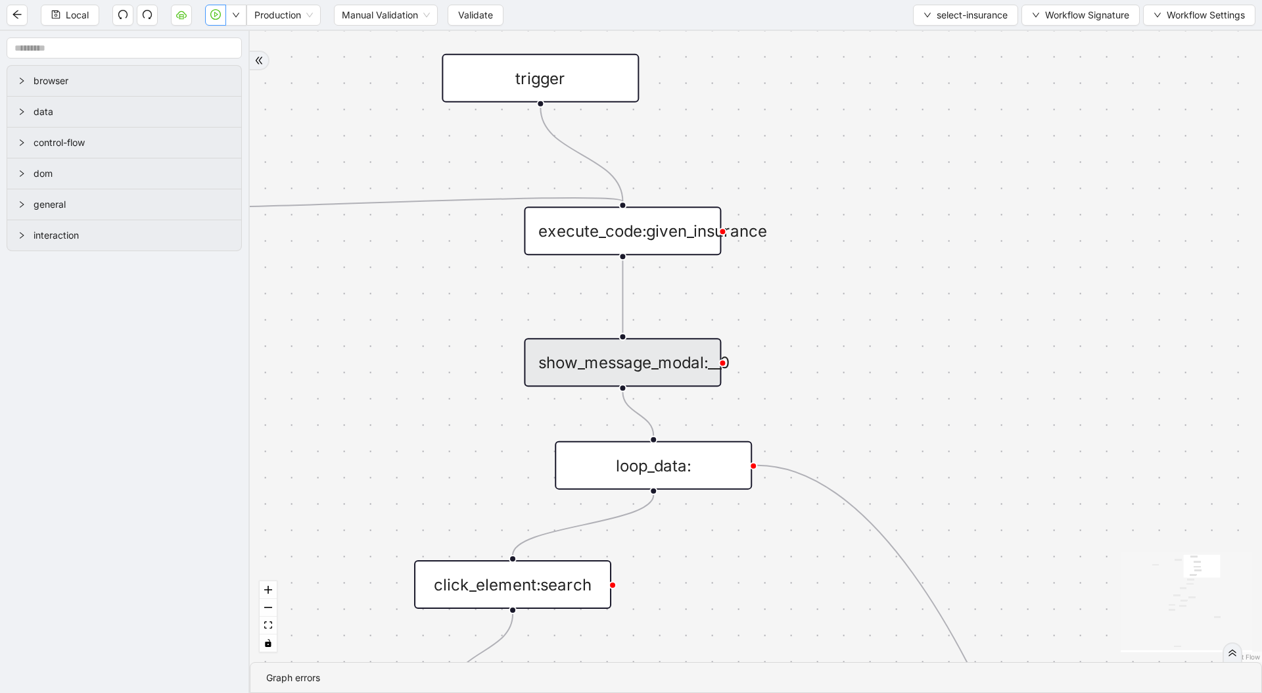
click at [212, 12] on icon "play-circle" at bounding box center [215, 14] width 11 height 11
click at [675, 348] on div "show_message_modal:__0" at bounding box center [622, 362] width 197 height 49
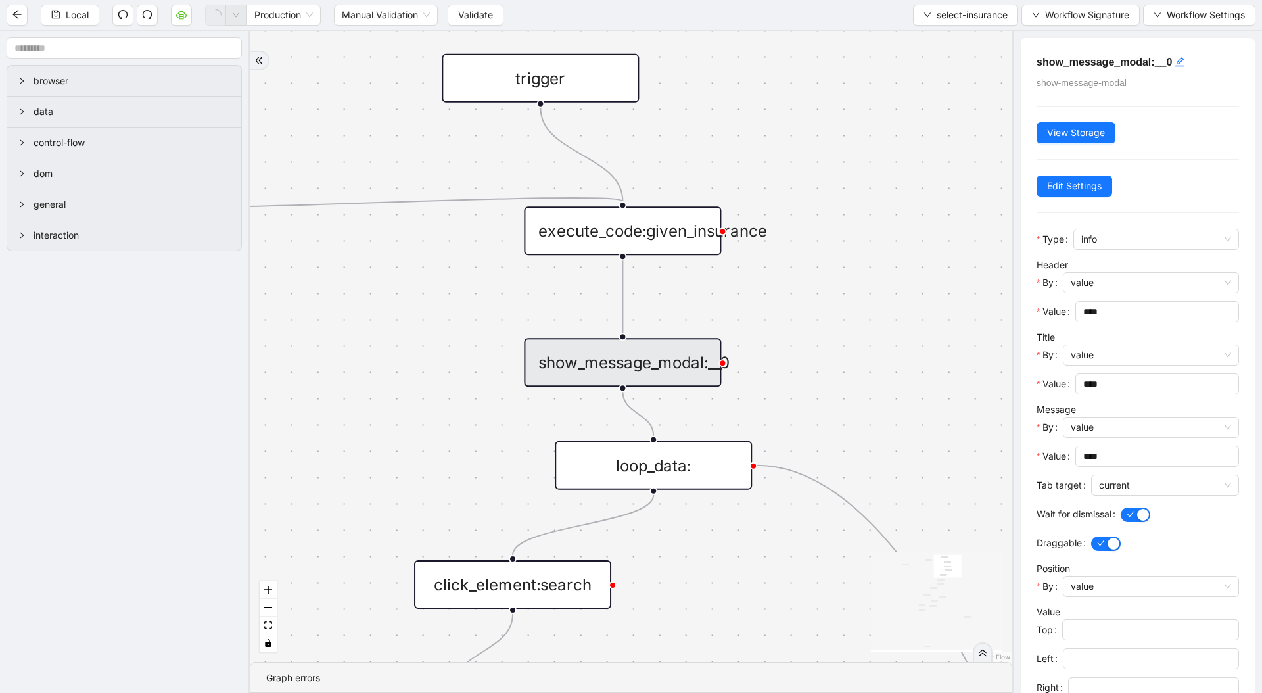
click at [622, 242] on div "execute_code:given_insurance" at bounding box center [622, 230] width 197 height 49
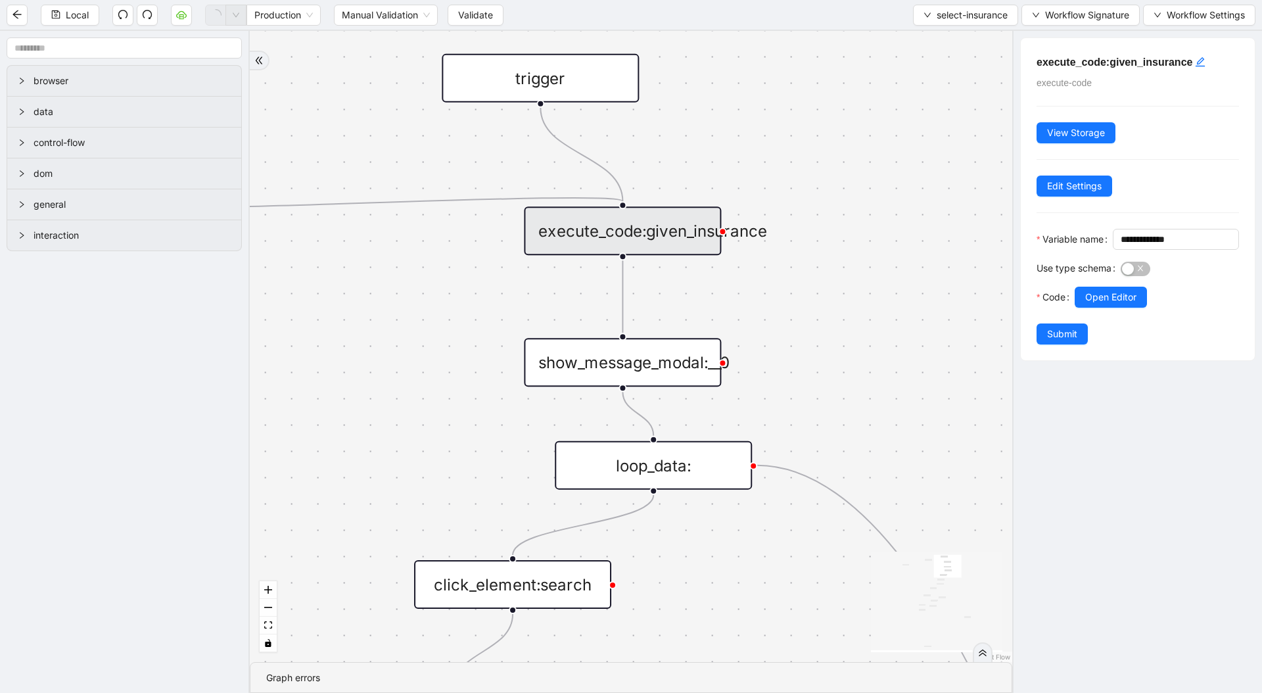
click at [1119, 323] on div at bounding box center [1156, 316] width 164 height 16
click at [1119, 304] on span "Open Editor" at bounding box center [1110, 297] width 51 height 14
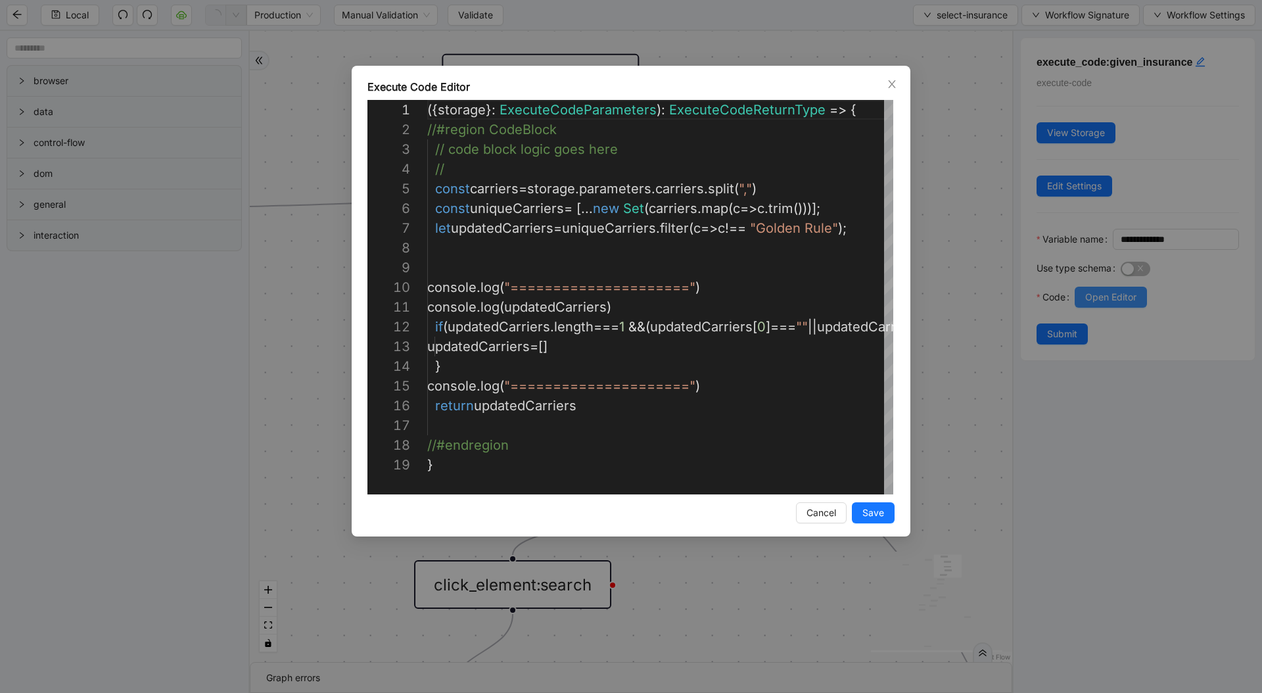
scroll to position [197, 0]
type textarea "**********"
click at [525, 358] on div "({ storage }: ExecuteCodeParameters ): ExecuteCodeReturnType => { //#region Cod…" at bounding box center [728, 474] width 602 height 749
click at [523, 354] on div "({ storage }: ExecuteCodeParameters ): ExecuteCodeReturnType => { //#region Cod…" at bounding box center [728, 474] width 602 height 749
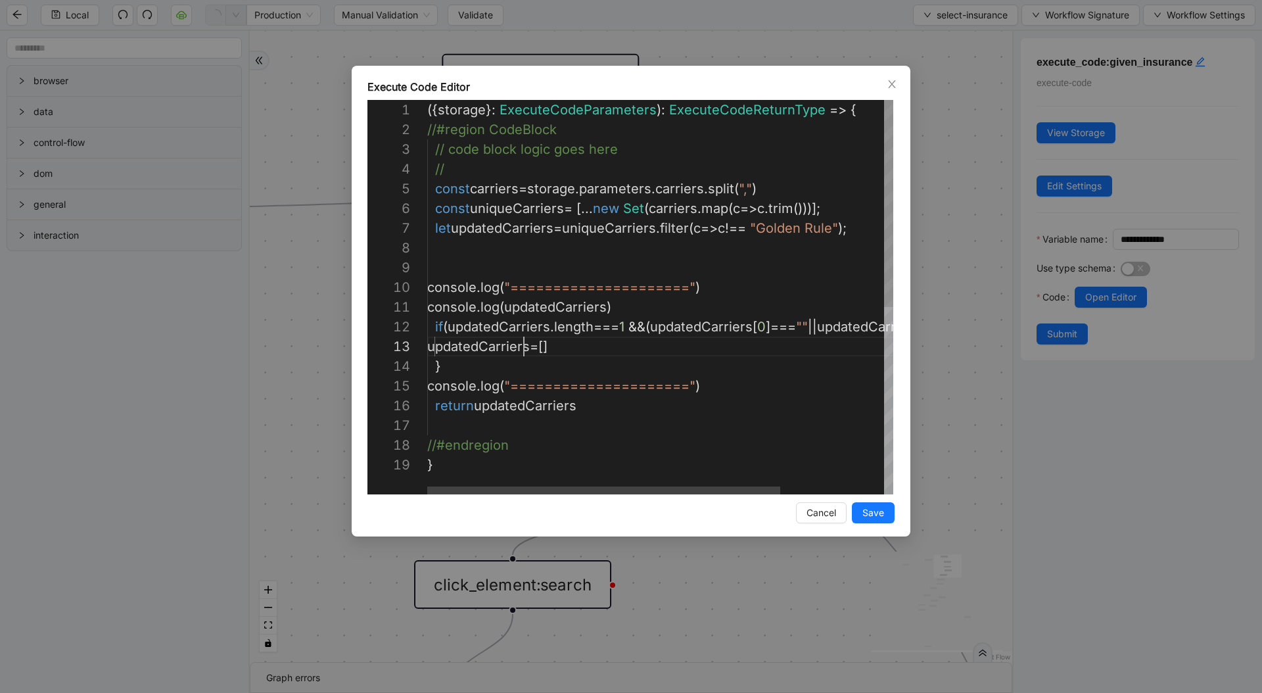
click at [523, 354] on div "({ storage }: ExecuteCodeParameters ): ExecuteCodeReturnType => { //#region Cod…" at bounding box center [728, 474] width 602 height 749
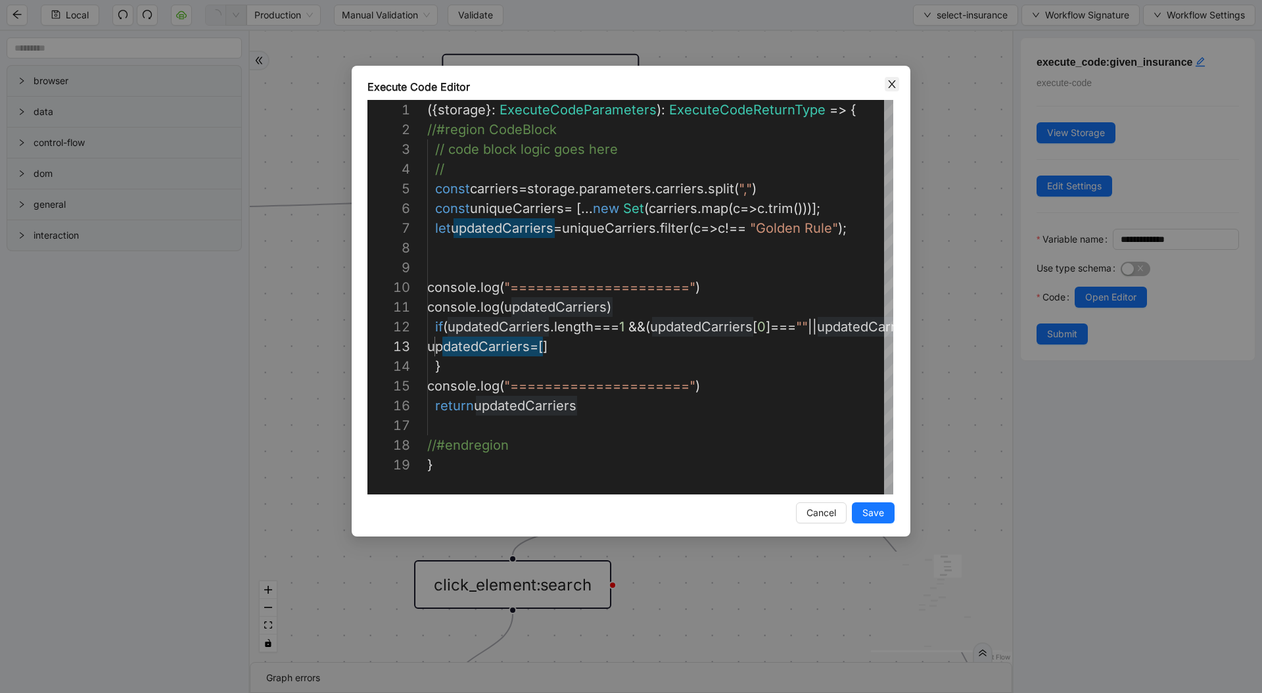
click at [885, 83] on span "Close" at bounding box center [892, 84] width 14 height 14
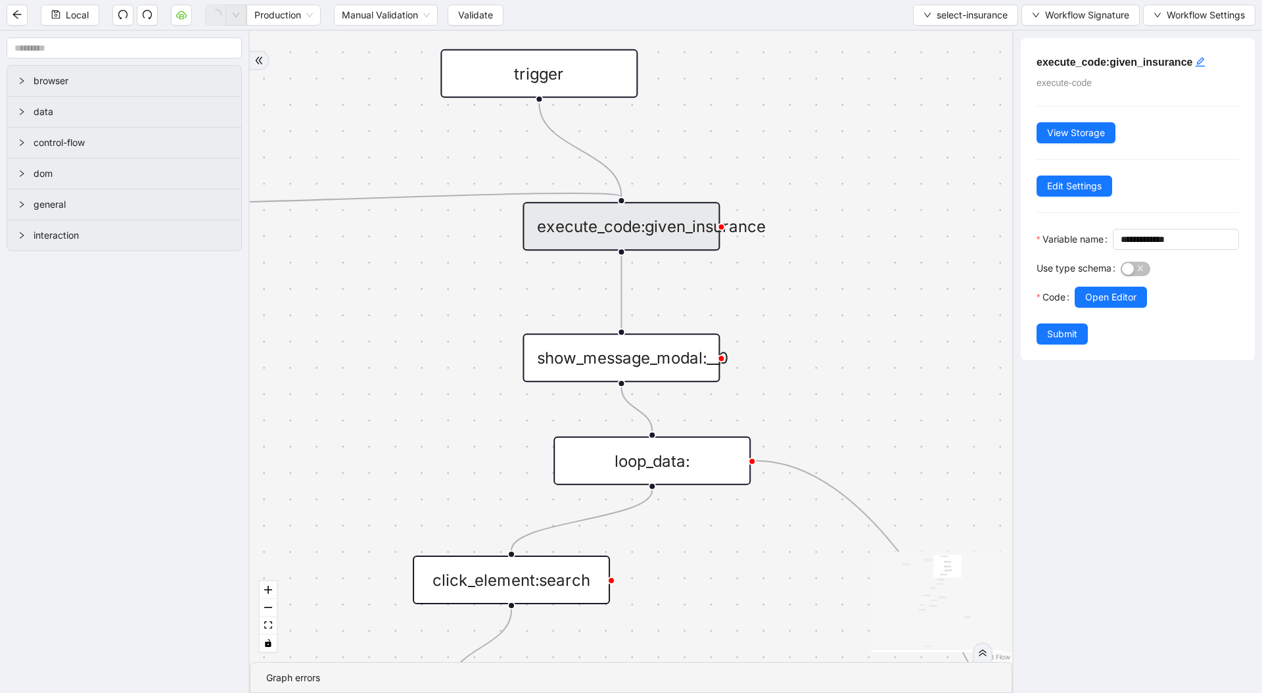
drag, startPoint x: 857, startPoint y: 379, endPoint x: 720, endPoint y: 74, distance: 334.4
click at [723, 70] on div "fallback if_popular_exist onError trigger execute_code:given_insurance loop_dat…" at bounding box center [631, 346] width 762 height 631
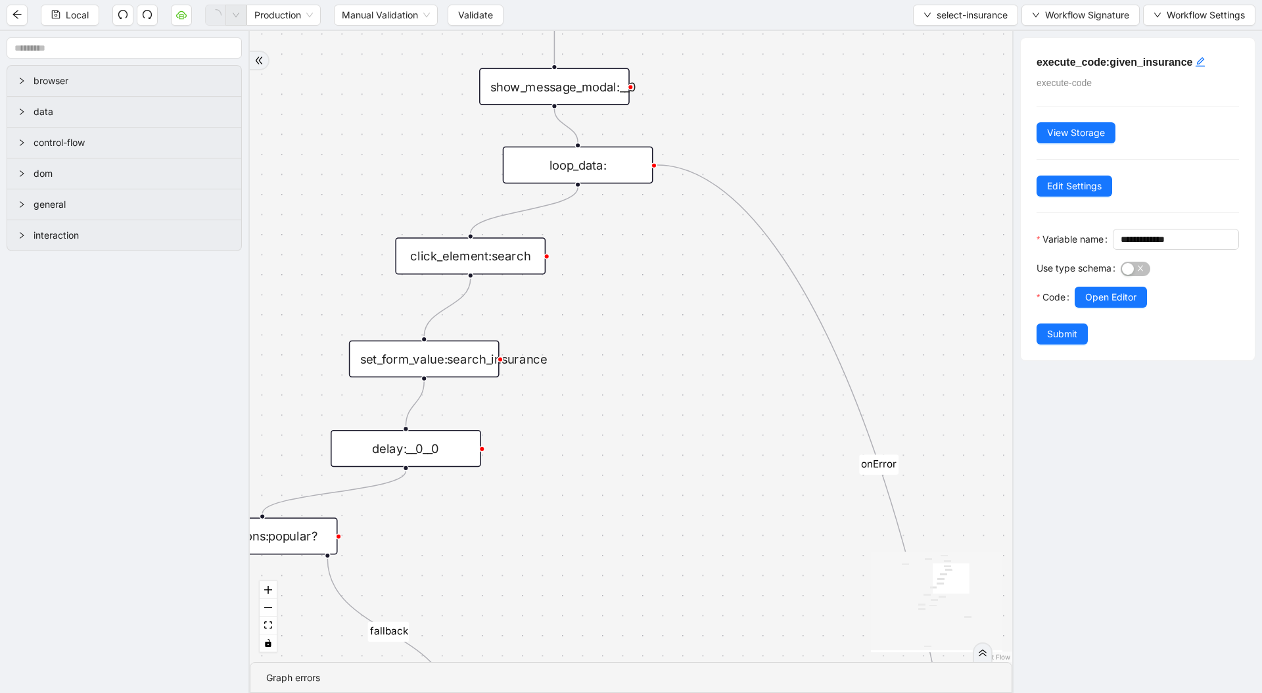
drag, startPoint x: 718, startPoint y: 474, endPoint x: 499, endPoint y: 220, distance: 335.5
click at [513, 232] on div "fallback if_popular_exist onError trigger execute_code:given_insurance loop_dat…" at bounding box center [631, 346] width 762 height 631
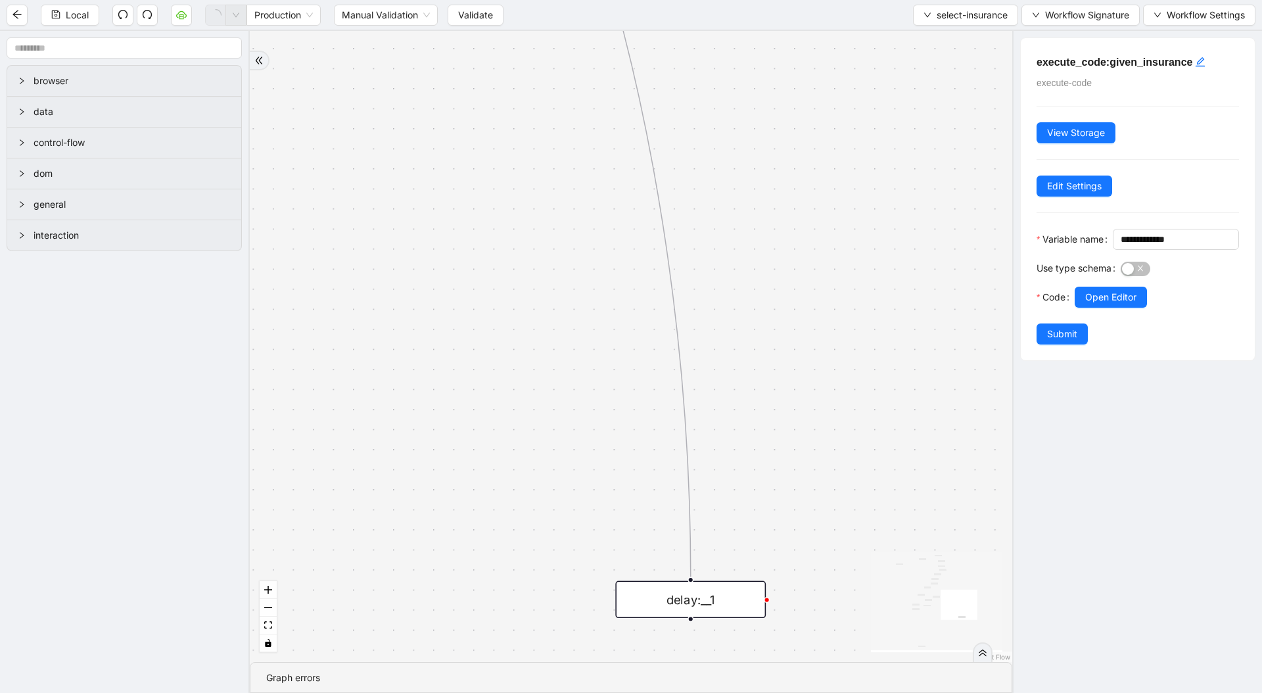
drag, startPoint x: 904, startPoint y: 503, endPoint x: 717, endPoint y: 77, distance: 465.6
click at [714, 12] on section "**********" at bounding box center [631, 346] width 1262 height 693
click at [927, 24] on button "select-insurance" at bounding box center [965, 15] width 105 height 21
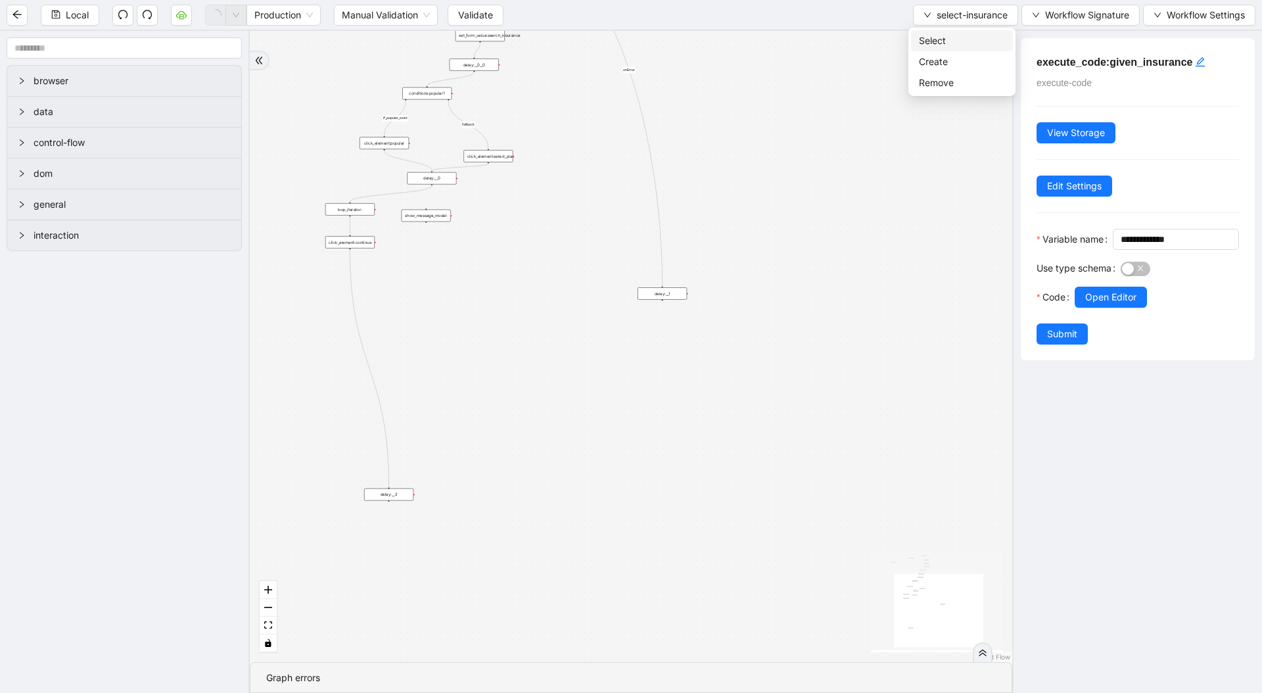
click at [927, 38] on span "Select" at bounding box center [962, 41] width 86 height 14
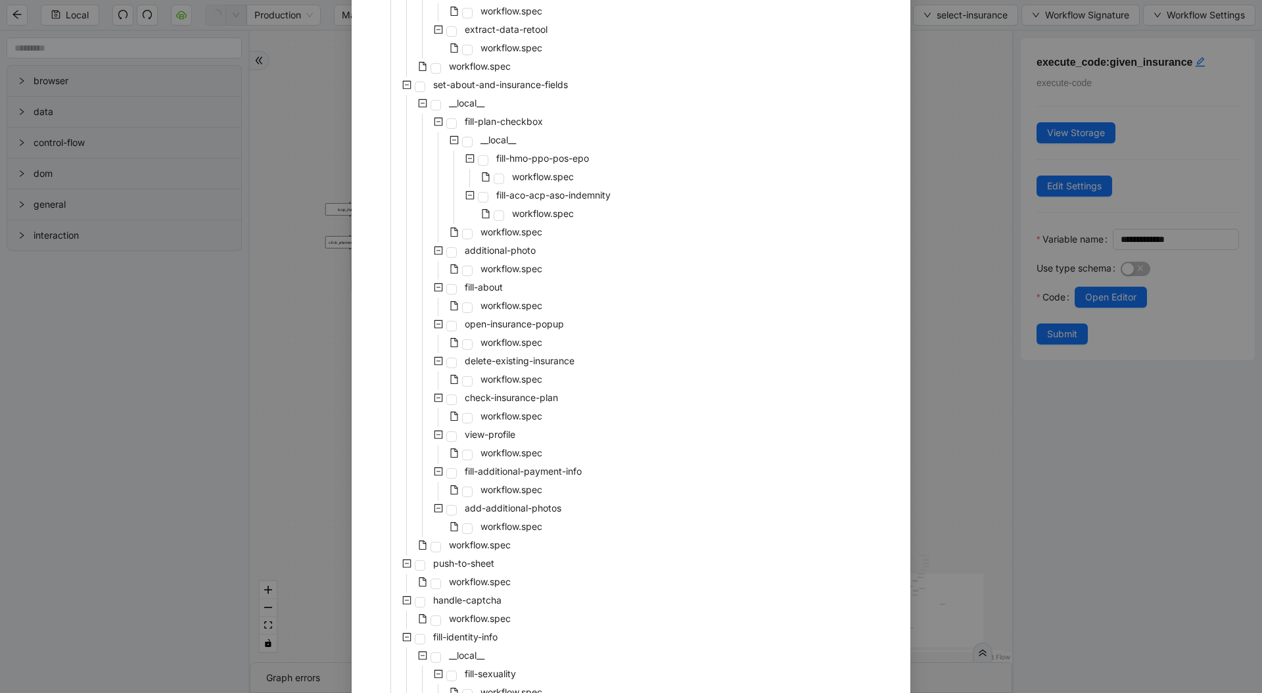
scroll to position [108, 0]
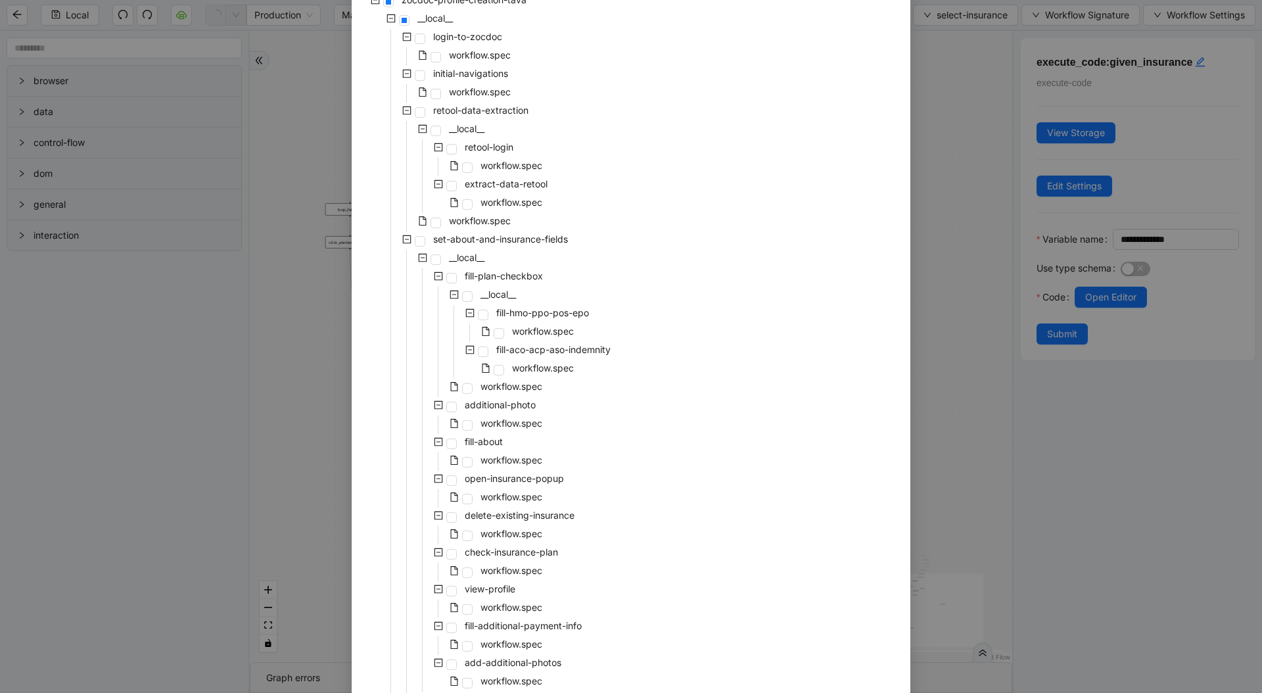
click at [951, 300] on div "Select Local Workflow zocdoc-profile-creation-tava __local__ login-to-zocdoc wo…" at bounding box center [631, 346] width 1262 height 693
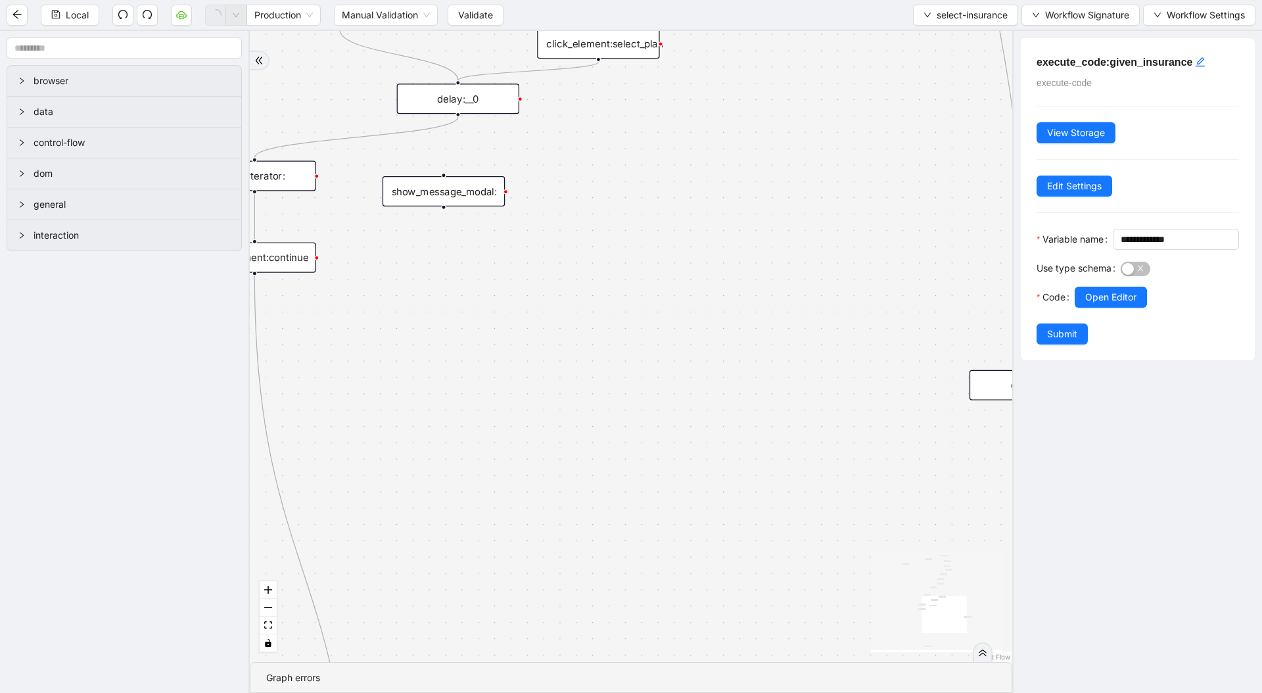
drag, startPoint x: 572, startPoint y: 304, endPoint x: 599, endPoint y: 543, distance: 240.0
click at [599, 540] on div "fallback if_popular_exist onError trigger execute_code:given_insurance loop_dat…" at bounding box center [631, 346] width 762 height 631
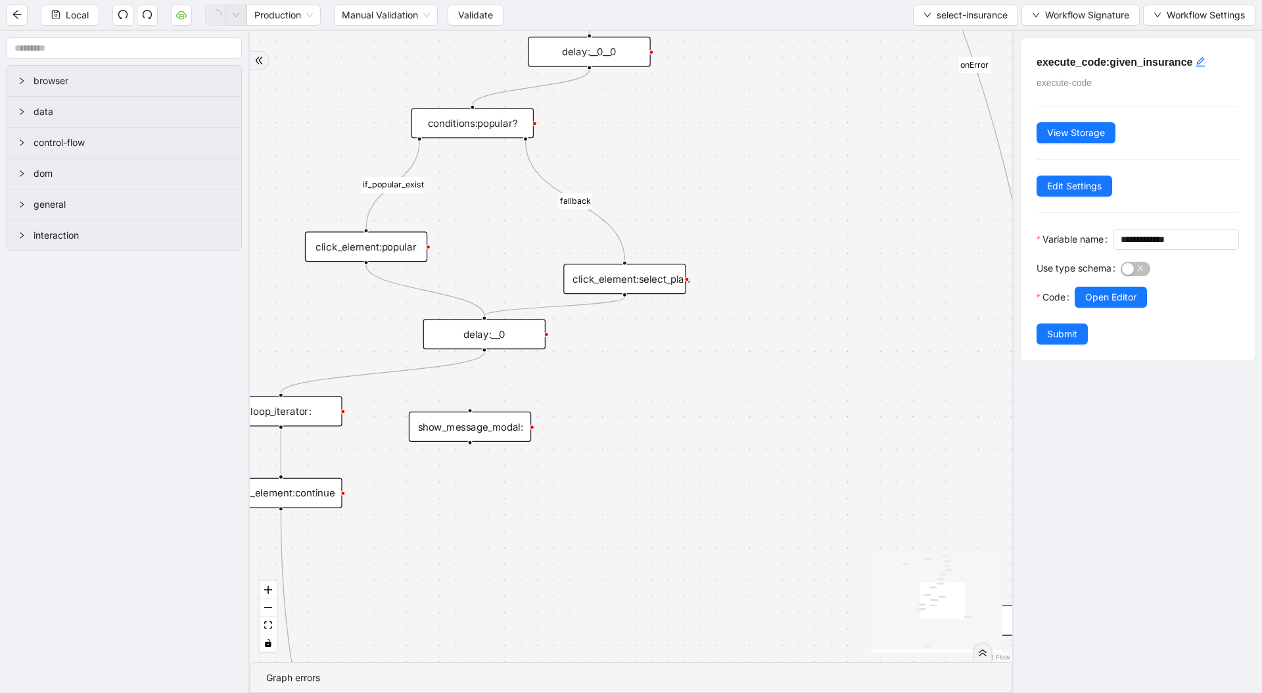
drag, startPoint x: 750, startPoint y: 155, endPoint x: 752, endPoint y: 277, distance: 121.6
click at [752, 277] on div "fallback if_popular_exist onError trigger execute_code:given_insurance loop_dat…" at bounding box center [631, 346] width 762 height 631
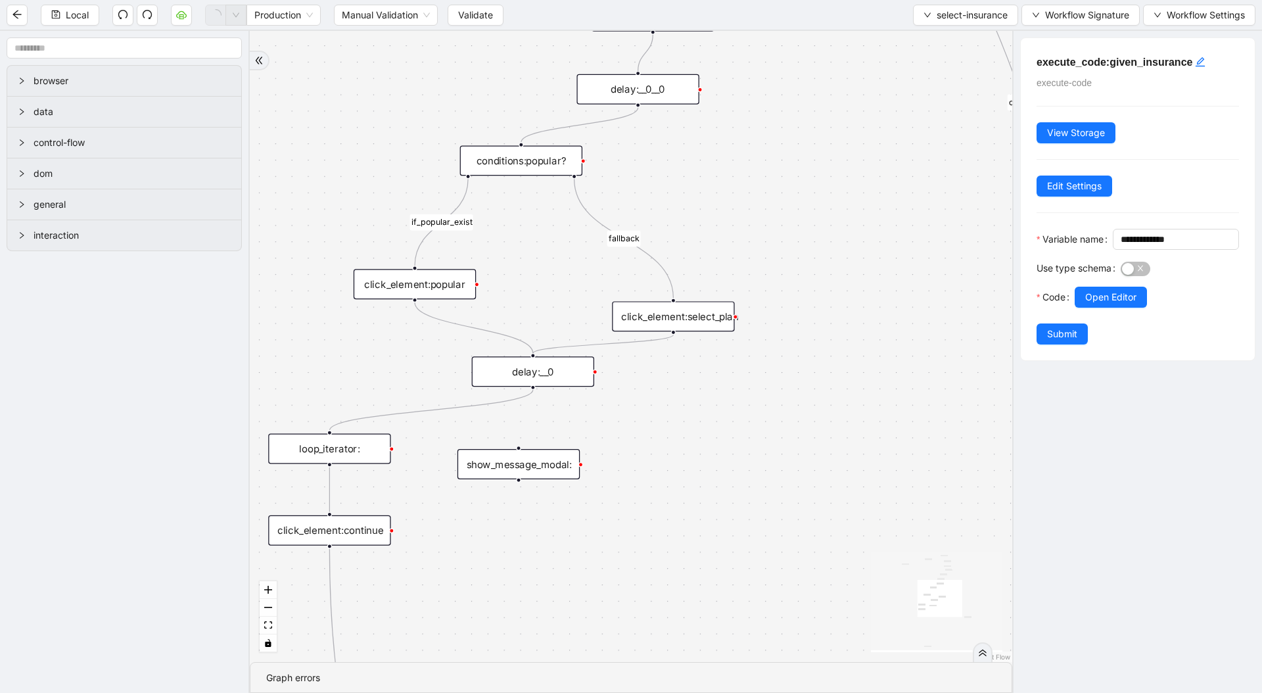
drag, startPoint x: 736, startPoint y: 350, endPoint x: 753, endPoint y: 588, distance: 238.5
click at [789, 242] on div "fallback if_popular_exist onError trigger execute_code:given_insurance loop_dat…" at bounding box center [631, 346] width 762 height 631
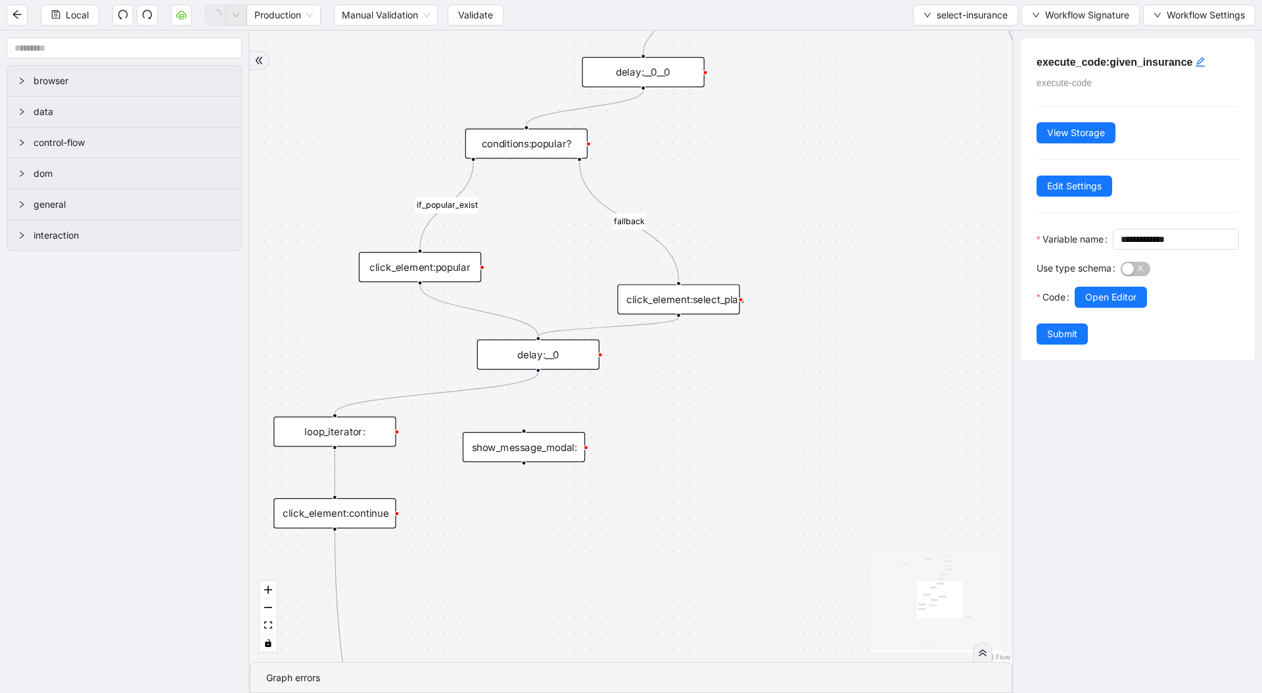
drag, startPoint x: 753, startPoint y: 588, endPoint x: 791, endPoint y: 464, distance: 129.7
click at [790, 466] on div "fallback if_popular_exist onError trigger execute_code:given_insurance loop_dat…" at bounding box center [631, 346] width 762 height 631
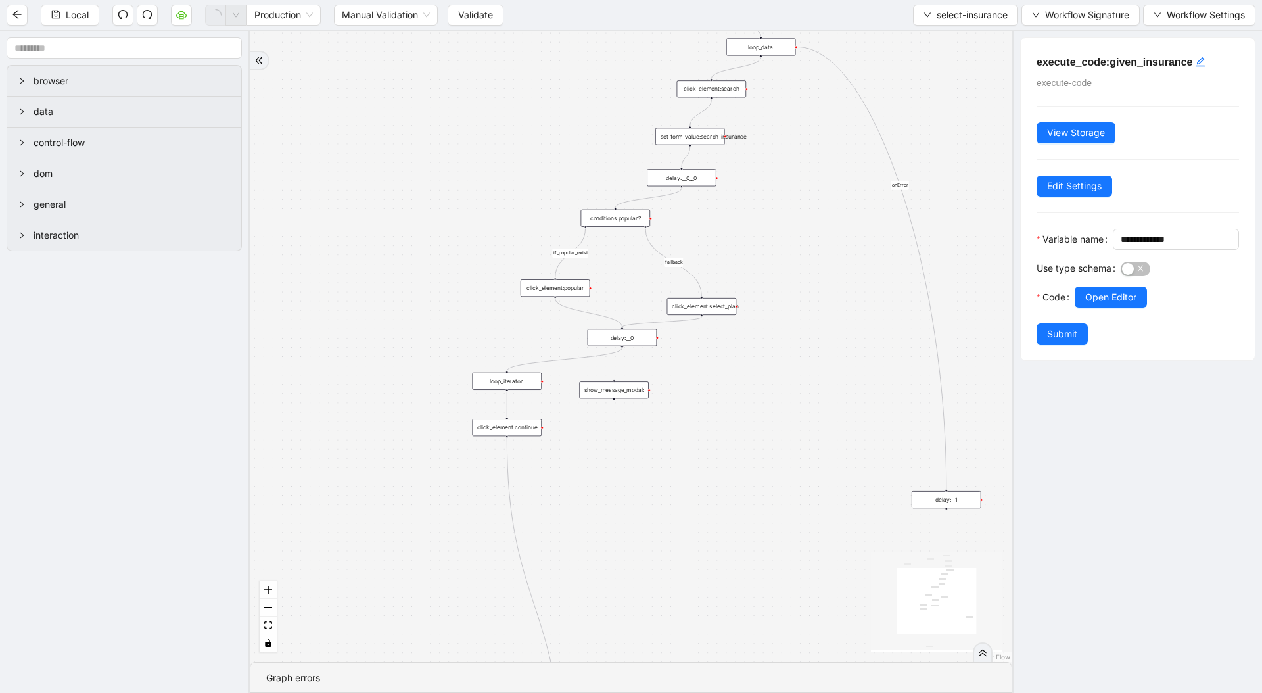
drag, startPoint x: 670, startPoint y: 503, endPoint x: 513, endPoint y: 333, distance: 231.1
click at [574, 376] on div "fallback if_popular_exist onError trigger execute_code:given_insurance loop_dat…" at bounding box center [631, 346] width 762 height 631
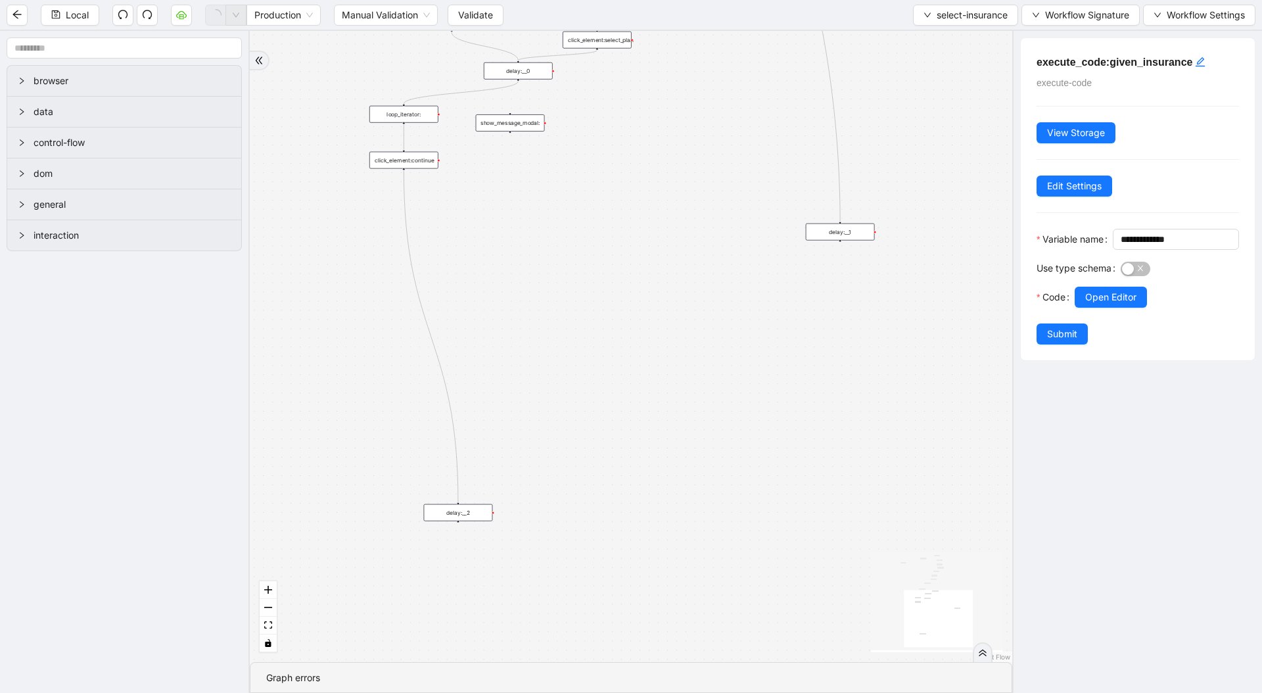
drag, startPoint x: 518, startPoint y: 392, endPoint x: 453, endPoint y: 212, distance: 190.6
click at [453, 212] on div "fallback if_popular_exist onError trigger execute_code:given_insurance loop_dat…" at bounding box center [631, 346] width 762 height 631
click at [967, 14] on span "select-insurance" at bounding box center [971, 15] width 71 height 14
click at [961, 34] on span "Select" at bounding box center [962, 41] width 86 height 14
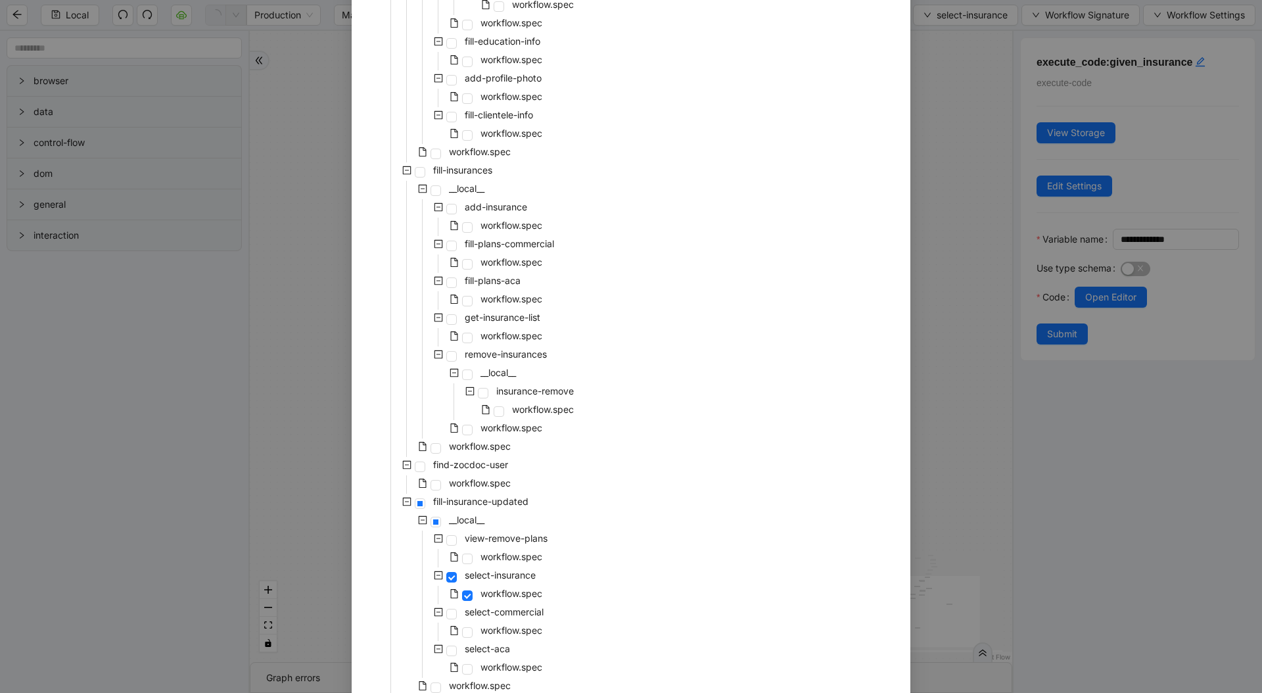
scroll to position [2207, 0]
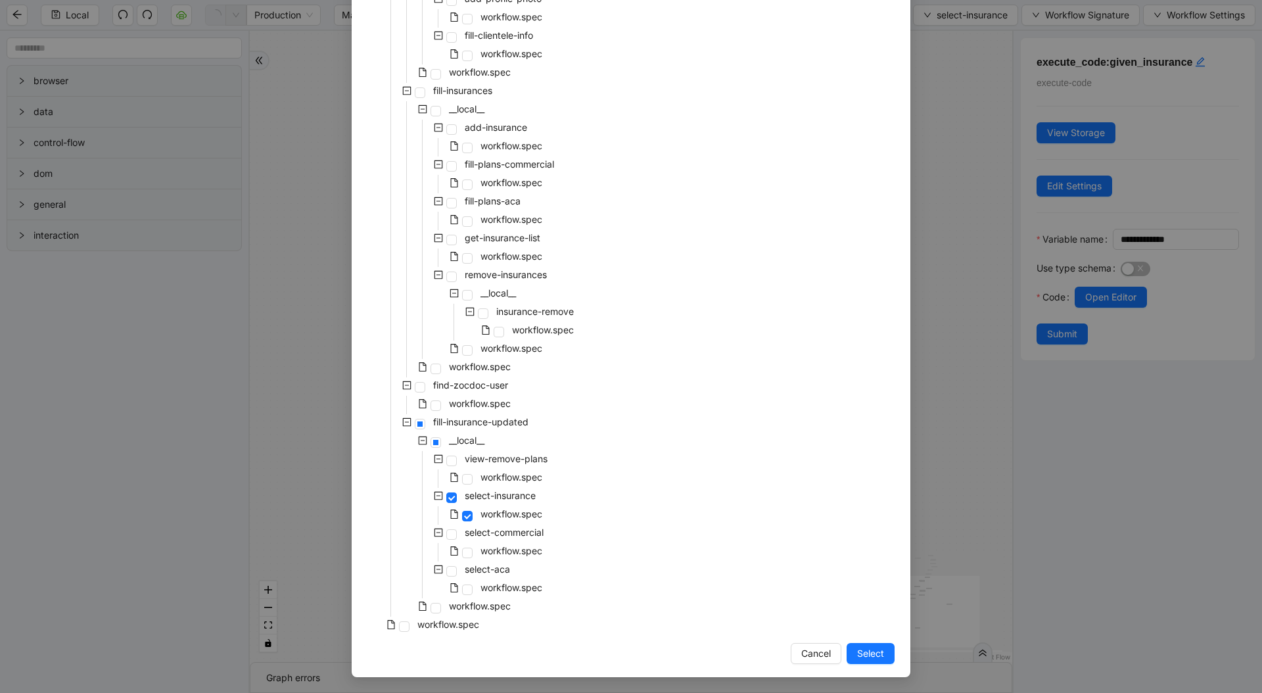
click at [488, 588] on div "workflow.spec" at bounding box center [455, 589] width 177 height 18
click at [486, 588] on span "workflow.spec" at bounding box center [480, 605] width 62 height 11
click at [849, 588] on button "Select" at bounding box center [870, 653] width 48 height 21
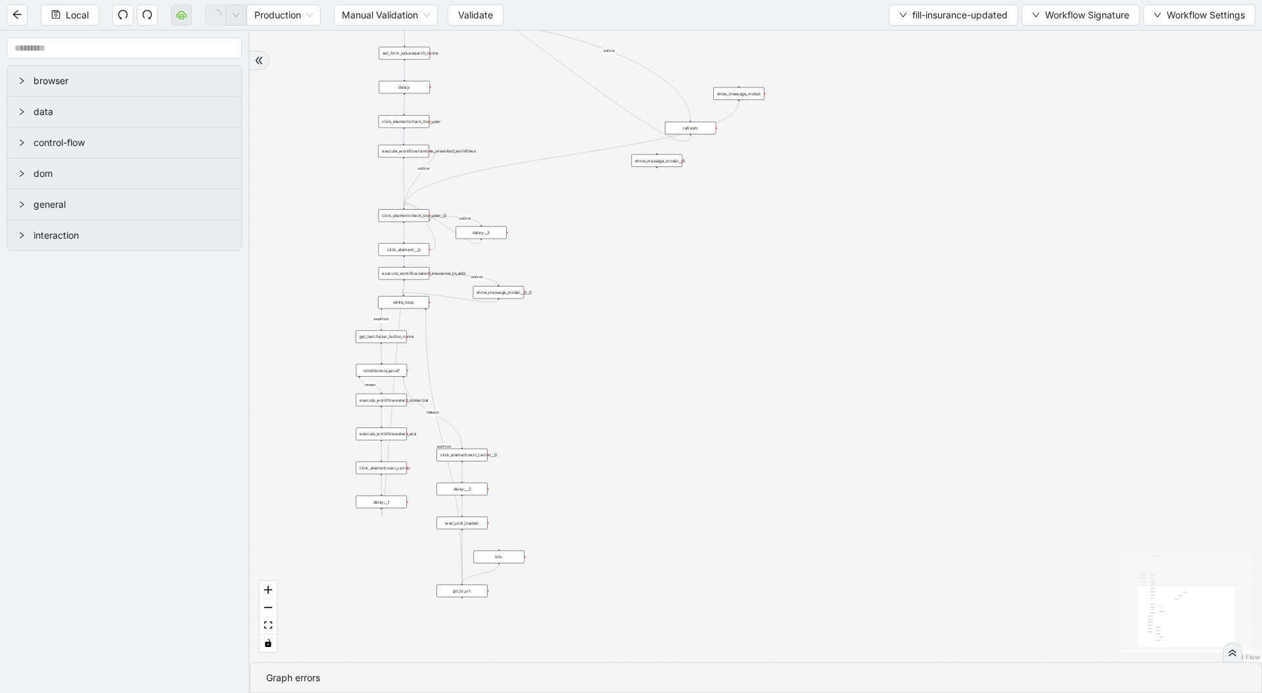
drag, startPoint x: 612, startPoint y: 427, endPoint x: 618, endPoint y: 468, distance: 41.8
click at [615, 451] on div "loopFrom review fallback exitFrom onError onError onError onError onError onErr…" at bounding box center [756, 346] width 1012 height 631
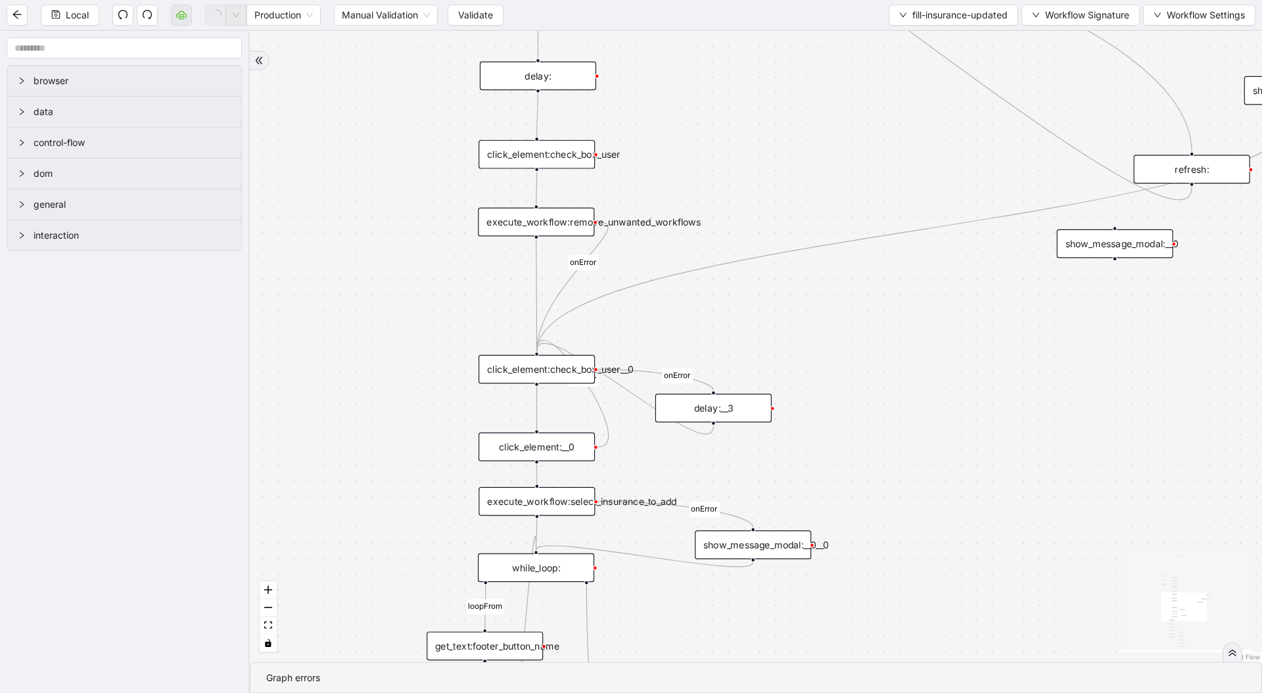
drag, startPoint x: 628, startPoint y: 586, endPoint x: 621, endPoint y: 411, distance: 175.6
click at [621, 411] on div "loopFrom review fallback exitFrom onError onError onError onError onError onErr…" at bounding box center [756, 346] width 1012 height 631
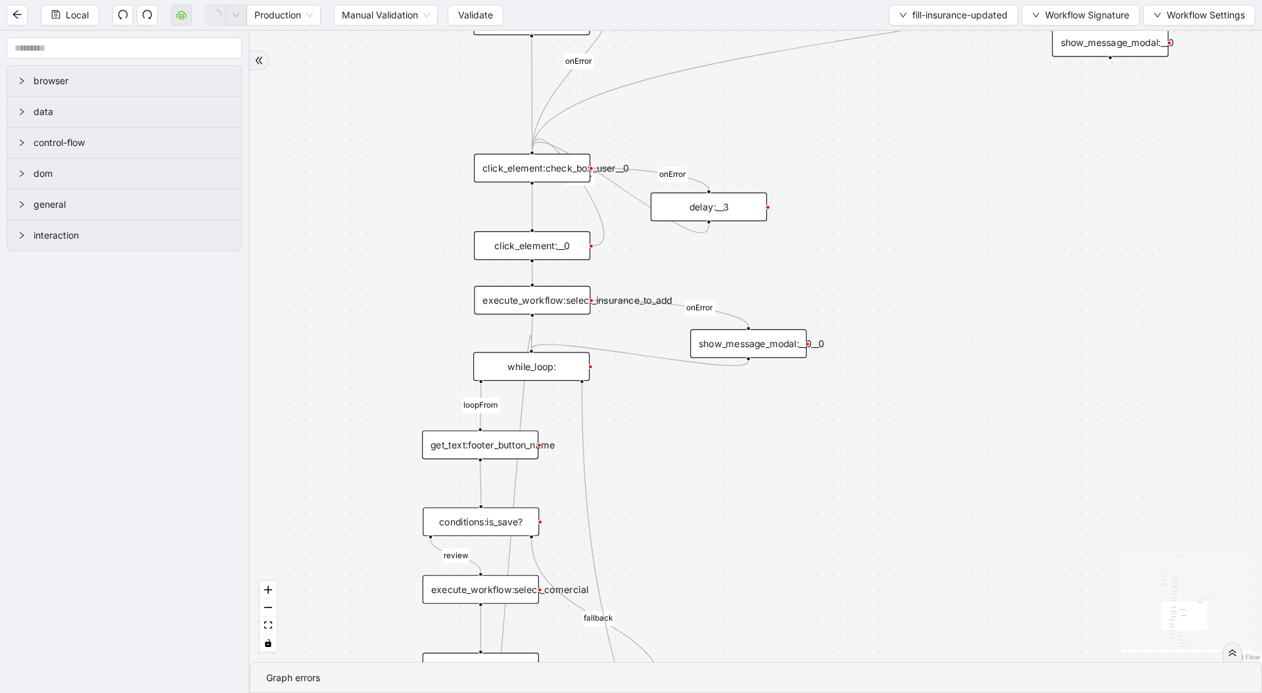
click at [657, 333] on div "loopFrom review fallback exitFrom onError onError onError onError onError onErr…" at bounding box center [756, 346] width 1012 height 631
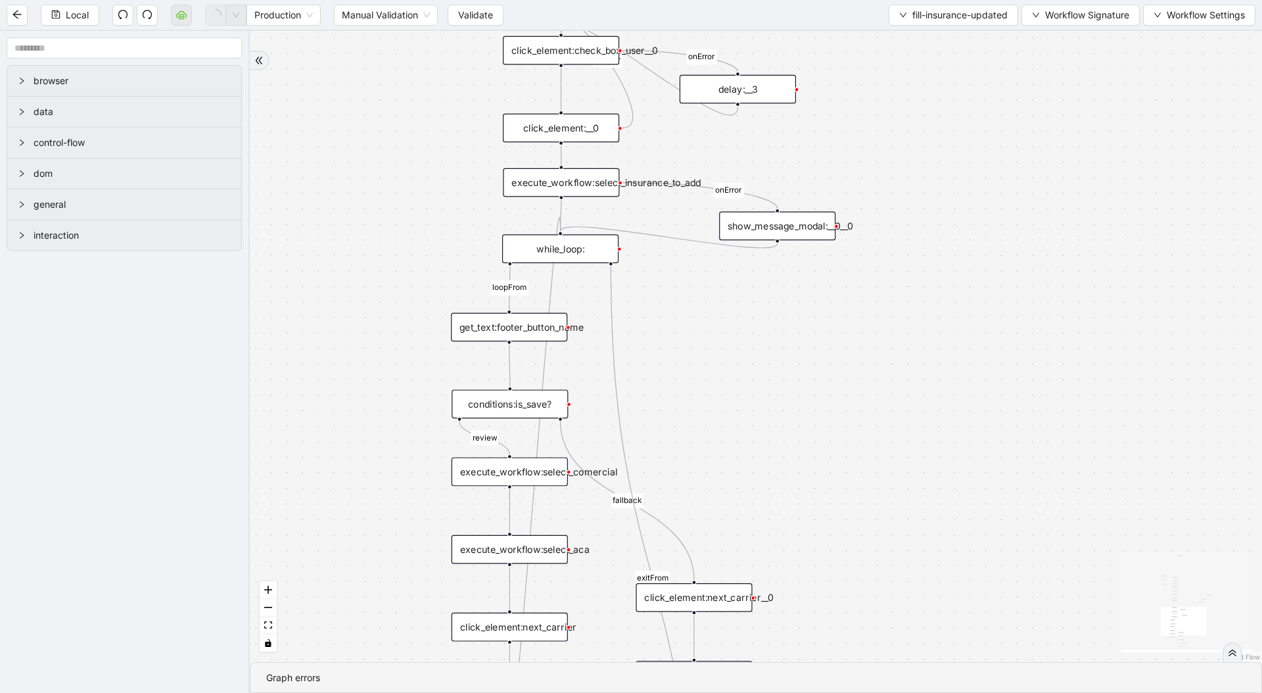
click at [565, 247] on div "while_loop:" at bounding box center [560, 248] width 116 height 29
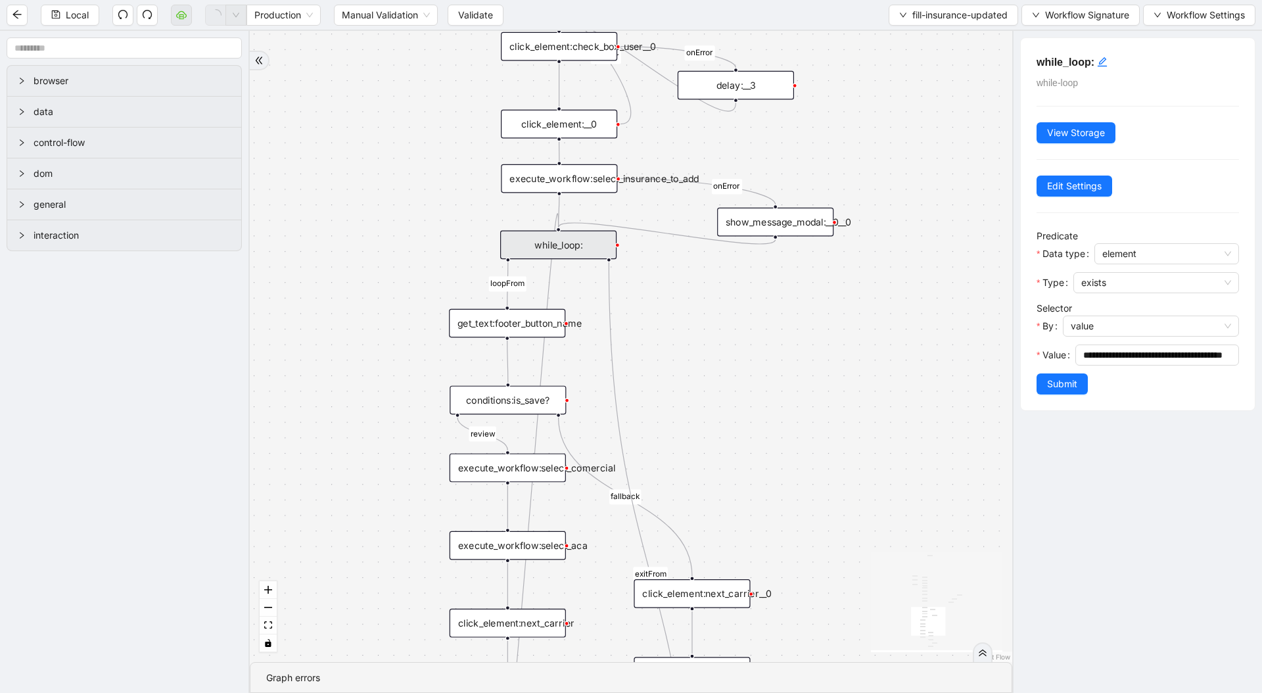
drag, startPoint x: 940, startPoint y: 396, endPoint x: 891, endPoint y: 225, distance: 177.8
click at [892, 219] on div "loopFrom review fallback exitFrom onError onError onError onError onError onErr…" at bounding box center [631, 346] width 762 height 631
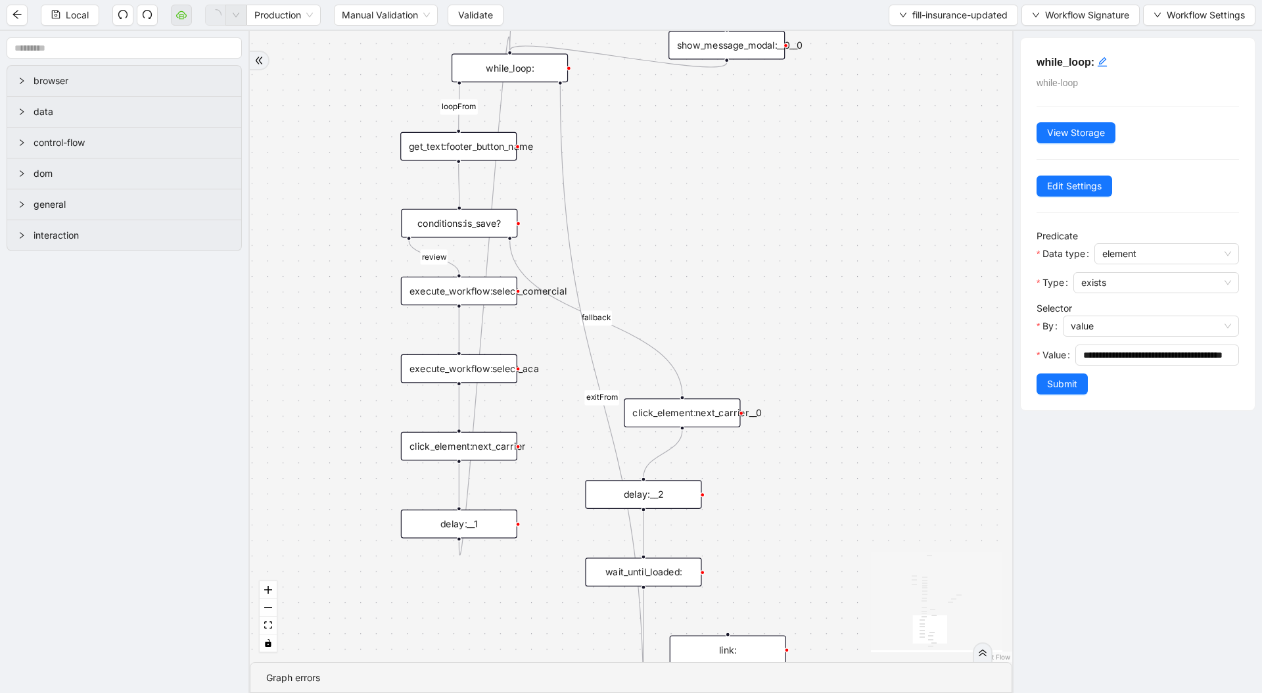
drag, startPoint x: 675, startPoint y: 419, endPoint x: 684, endPoint y: 417, distance: 9.4
click at [684, 417] on div "click_element:next_carrier__0" at bounding box center [682, 412] width 116 height 29
drag, startPoint x: 696, startPoint y: 488, endPoint x: 710, endPoint y: 488, distance: 13.8
click at [710, 488] on div "delay:__2" at bounding box center [667, 492] width 116 height 29
drag, startPoint x: 643, startPoint y: 569, endPoint x: 703, endPoint y: 570, distance: 59.8
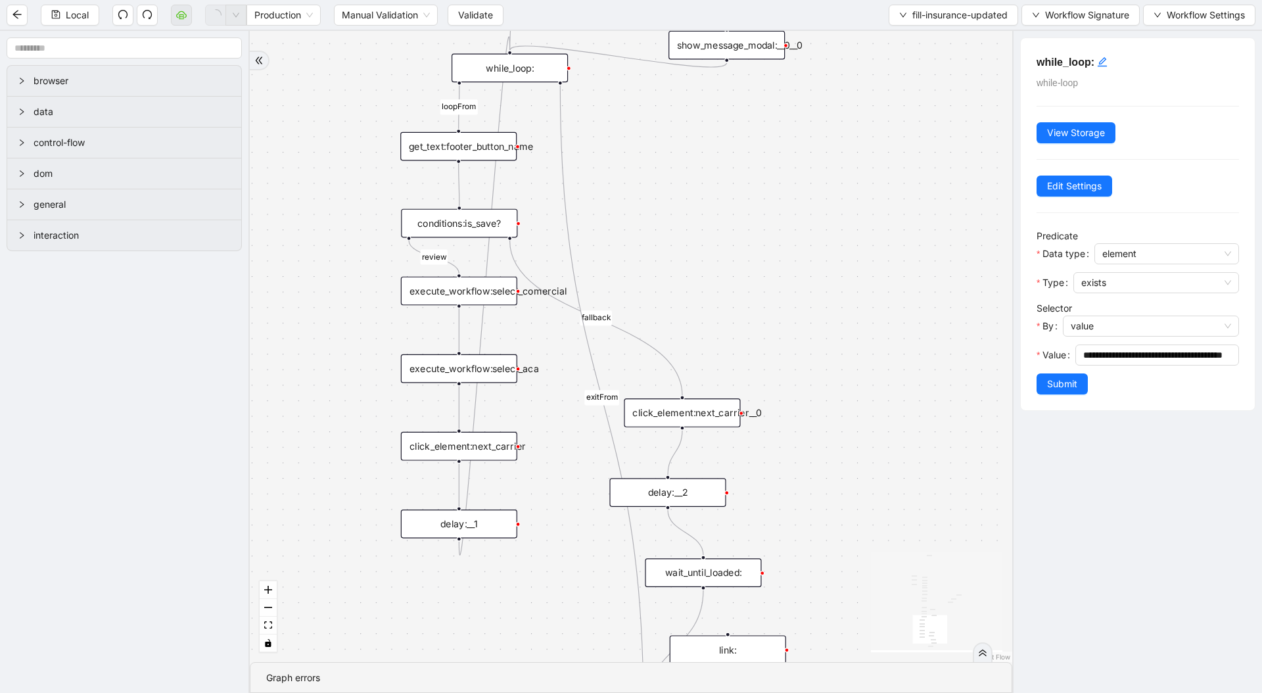
click at [703, 570] on div "wait_until_loaded:" at bounding box center [703, 572] width 116 height 29
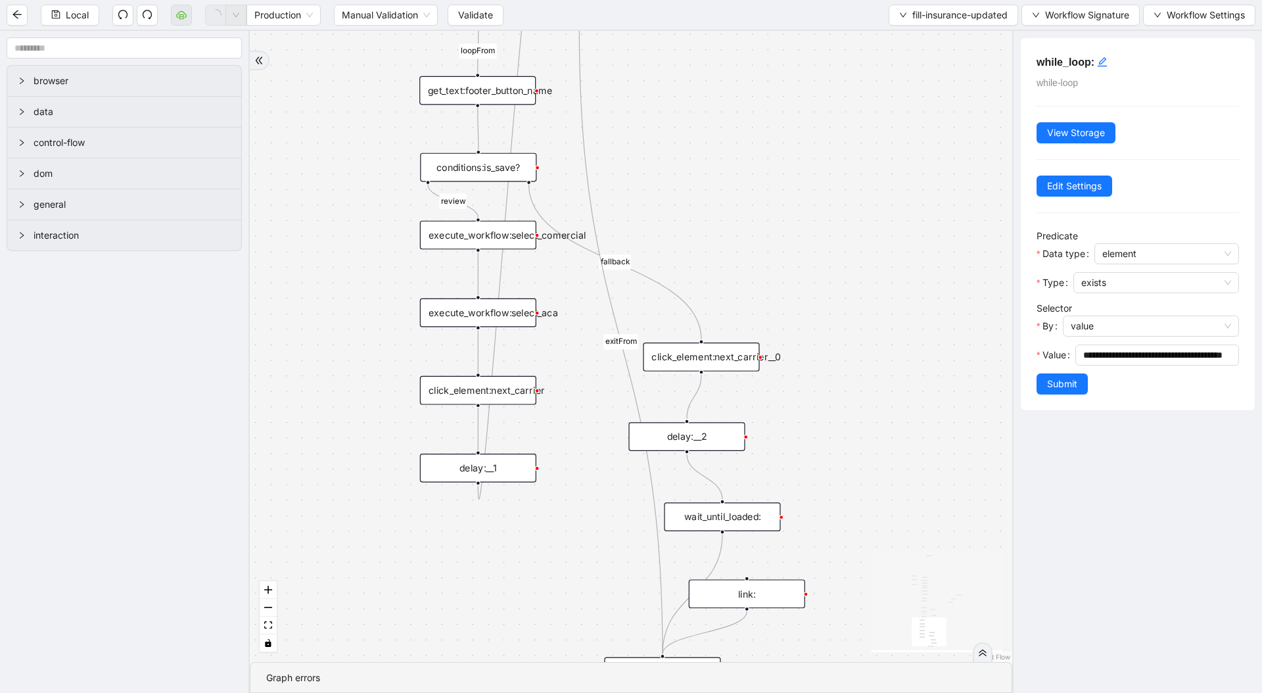
drag, startPoint x: 814, startPoint y: 494, endPoint x: 798, endPoint y: 373, distance: 121.3
click at [781, 293] on div "loopFrom review fallback exitFrom onError onError onError onError onError onErr…" at bounding box center [631, 346] width 762 height 631
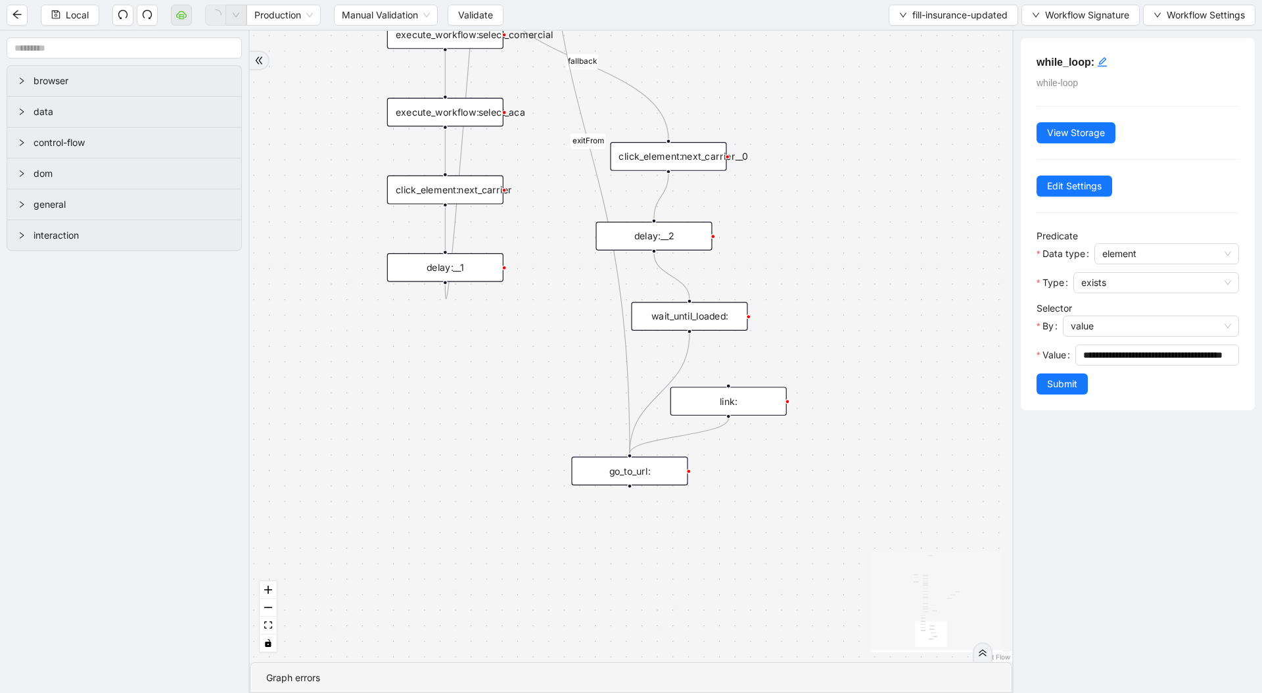
drag, startPoint x: 766, startPoint y: 409, endPoint x: 746, endPoint y: 407, distance: 19.8
click at [746, 407] on div "link:" at bounding box center [728, 400] width 116 height 29
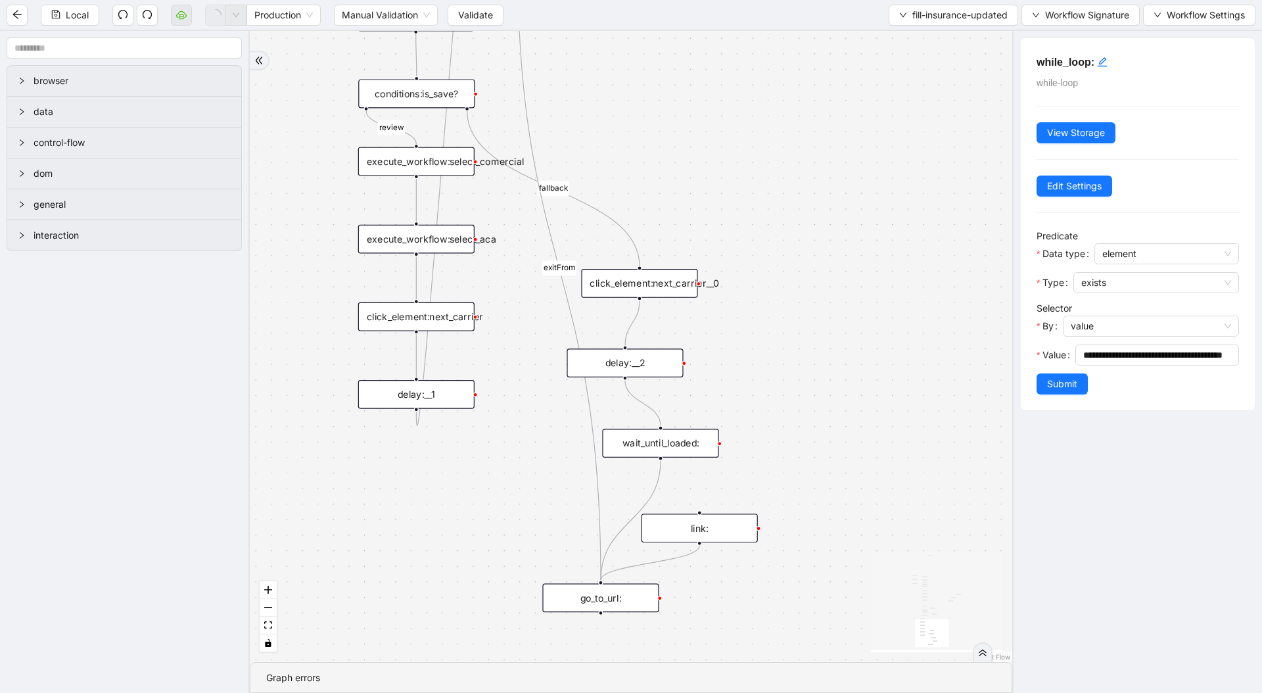
drag, startPoint x: 849, startPoint y: 362, endPoint x: 839, endPoint y: 413, distance: 52.2
click at [839, 413] on div "loopFrom review fallback exitFrom onError onError onError onError onError onErr…" at bounding box center [631, 346] width 762 height 631
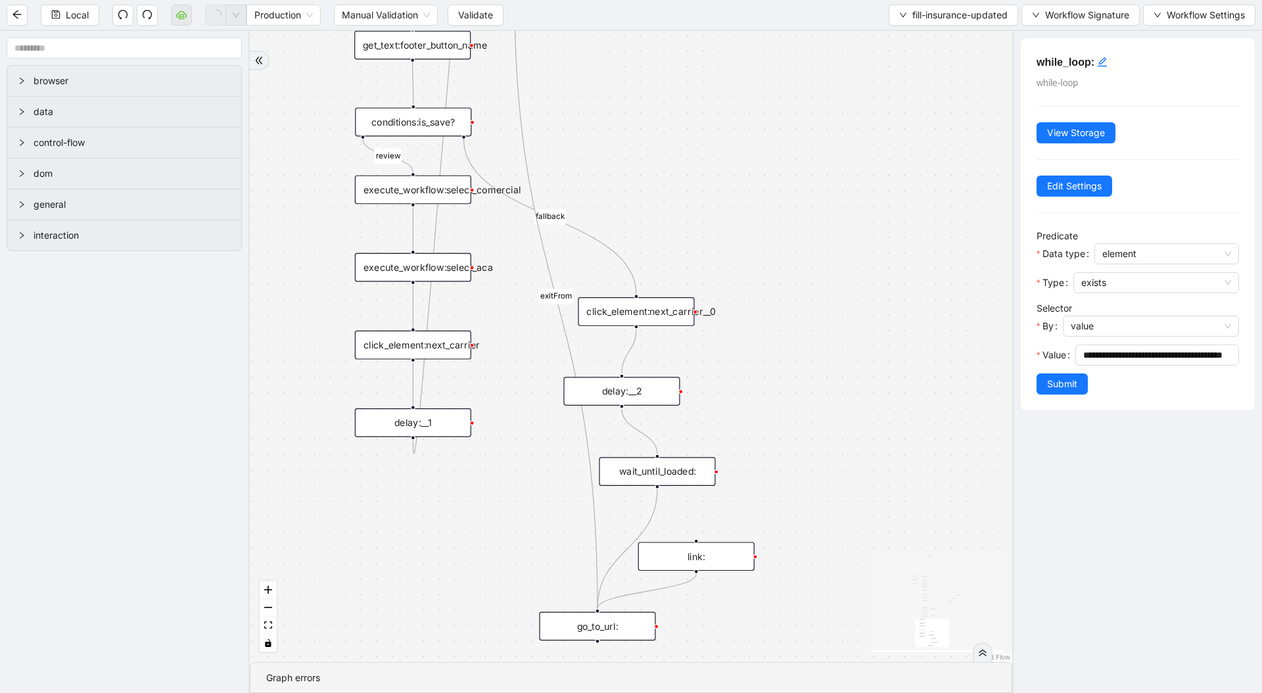
drag, startPoint x: 813, startPoint y: 222, endPoint x: 798, endPoint y: 398, distance: 176.1
click at [798, 398] on div "loopFrom review fallback exitFrom onError onError onError onError onError onErr…" at bounding box center [631, 346] width 762 height 631
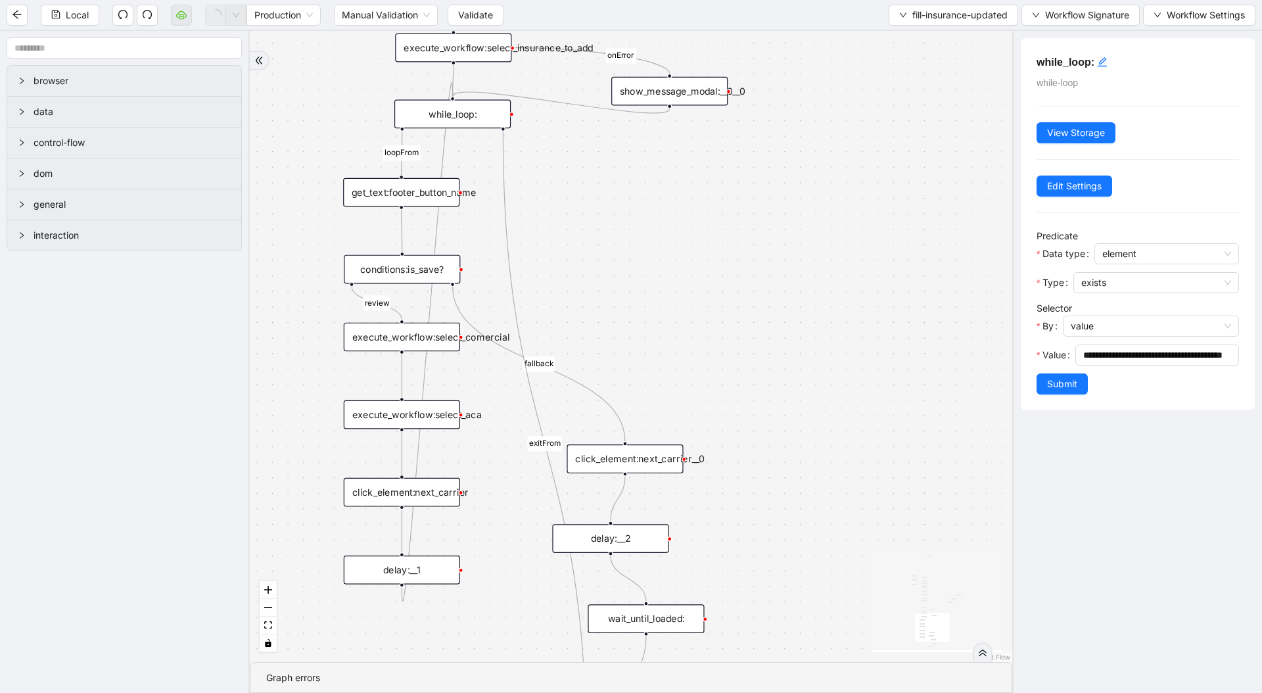
click at [758, 377] on div "loopFrom review fallback exitFrom onError onError onError onError onError onErr…" at bounding box center [631, 346] width 762 height 631
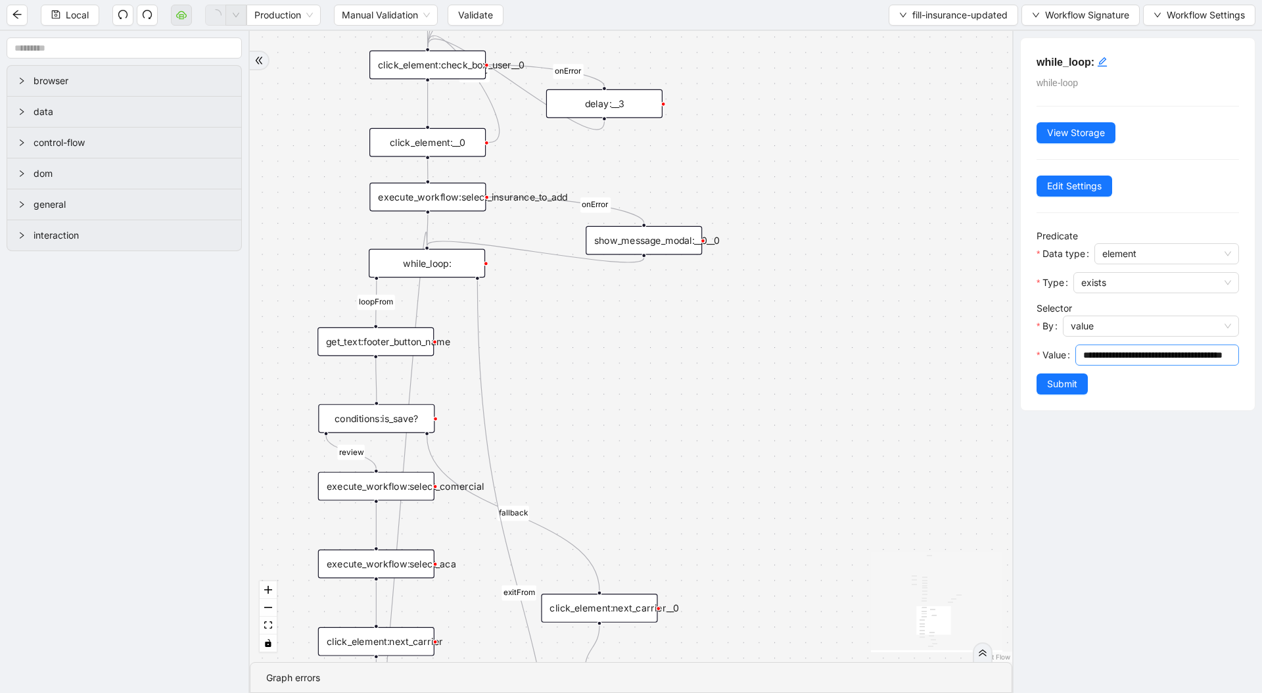
click at [1109, 358] on input "**********" at bounding box center [1155, 355] width 145 height 14
